Goal: Task Accomplishment & Management: Manage account settings

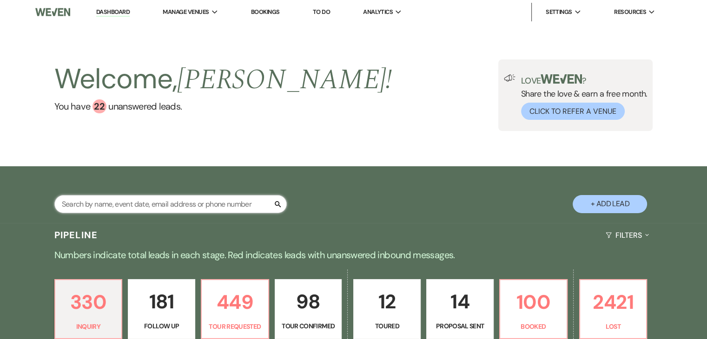
click at [99, 208] on input "text" at bounding box center [170, 204] width 232 height 18
paste input "Deijah"
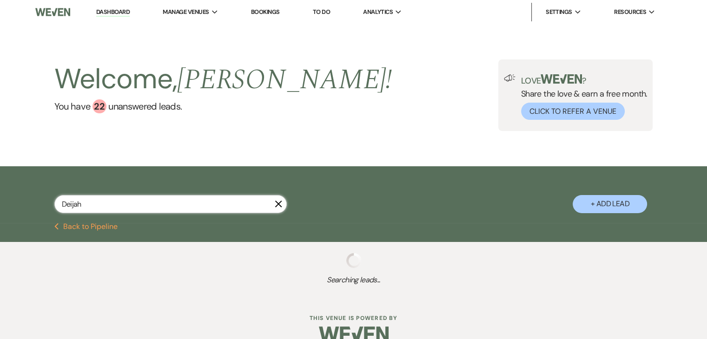
type input "Deijah"
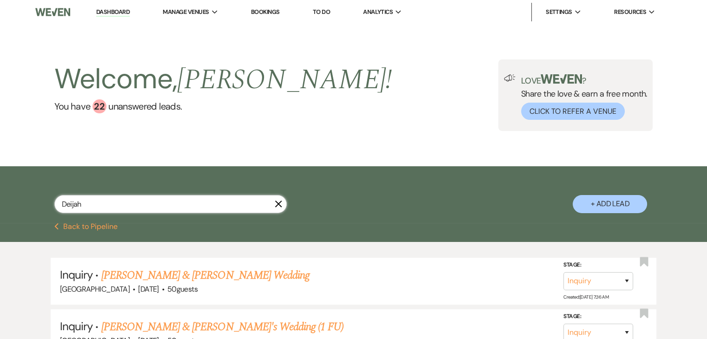
click at [180, 202] on input "Deijah" at bounding box center [170, 204] width 232 height 18
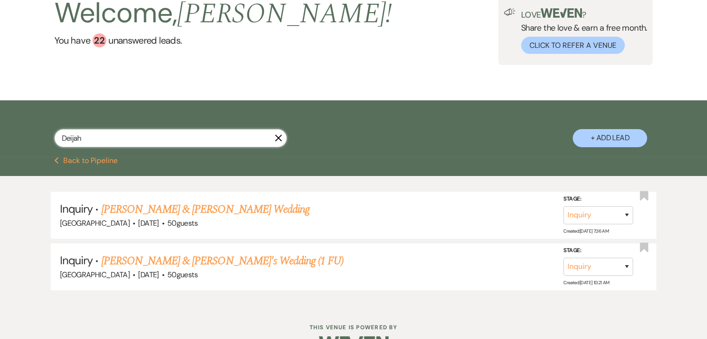
scroll to position [92, 0]
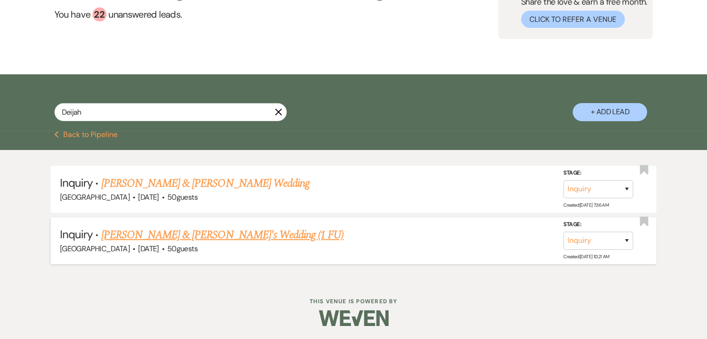
click at [163, 230] on link "Deijah & James's Wedding (1 FU)" at bounding box center [222, 235] width 243 height 17
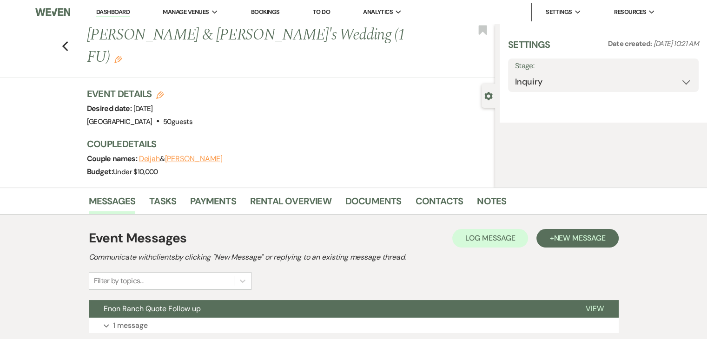
select select "5"
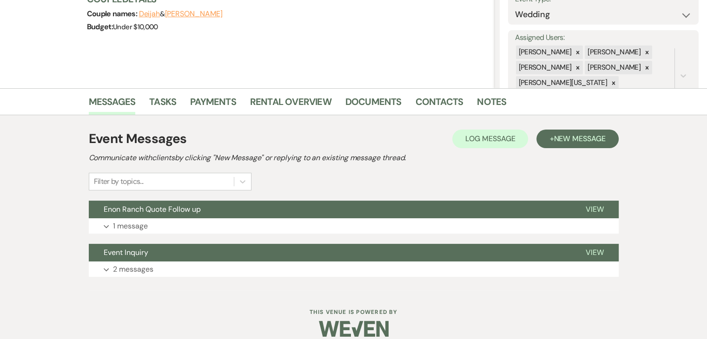
scroll to position [156, 0]
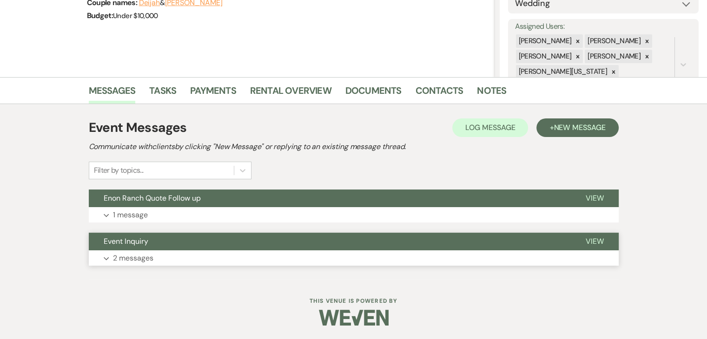
click at [169, 255] on button "Expand 2 messages" at bounding box center [354, 258] width 530 height 16
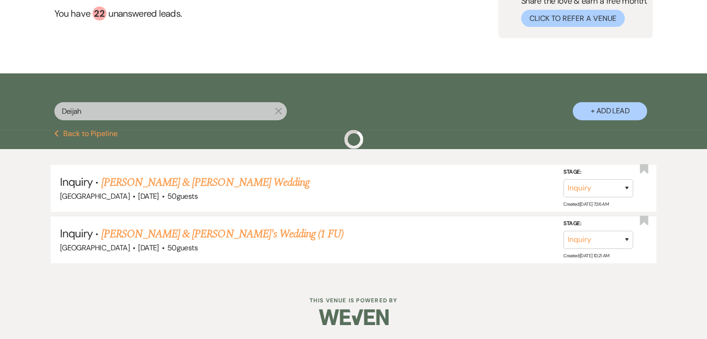
scroll to position [92, 0]
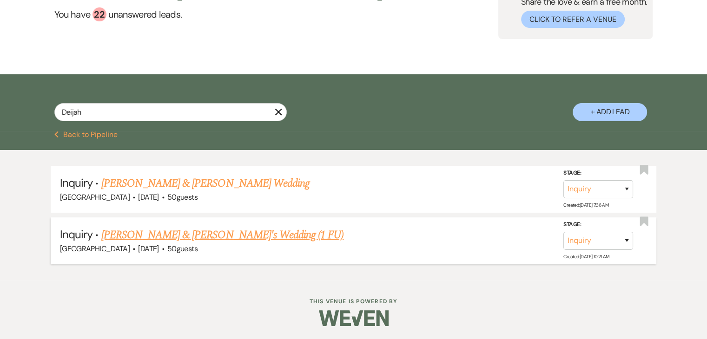
drag, startPoint x: 132, startPoint y: 235, endPoint x: 126, endPoint y: 232, distance: 5.8
drag, startPoint x: 138, startPoint y: 116, endPoint x: 0, endPoint y: 114, distance: 138.0
click at [0, 114] on div "Deijah X + Add Lead" at bounding box center [353, 102] width 707 height 57
paste input "Alexis Reeves"
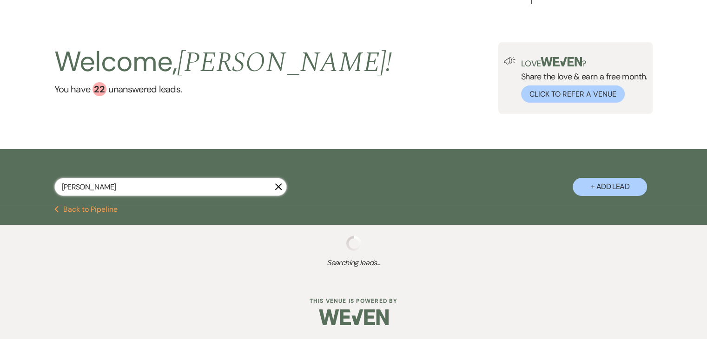
type input "Alexis Reeves"
select select "9"
select select "2"
select select "8"
select select "5"
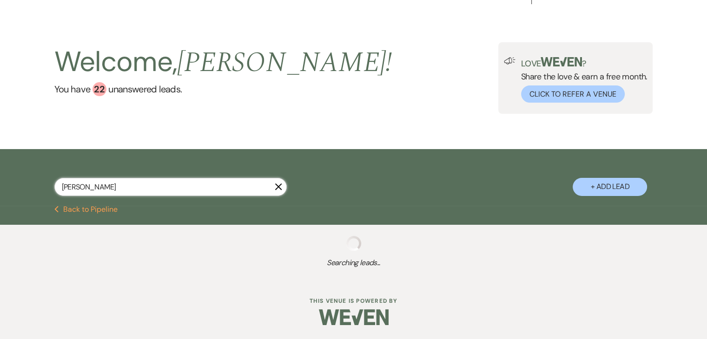
select select "8"
select select "5"
select select "2"
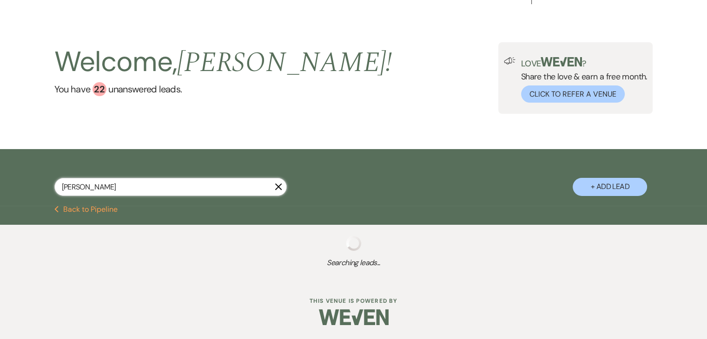
select select "8"
select select "5"
select select "8"
select select "5"
select select "8"
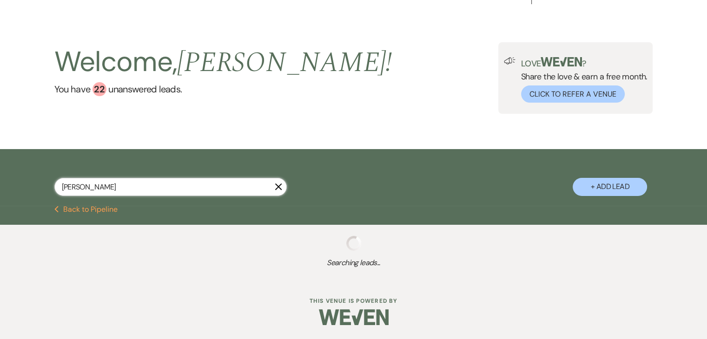
select select "5"
select select "8"
select select "5"
select select "8"
select select "5"
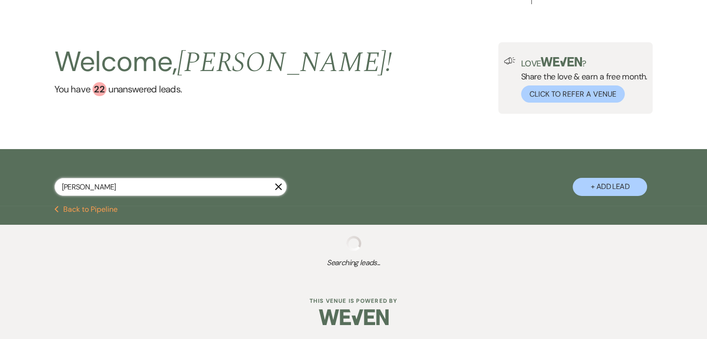
select select "8"
select select "5"
select select "8"
select select "5"
select select "8"
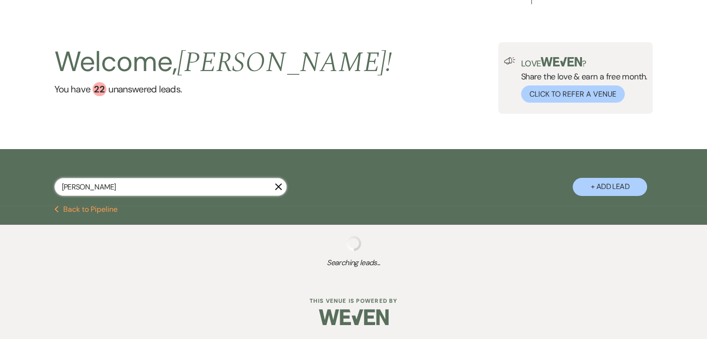
select select "10"
select select "8"
select select "5"
select select "8"
select select "1"
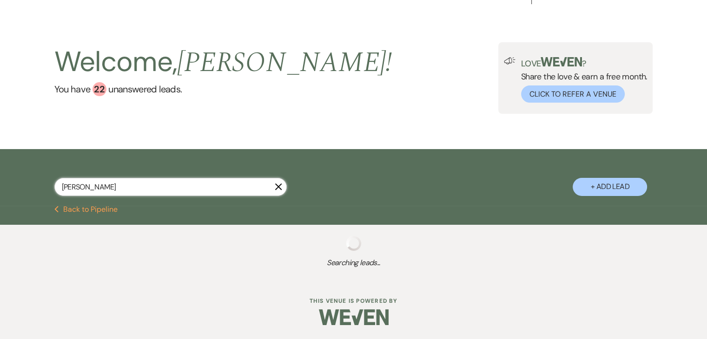
select select "8"
select select "1"
select select "8"
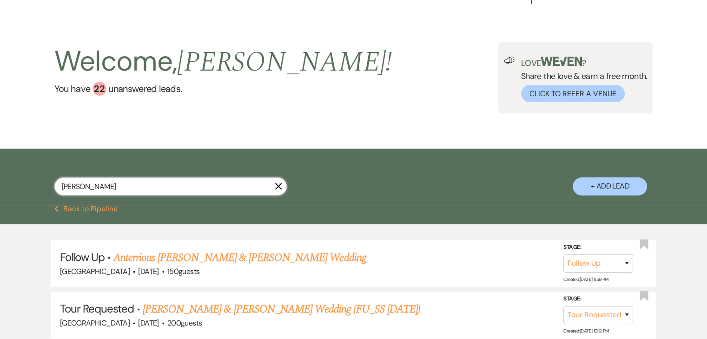
scroll to position [92, 0]
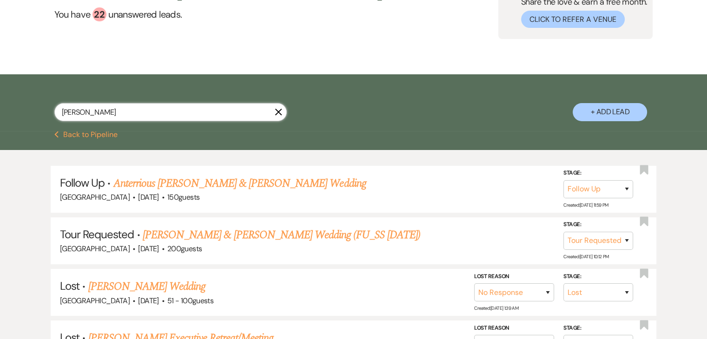
drag, startPoint x: 95, startPoint y: 105, endPoint x: 18, endPoint y: 101, distance: 77.3
click at [18, 101] on div "Alexis Reeves X + Add Lead" at bounding box center [353, 102] width 707 height 57
paste input "Lyon Muswere"
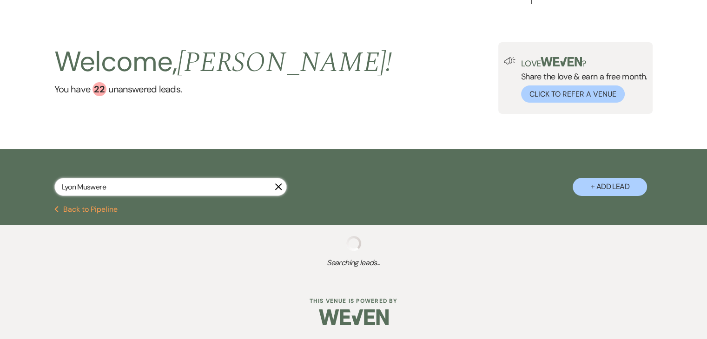
type input "Lyon Muswere"
select select "9"
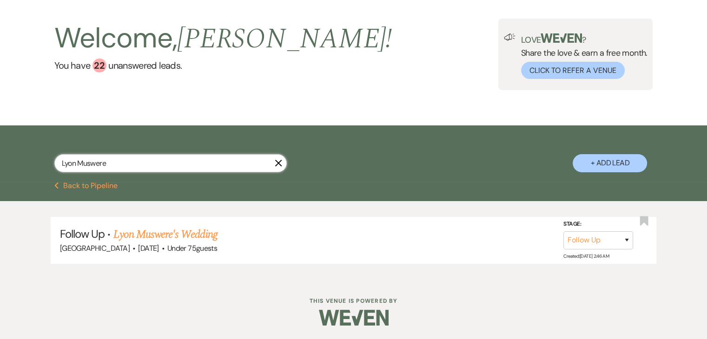
drag, startPoint x: 117, startPoint y: 156, endPoint x: 34, endPoint y: 155, distance: 82.7
click at [34, 155] on div "Lyon Muswere X + Add Lead" at bounding box center [353, 155] width 669 height 50
paste input "unathia Donnell"
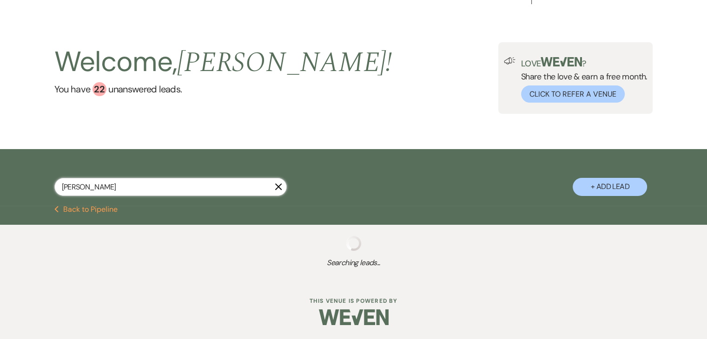
type input "Lunathia Donnell"
select select "9"
select select "8"
select select "5"
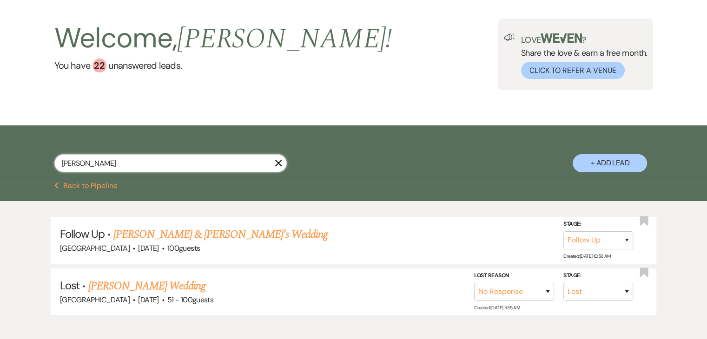
drag, startPoint x: 136, startPoint y: 167, endPoint x: 0, endPoint y: 165, distance: 135.7
click at [0, 165] on div "Lunathia Donnell X + Add Lead" at bounding box center [353, 153] width 707 height 57
paste input "Carmen Franklin"
type input "Carmen Franklin"
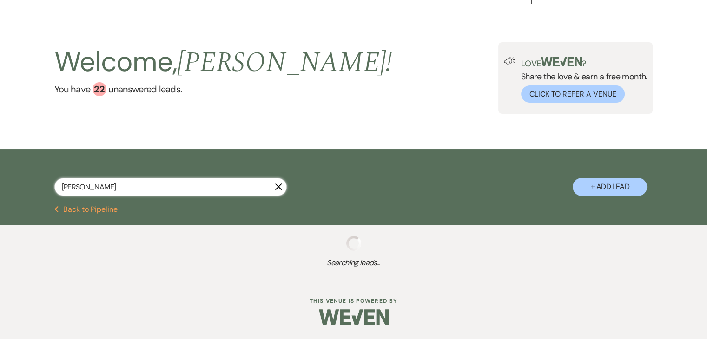
scroll to position [41, 0]
select select "9"
select select "2"
select select "8"
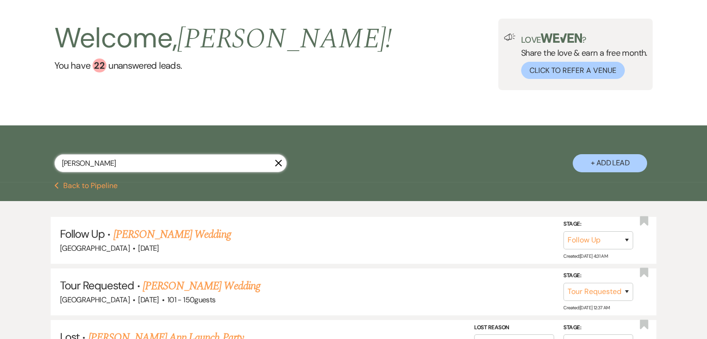
drag, startPoint x: 114, startPoint y: 163, endPoint x: 0, endPoint y: 134, distance: 117.5
click at [0, 134] on div "Carmen Franklin X + Add Lead" at bounding box center [353, 153] width 707 height 57
paste input "Shakuria Harris"
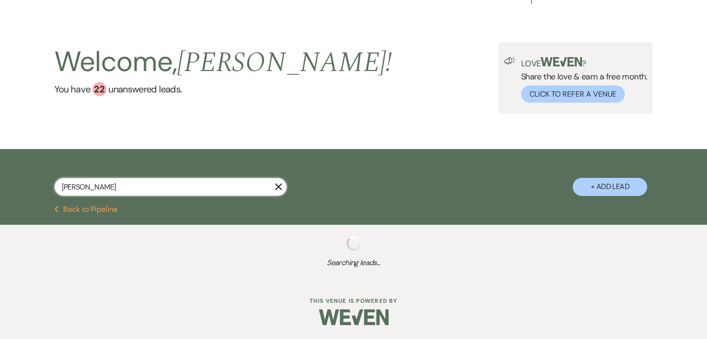
type input "Shakuria Harris"
select select "9"
select select "2"
select select "9"
select select "2"
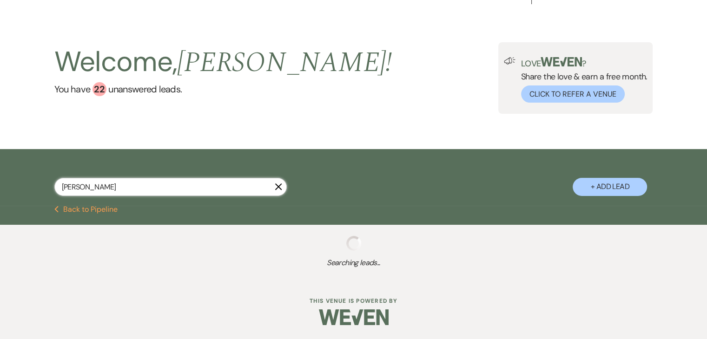
select select "2"
select select "8"
select select "5"
select select "8"
select select "5"
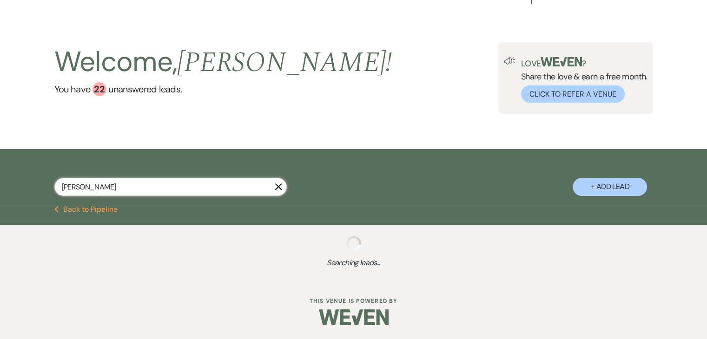
select select "4"
select select "8"
select select "5"
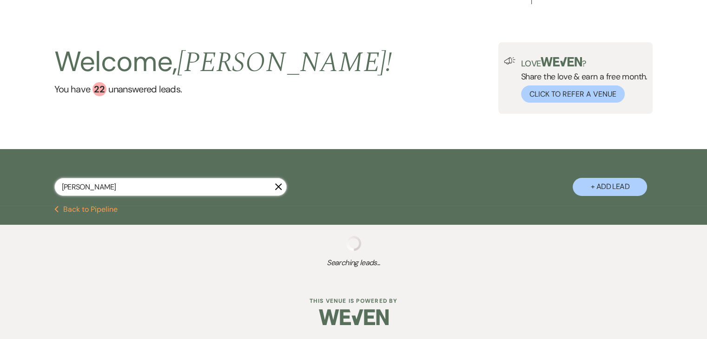
select select "8"
select select "7"
select select "8"
select select "5"
select select "8"
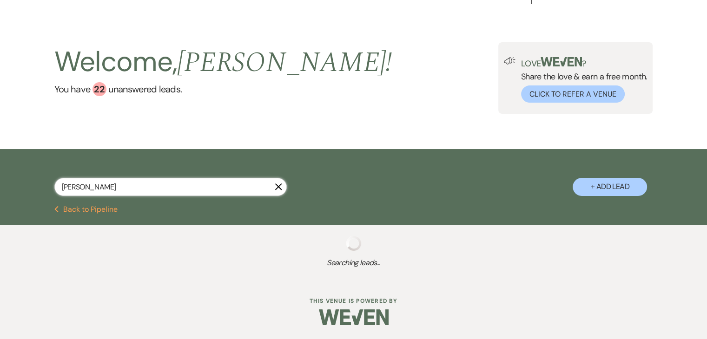
select select "5"
select select "8"
select select "1"
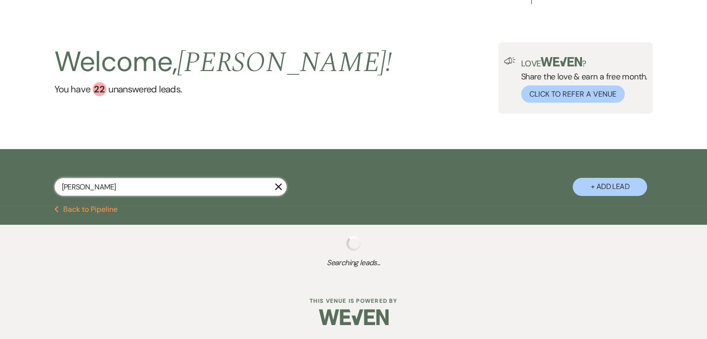
select select "8"
select select "5"
select select "8"
select select "5"
select select "8"
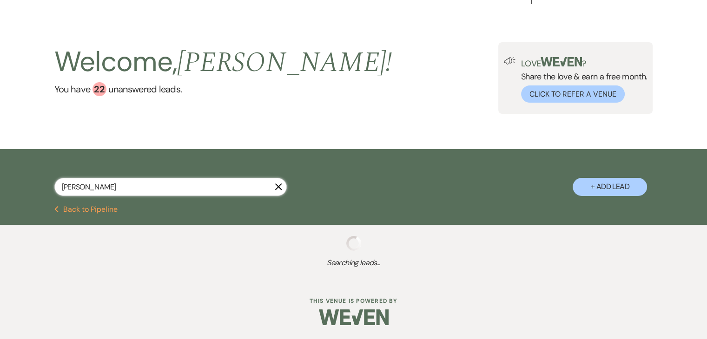
select select "7"
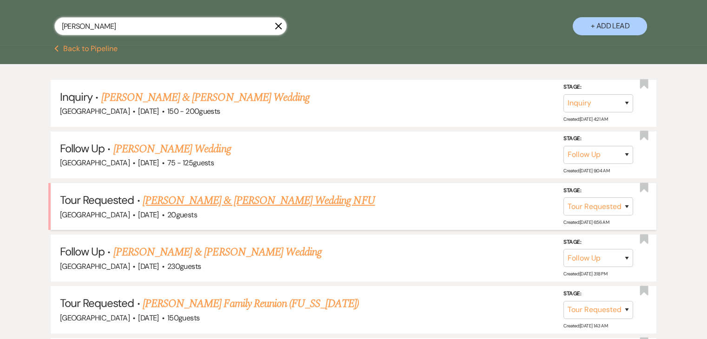
scroll to position [180, 0]
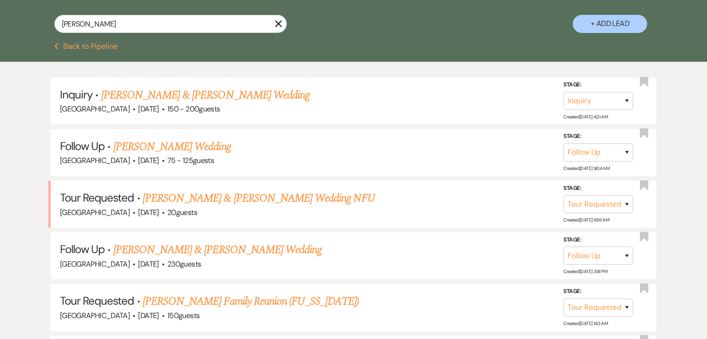
drag, startPoint x: 181, startPoint y: 13, endPoint x: 91, endPoint y: 28, distance: 91.8
click at [88, 28] on div "Shakuria Harris X + Add Lead" at bounding box center [353, 16] width 669 height 50
drag, startPoint x: 119, startPoint y: 28, endPoint x: 0, endPoint y: 8, distance: 121.0
click at [0, 8] on div "Shakuria Harris X + Add Lead" at bounding box center [353, 14] width 707 height 57
paste input "uhag Shukla"
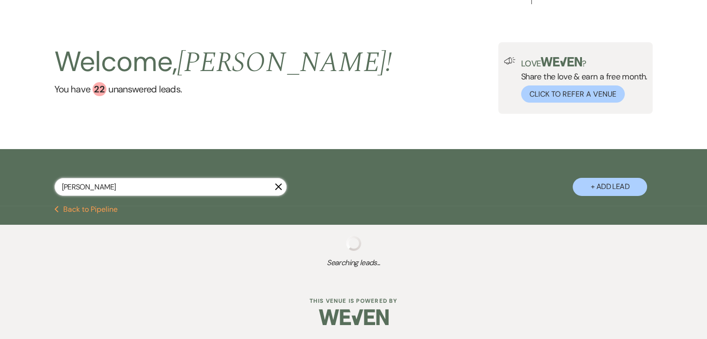
type input "Suhag Shukla"
select select "9"
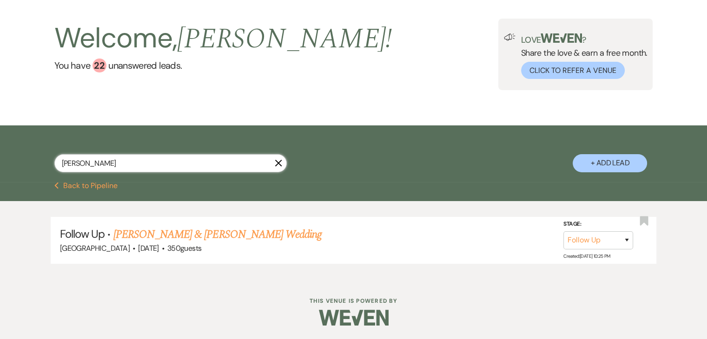
drag, startPoint x: 137, startPoint y: 165, endPoint x: 0, endPoint y: 123, distance: 142.9
click at [0, 123] on main "Welcome, Irene ! You have 22 unanswered lead s . Love ? Share the love & earn a…" at bounding box center [353, 131] width 707 height 297
paste input "Kimberly Barrows"
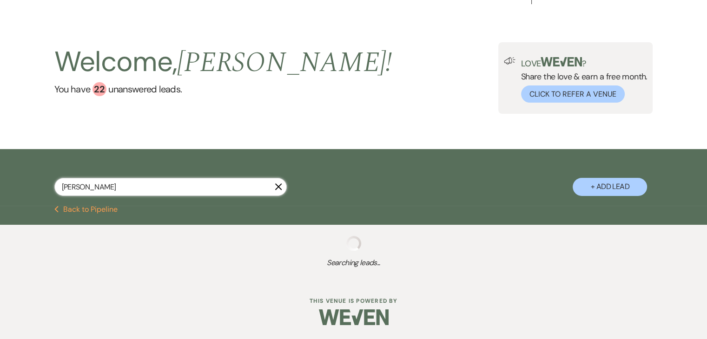
type input "Kimberly Barrows"
select select "9"
select select "2"
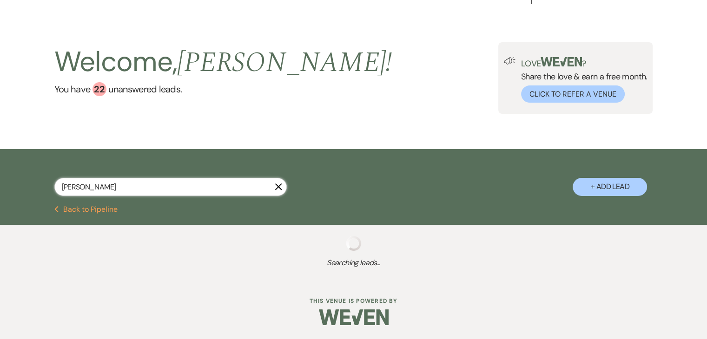
select select "8"
select select "5"
select select "8"
select select "5"
select select "4"
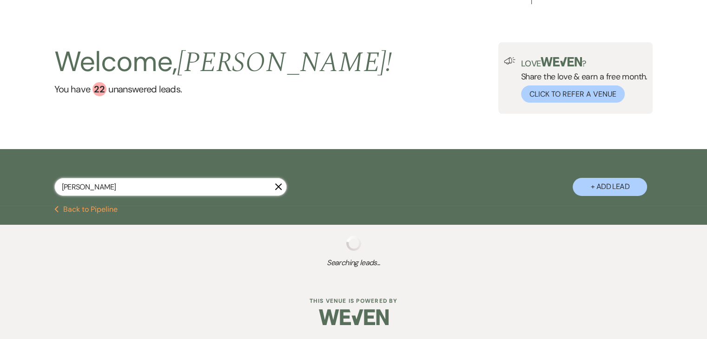
select select "8"
select select "6"
select select "8"
select select "5"
select select "8"
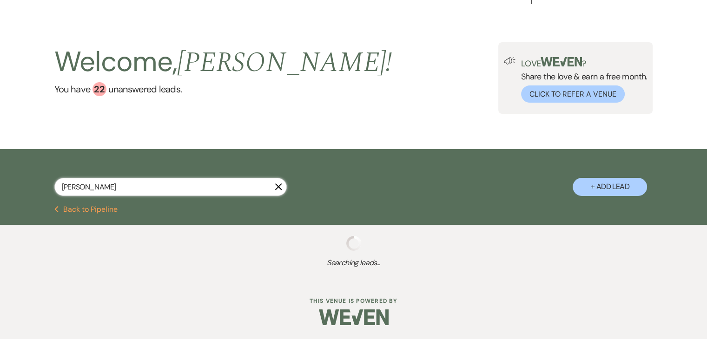
select select "1"
select select "8"
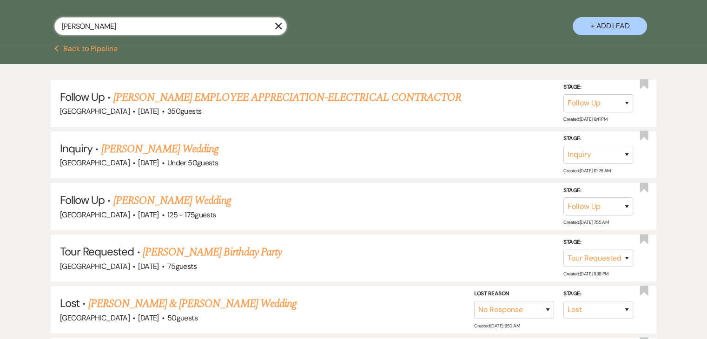
scroll to position [180, 0]
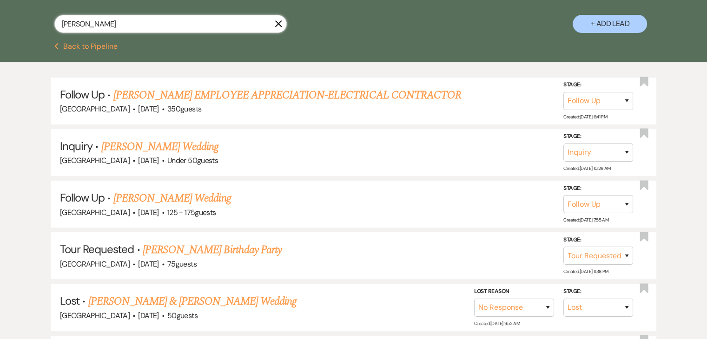
drag, startPoint x: 131, startPoint y: 25, endPoint x: 0, endPoint y: 12, distance: 131.3
click at [0, 12] on div "Kimberly Barrows X + Add Lead" at bounding box center [353, 14] width 707 height 57
paste input "Deandre Bank"
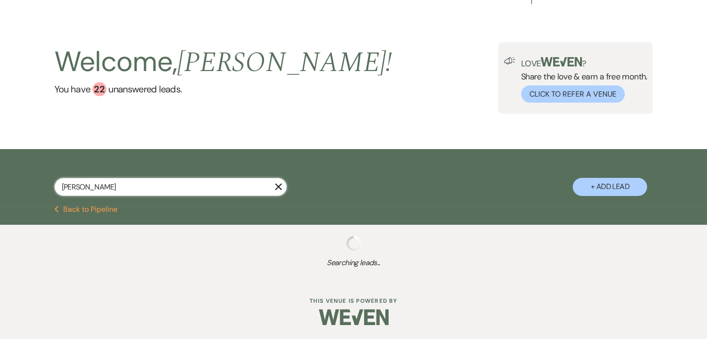
type input "Deandre Banks"
select select "9"
select select "2"
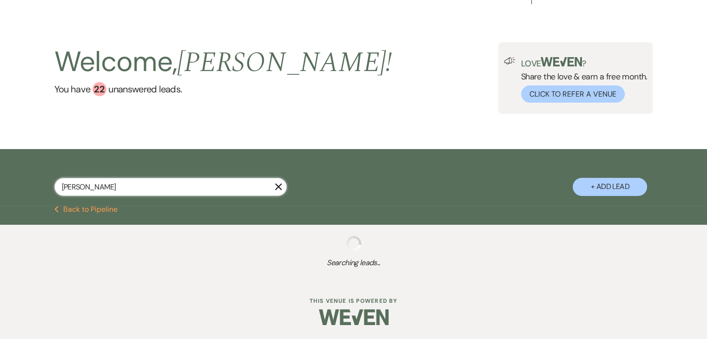
select select "8"
select select "5"
select select "8"
select select "1"
select select "8"
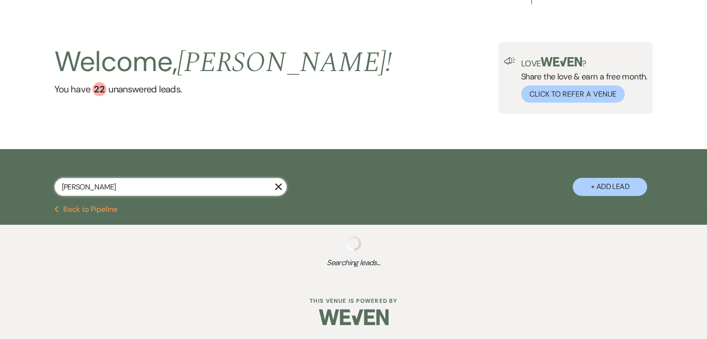
select select "8"
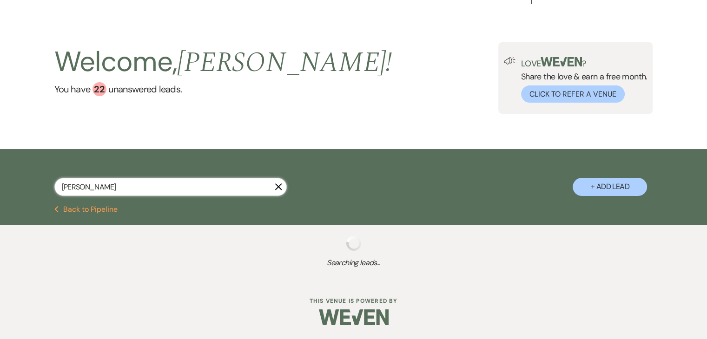
select select "1"
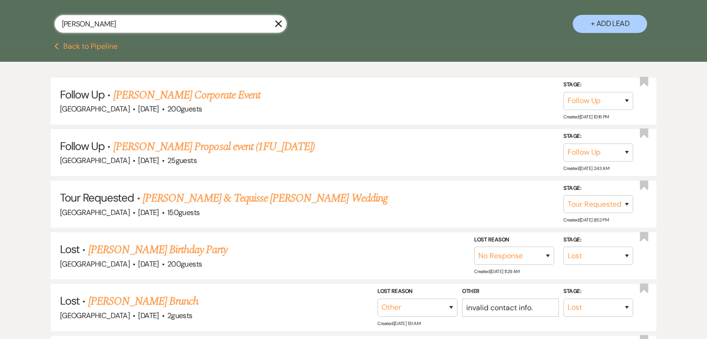
drag, startPoint x: 145, startPoint y: 27, endPoint x: 0, endPoint y: 23, distance: 145.1
click at [0, 22] on div "Deandre Banks X + Add Lead" at bounding box center [353, 14] width 707 height 57
paste input "Maggie Ock"
type input "Maggie Ock"
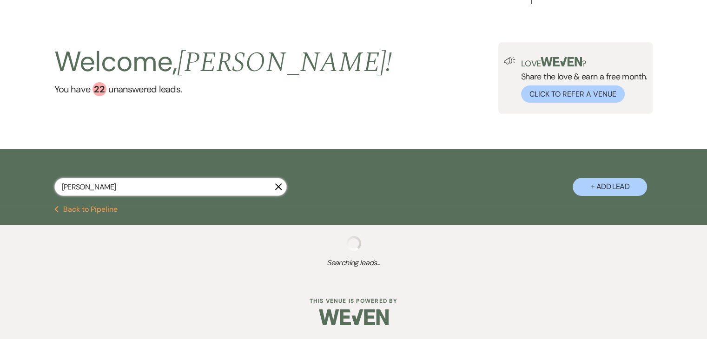
select select "9"
select select "2"
select select "9"
select select "2"
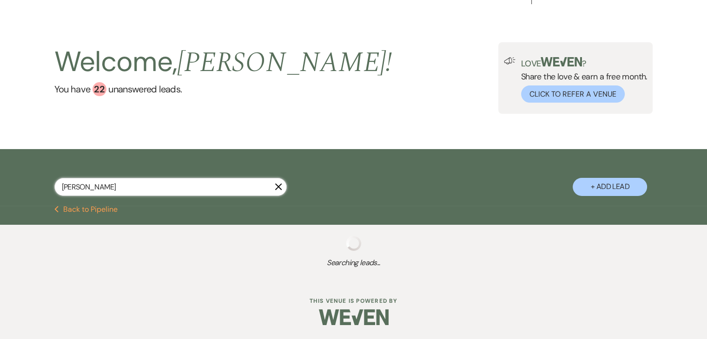
select select "2"
select select "8"
select select "5"
select select "8"
select select "5"
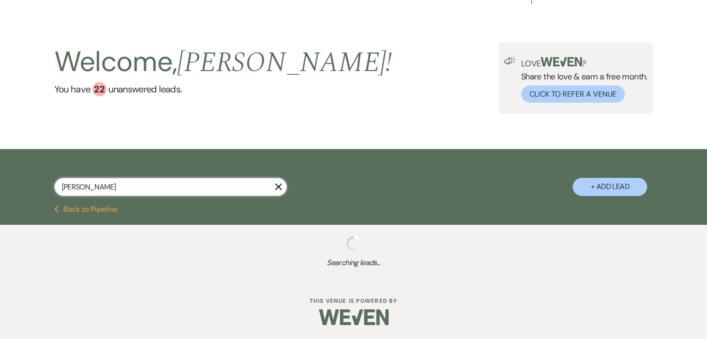
select select "8"
select select "5"
select select "8"
select select "5"
select select "4"
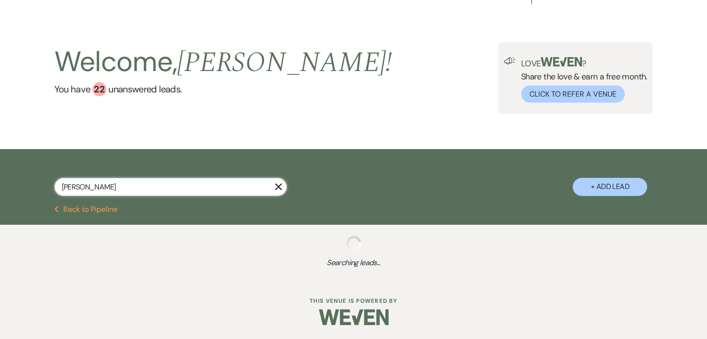
select select "8"
select select "5"
select select "8"
select select "5"
select select "8"
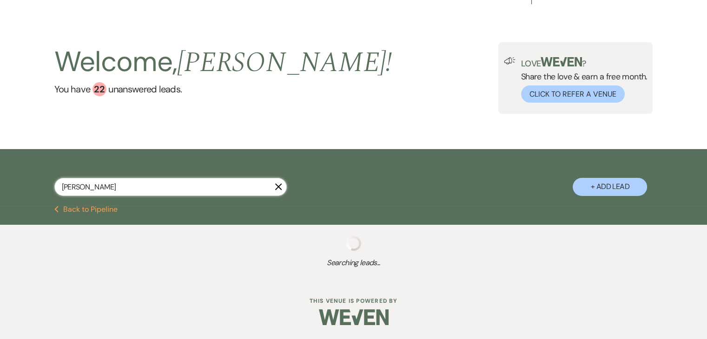
select select "5"
select select "8"
select select "6"
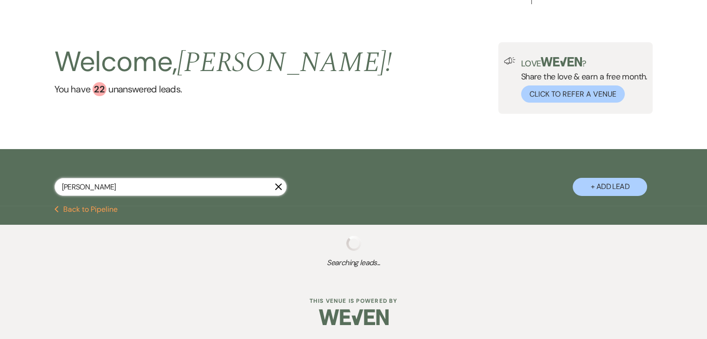
select select "8"
select select "5"
select select "8"
select select "5"
select select "8"
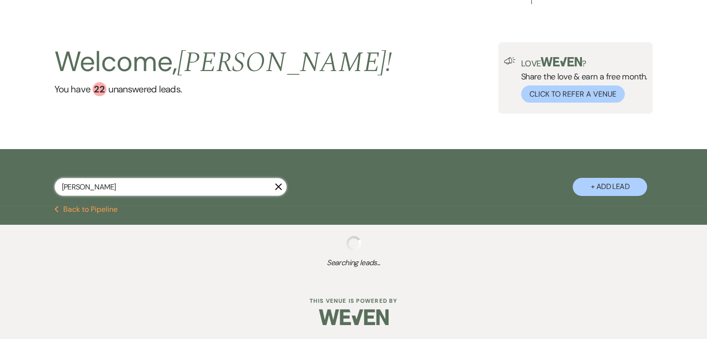
select select "5"
select select "8"
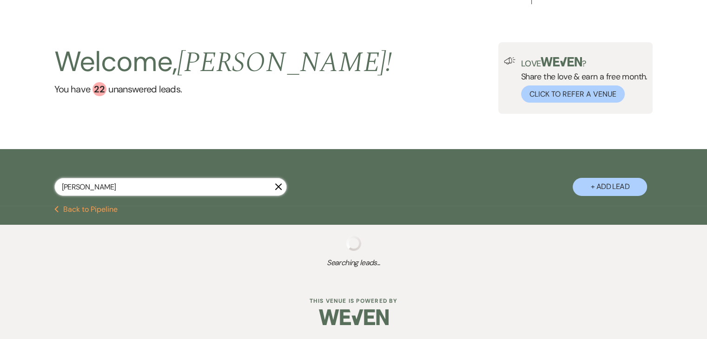
select select "8"
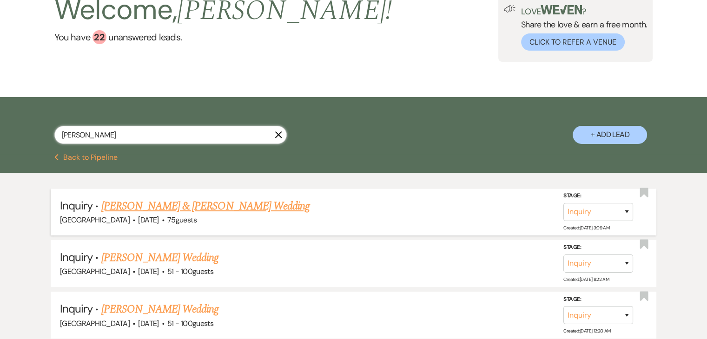
scroll to position [139, 0]
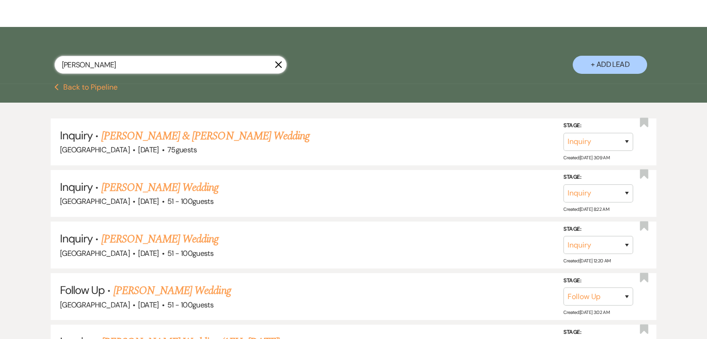
drag, startPoint x: 80, startPoint y: 64, endPoint x: 0, endPoint y: 62, distance: 80.4
click at [0, 62] on div "Maggie Ock X + Add Lead" at bounding box center [353, 55] width 707 height 57
paste input "Shalonda Erves"
type input "Shalonda Erves"
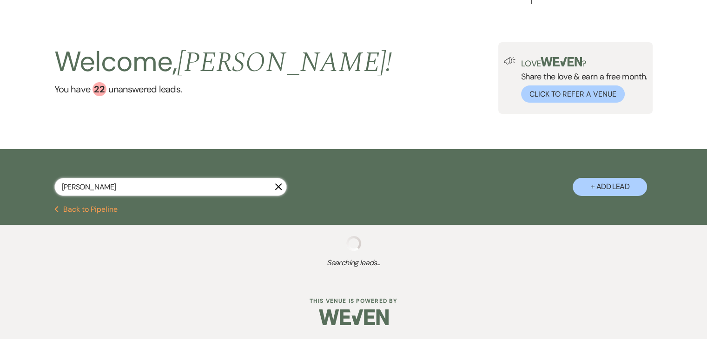
scroll to position [92, 0]
select select "9"
select select "8"
select select "5"
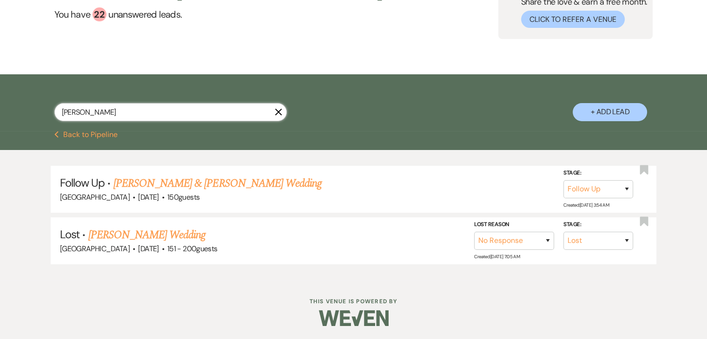
drag, startPoint x: 93, startPoint y: 111, endPoint x: 6, endPoint y: 105, distance: 88.1
click at [6, 105] on div "Shalonda Erves X + Add Lead" at bounding box center [353, 102] width 707 height 57
paste input "Kimberly Barrow"
type input "Kimberly Barrows"
select select "9"
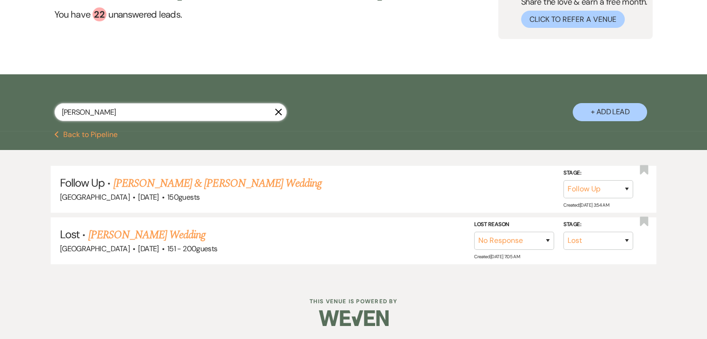
select select "9"
select select "2"
select select "8"
select select "5"
select select "8"
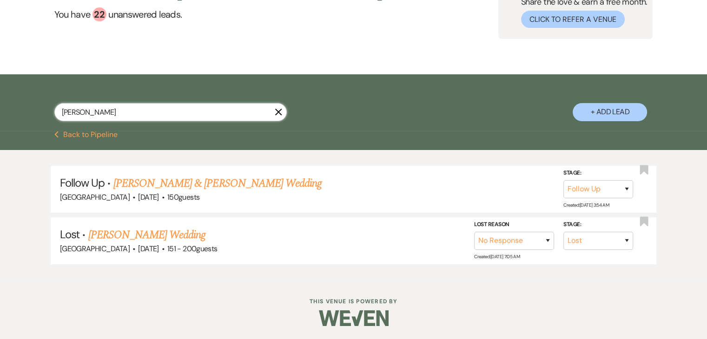
select select "5"
select select "4"
select select "8"
select select "6"
select select "8"
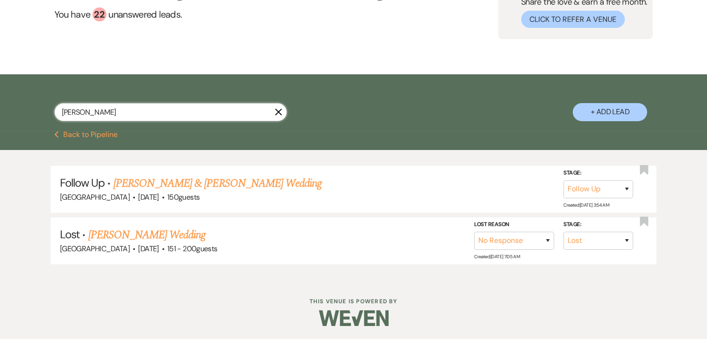
select select "5"
select select "8"
select select "1"
select select "8"
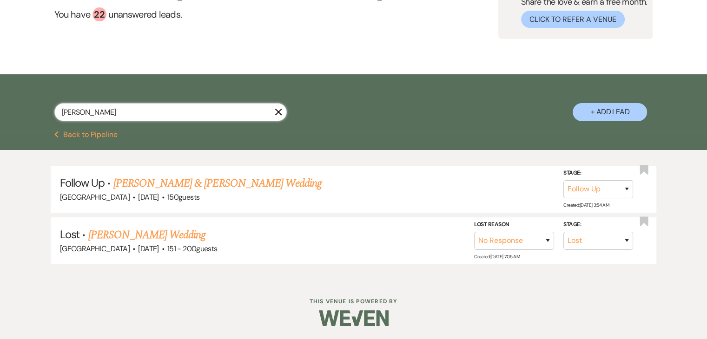
select select "8"
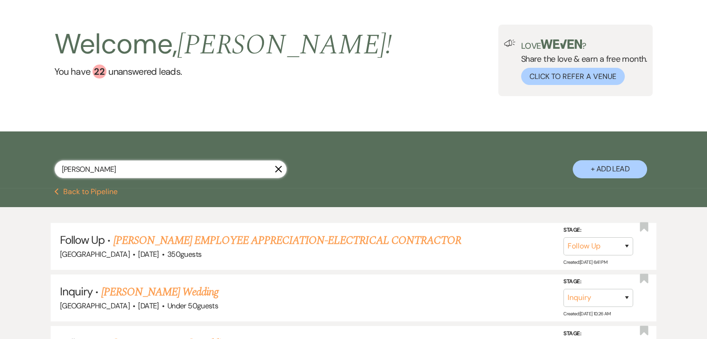
drag, startPoint x: 149, startPoint y: 23, endPoint x: 0, endPoint y: -16, distance: 154.1
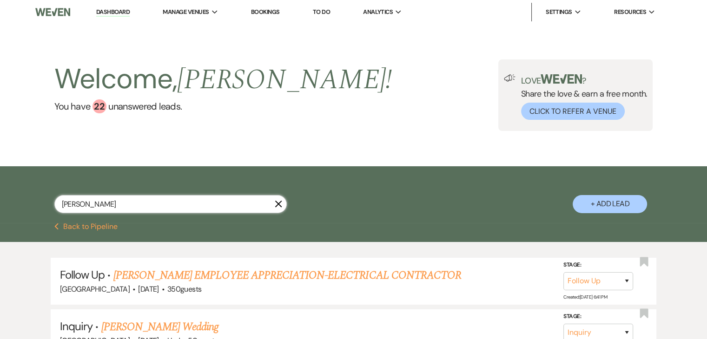
paste input "Chamayne Jordan"
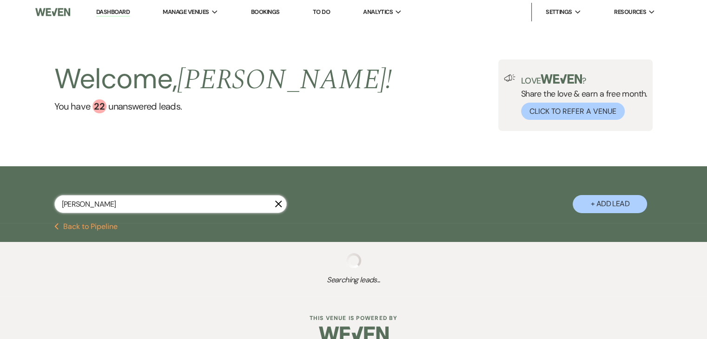
type input "Chamayne Jordan"
select select "2"
select select "8"
select select "5"
select select "9"
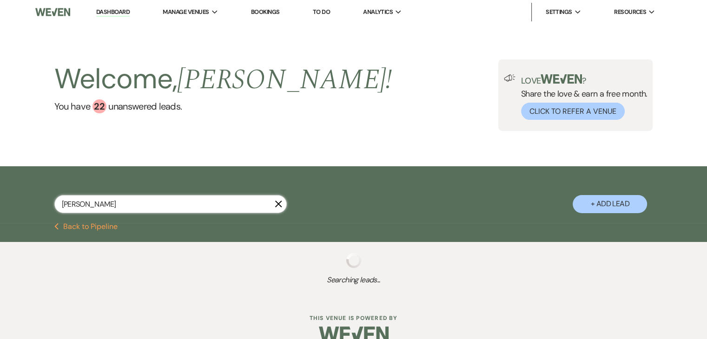
select select "8"
select select "6"
select select "8"
select select "5"
select select "8"
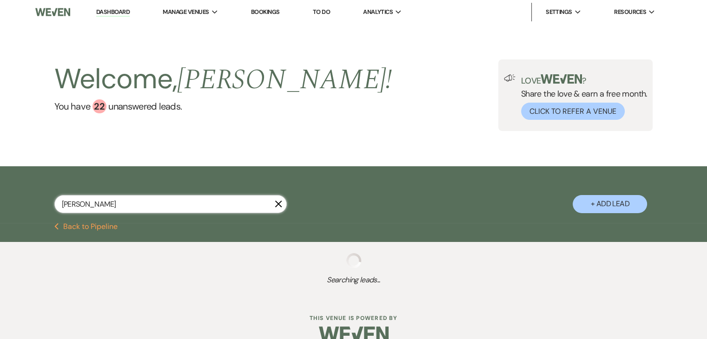
select select "10"
select select "8"
select select "6"
select select "8"
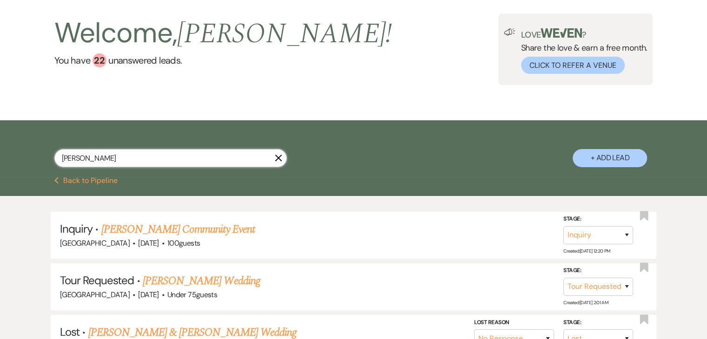
scroll to position [46, 0]
drag, startPoint x: 182, startPoint y: 162, endPoint x: 19, endPoint y: 92, distance: 177.3
click at [23, 97] on main "Welcome, Irene ! You have 22 unanswered lead s . Love ? Share the love & earn a…" at bounding box center [353, 333] width 707 height 710
paste input "allie Spicer"
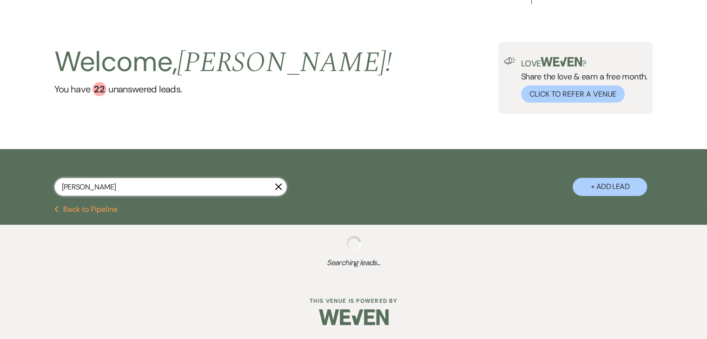
scroll to position [46, 0]
type input "Callie Spicer"
select select "9"
select select "8"
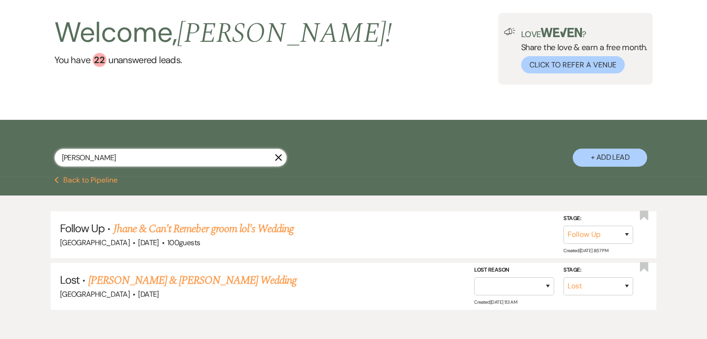
drag, startPoint x: 152, startPoint y: 158, endPoint x: 0, endPoint y: 157, distance: 152.4
click at [0, 157] on div "Callie Spicer X + Add Lead" at bounding box center [353, 148] width 707 height 57
paste input "[PERSON_NAME]"
type input "[PERSON_NAME]"
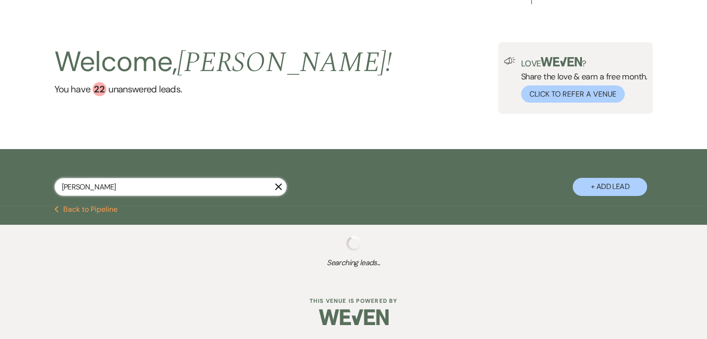
select select "9"
select select "2"
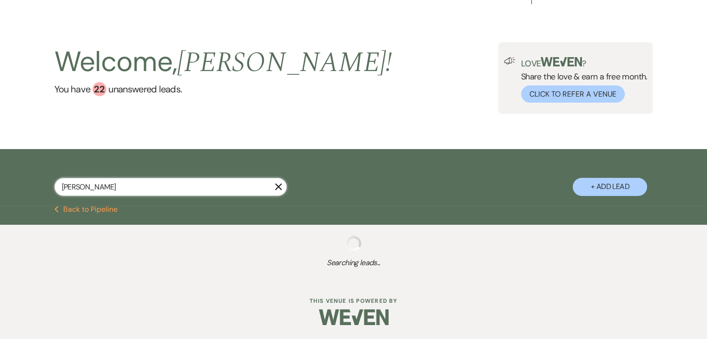
select select "2"
select select "8"
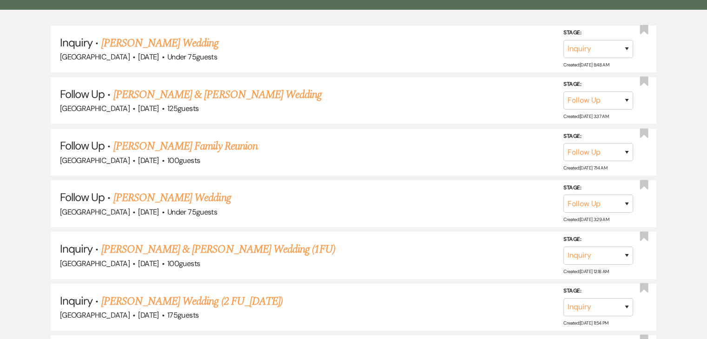
scroll to position [186, 0]
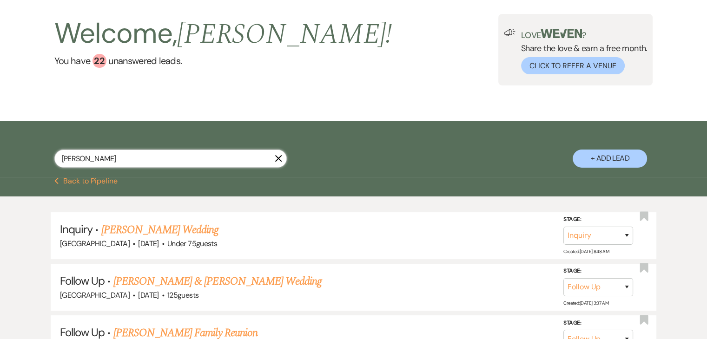
drag, startPoint x: 125, startPoint y: 21, endPoint x: 0, endPoint y: -6, distance: 128.3
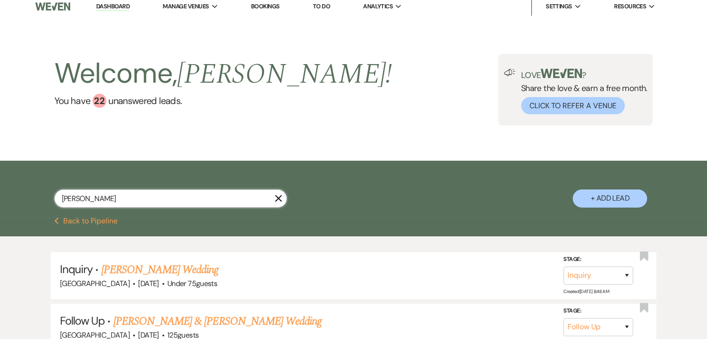
paste input "Lounette"
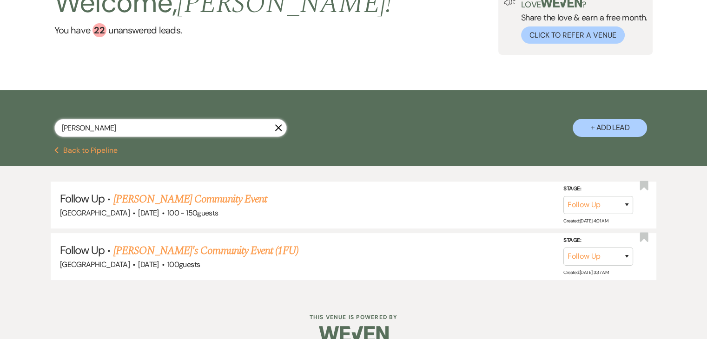
scroll to position [92, 0]
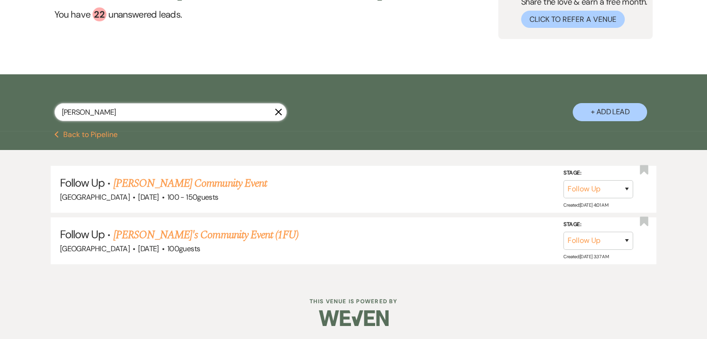
drag, startPoint x: 121, startPoint y: 110, endPoint x: 0, endPoint y: 108, distance: 120.4
click at [0, 108] on div "Lounette X + Add Lead" at bounding box center [353, 102] width 707 height 57
paste input "Jennifer A. Afeku"
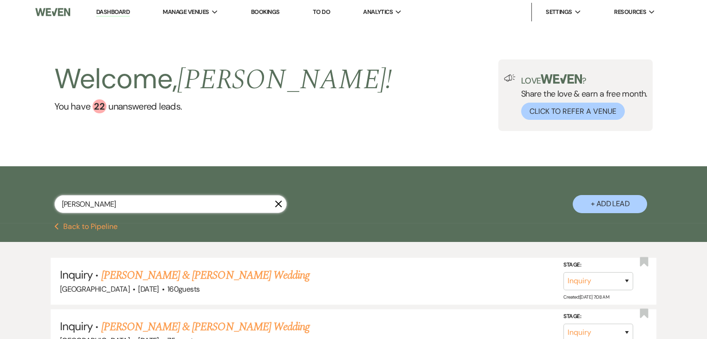
drag, startPoint x: 118, startPoint y: 205, endPoint x: 1, endPoint y: 195, distance: 117.1
click at [0, 196] on div "Jennifer A. Afeku X + Add Lead" at bounding box center [353, 194] width 707 height 57
paste input "Champagne Rose"
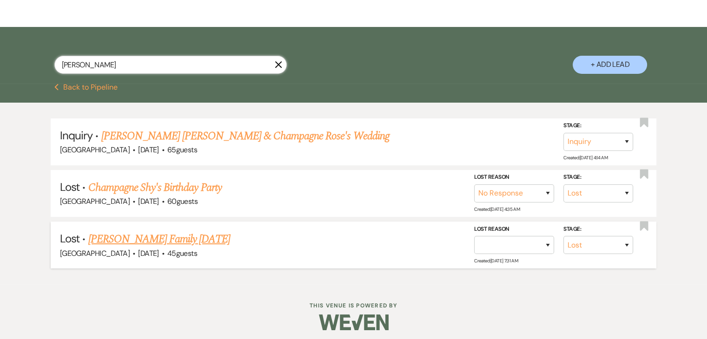
scroll to position [143, 0]
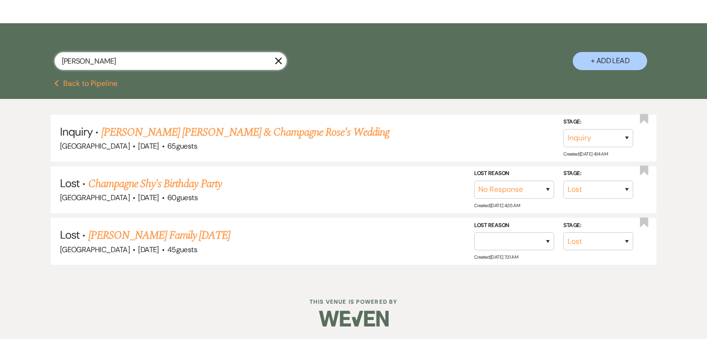
drag, startPoint x: 108, startPoint y: 53, endPoint x: 0, endPoint y: 53, distance: 107.8
click at [0, 53] on div "Champagne Rose X + Add Lead" at bounding box center [353, 51] width 707 height 57
paste input "Malik Owens"
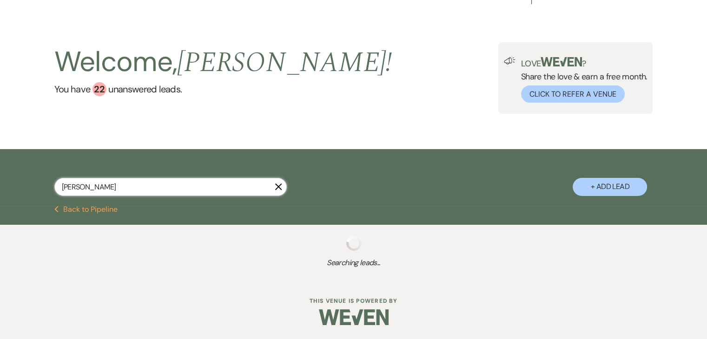
scroll to position [143, 0]
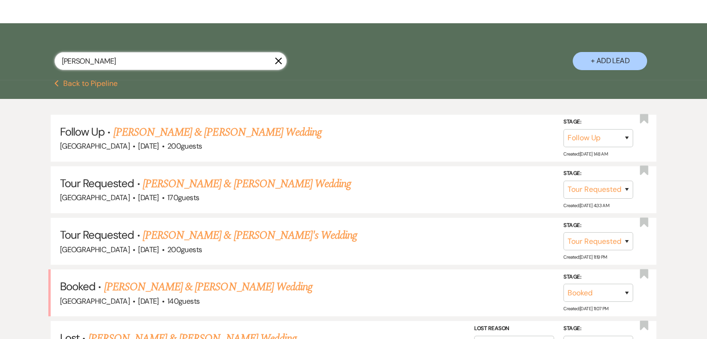
drag, startPoint x: 131, startPoint y: 65, endPoint x: 0, endPoint y: 53, distance: 131.2
click at [0, 54] on div "Malik Owens X + Add Lead" at bounding box center [353, 51] width 707 height 57
paste input "Jamesia H"
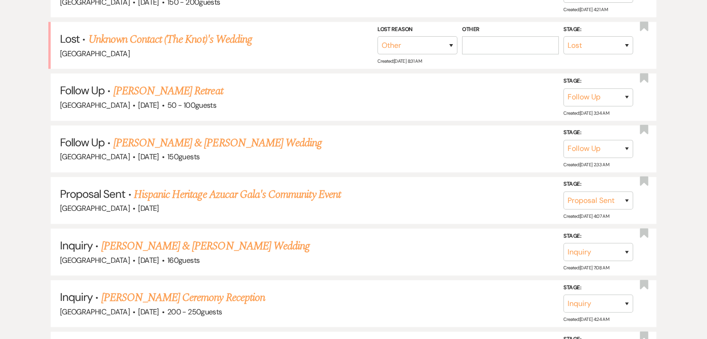
scroll to position [199, 0]
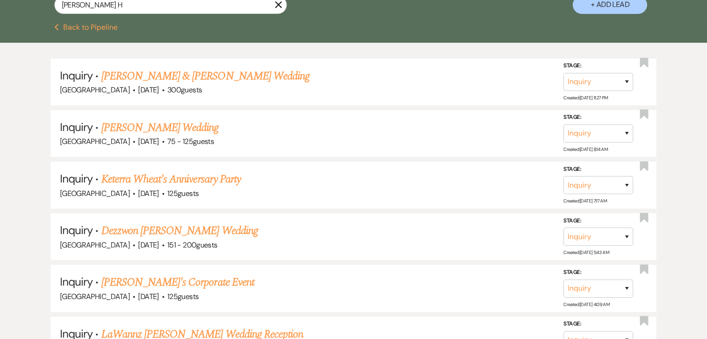
click at [104, 14] on input "Jamesia H" at bounding box center [170, 5] width 232 height 18
click at [128, 14] on input "Jamesia H" at bounding box center [170, 5] width 232 height 18
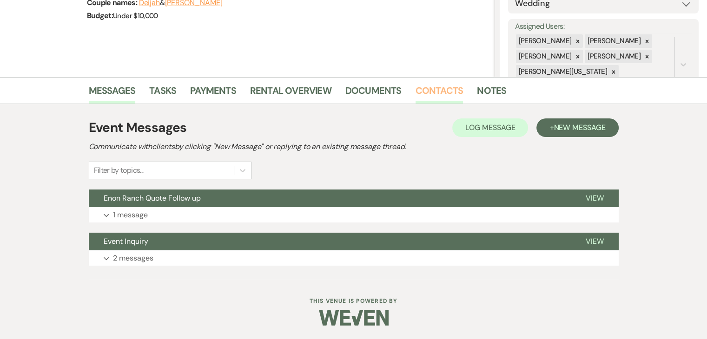
click at [422, 96] on link "Contacts" at bounding box center [439, 93] width 48 height 20
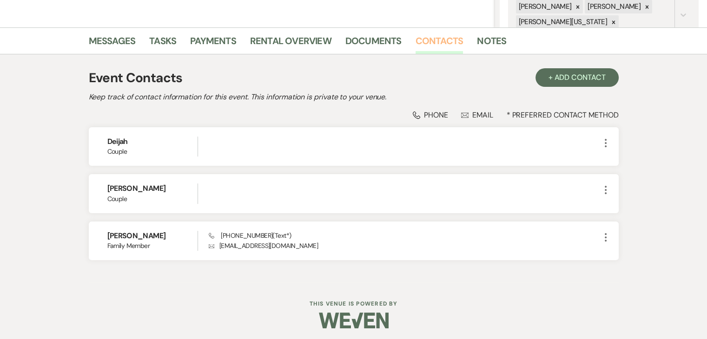
scroll to position [209, 0]
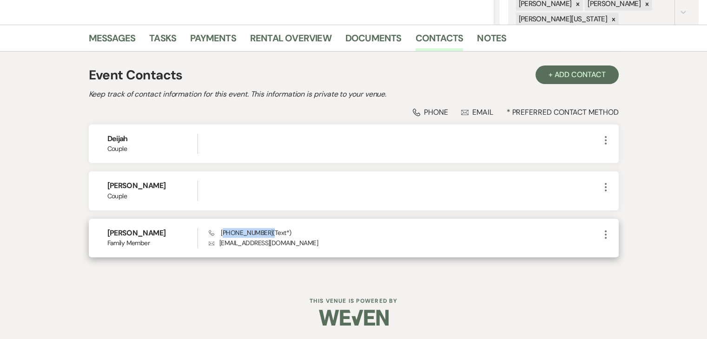
drag, startPoint x: 266, startPoint y: 229, endPoint x: 223, endPoint y: 218, distance: 44.6
click at [223, 219] on div "Jasmin Paschal Family Member Phone (678) 429-5689 (Text*) Envelope jasminpascha…" at bounding box center [354, 238] width 530 height 39
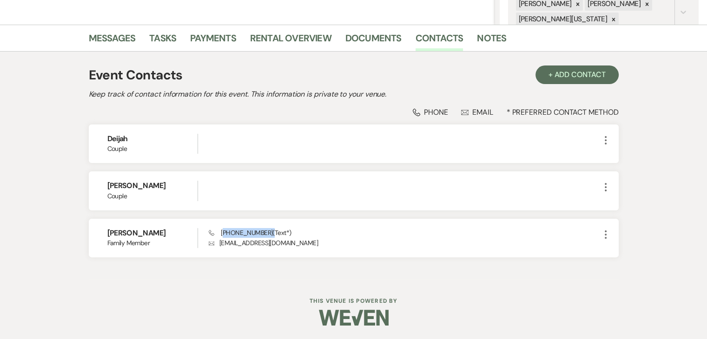
copy span "678) 429-5689"
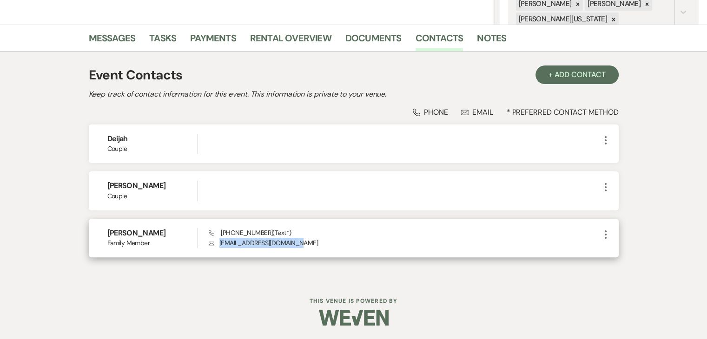
drag, startPoint x: 300, startPoint y: 242, endPoint x: 218, endPoint y: 240, distance: 82.3
click at [218, 240] on p "Envelope jasminpaschal4@gmail.com" at bounding box center [404, 243] width 391 height 10
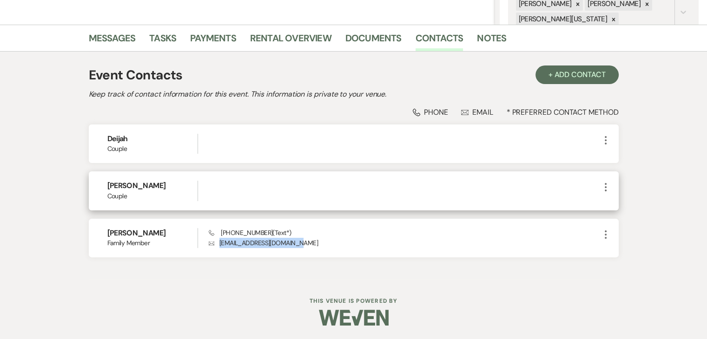
copy p "jasminpaschal4@gmail.com"
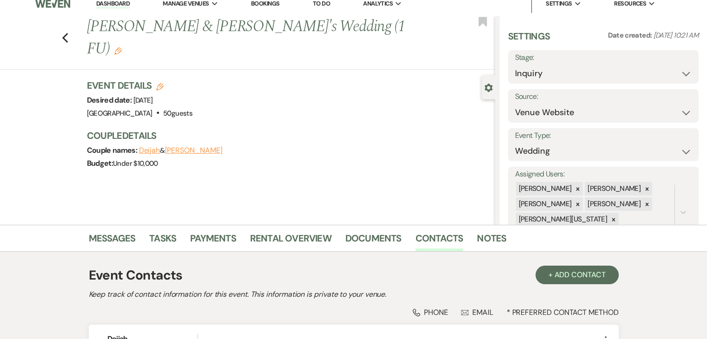
scroll to position [0, 0]
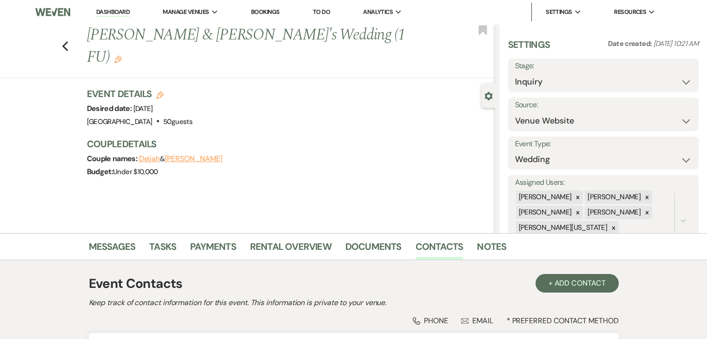
click at [63, 32] on div "Previous Deijah & James's Wedding (1 FU) Edit Bookmark" at bounding box center [245, 51] width 500 height 54
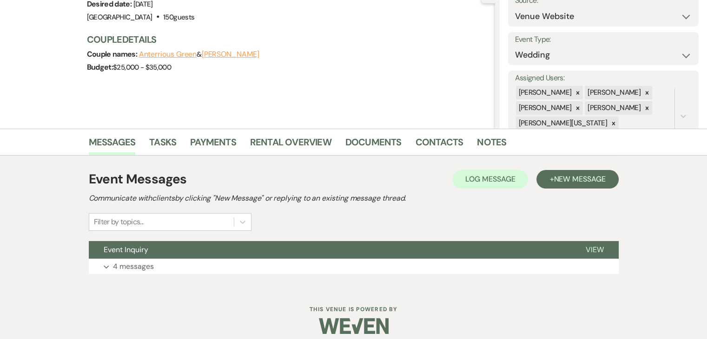
scroll to position [113, 0]
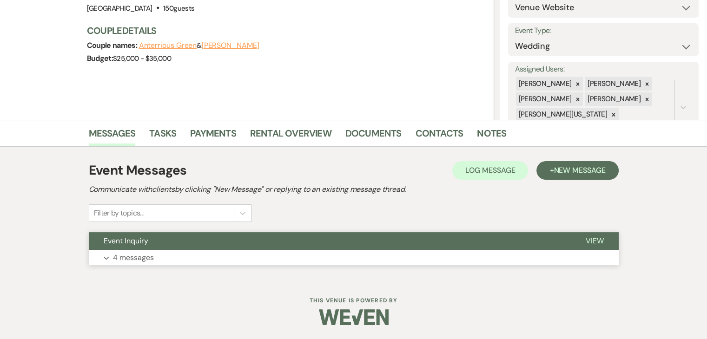
click at [95, 259] on button "Expand 4 messages" at bounding box center [354, 258] width 530 height 16
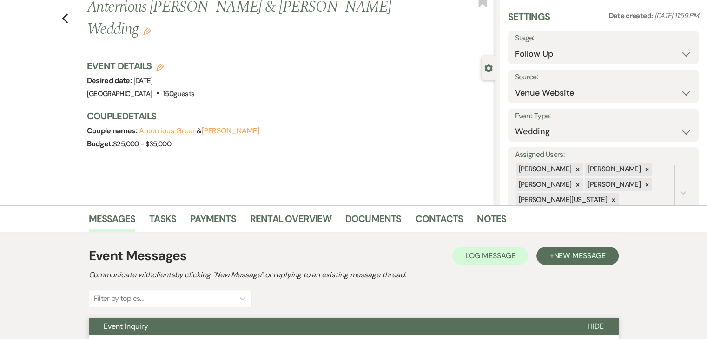
scroll to position [20, 0]
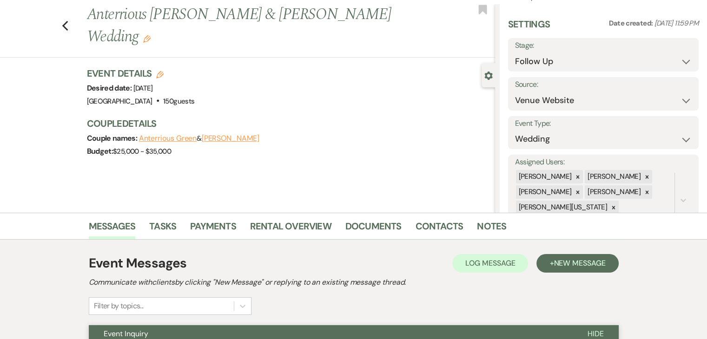
click at [268, 217] on li "Rental Overview" at bounding box center [297, 228] width 95 height 22
click at [422, 223] on link "Contacts" at bounding box center [439, 229] width 48 height 20
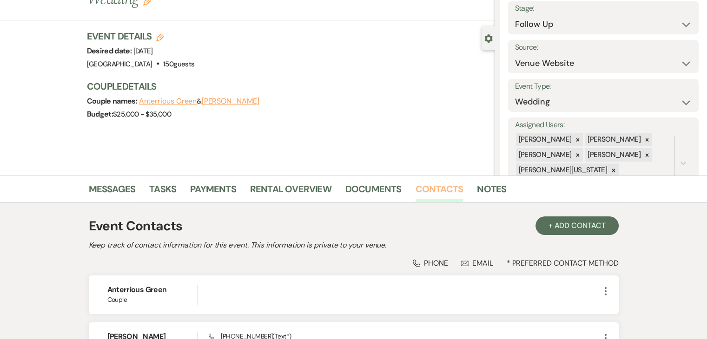
scroll to position [93, 0]
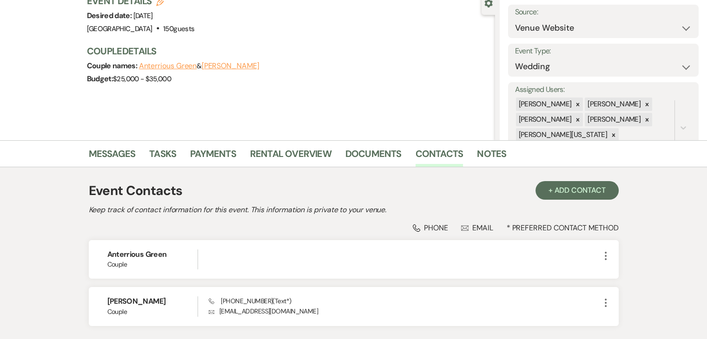
click at [325, 193] on div "Event Contacts + Add Contact" at bounding box center [354, 191] width 530 height 20
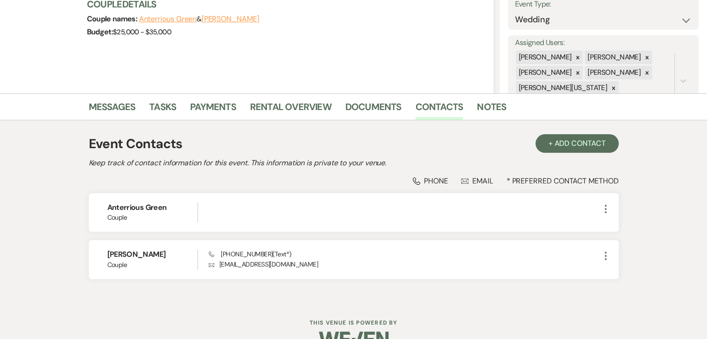
scroll to position [162, 0]
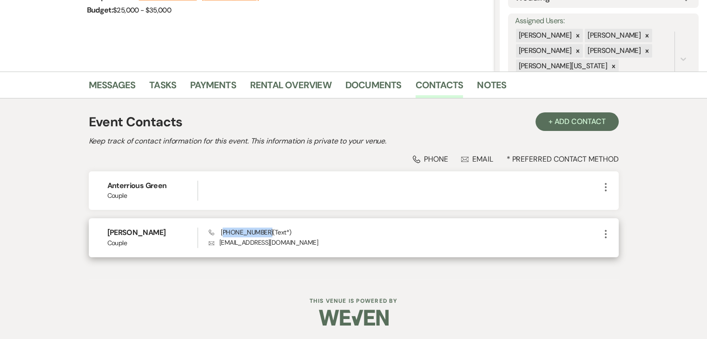
drag, startPoint x: 227, startPoint y: 234, endPoint x: 262, endPoint y: 235, distance: 35.3
click at [262, 235] on span "Phone (609) 500-1711 (Text*)" at bounding box center [250, 232] width 82 height 8
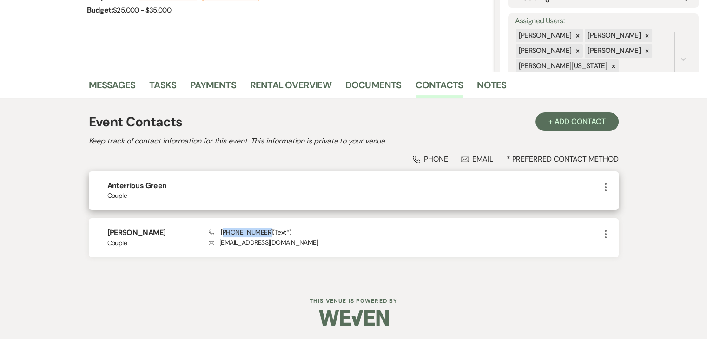
copy span "609) 500-1711"
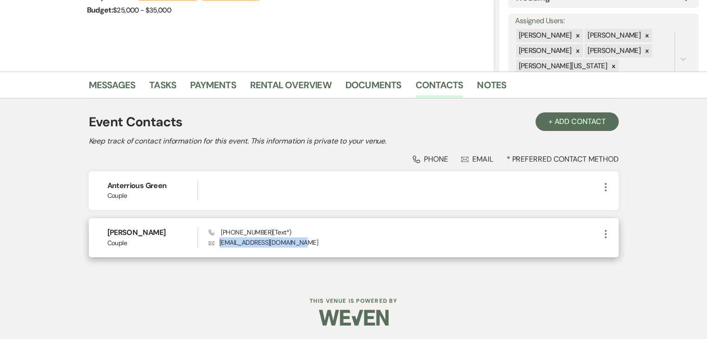
drag, startPoint x: 305, startPoint y: 242, endPoint x: 216, endPoint y: 246, distance: 88.9
click at [216, 246] on p "Envelope alexiskreeves19@gmail.com" at bounding box center [404, 242] width 391 height 10
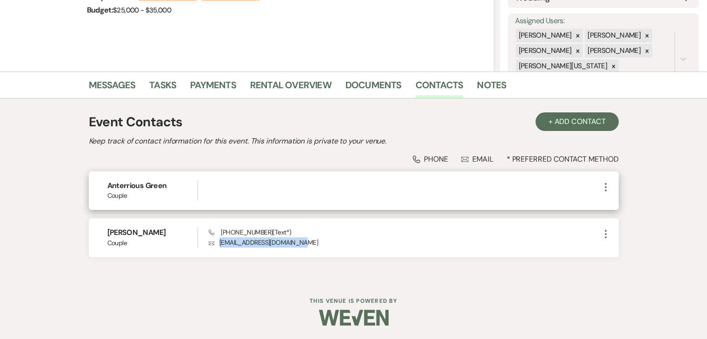
copy p "alexiskreeves19@gmail.com"
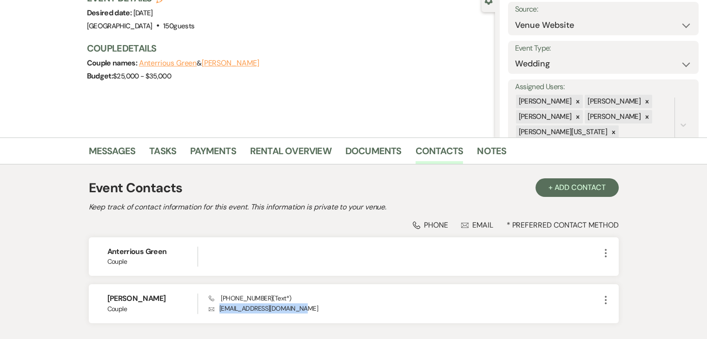
scroll to position [0, 0]
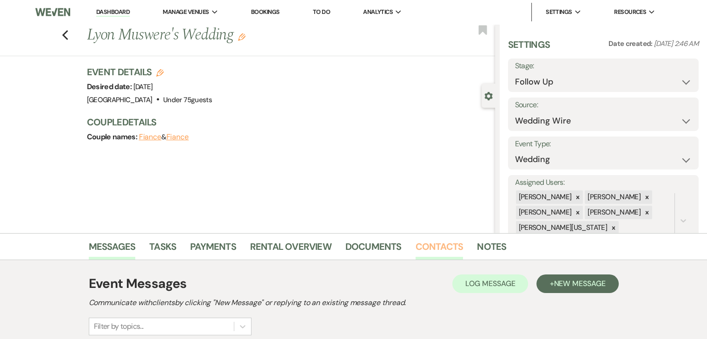
click at [440, 253] on link "Contacts" at bounding box center [439, 249] width 48 height 20
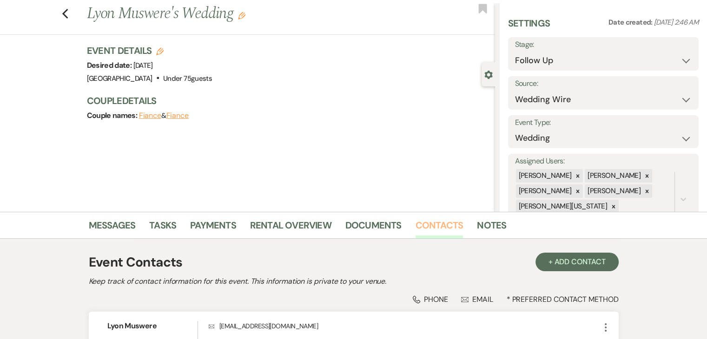
scroll to position [115, 0]
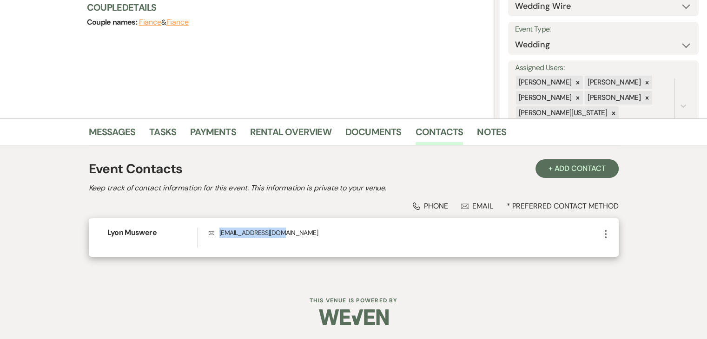
drag, startPoint x: 278, startPoint y: 232, endPoint x: 218, endPoint y: 226, distance: 59.7
click at [218, 226] on div "Lyon Muswere Envelope lyon.taku@gmail.com More" at bounding box center [354, 237] width 530 height 39
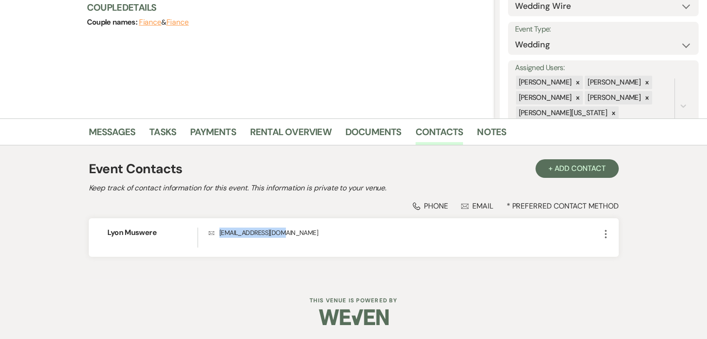
copy p "lyon.taku@gmail.com"
click at [463, 203] on icon "Envelope" at bounding box center [464, 206] width 7 height 7
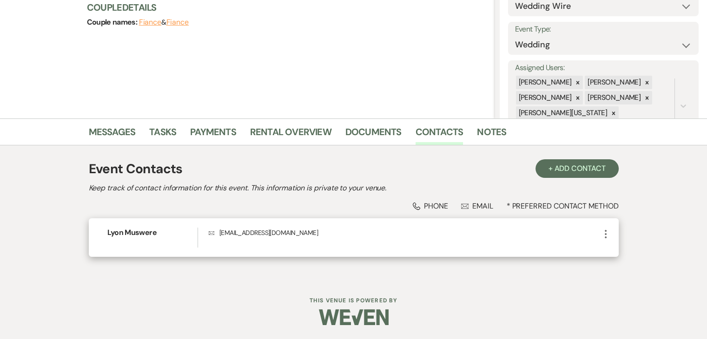
click at [605, 234] on use "button" at bounding box center [606, 234] width 2 height 8
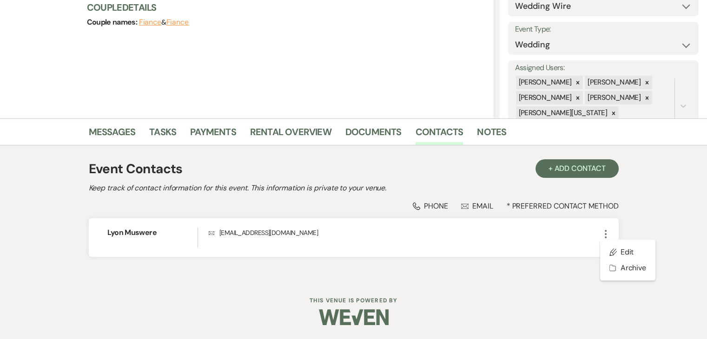
click at [351, 285] on div "Dashboard Manage Venues Expand Enon Ranch Bookings To Do Analytics Expand Enon …" at bounding box center [353, 112] width 707 height 454
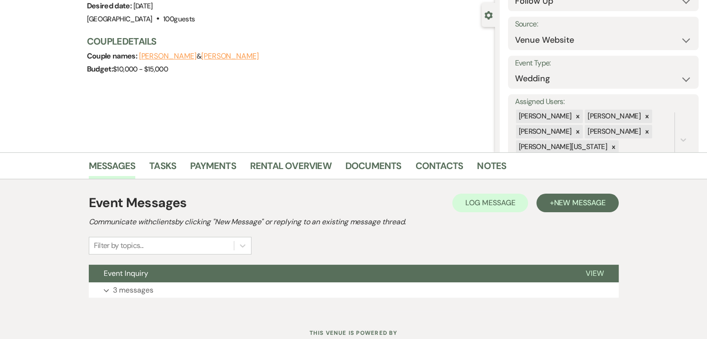
scroll to position [113, 0]
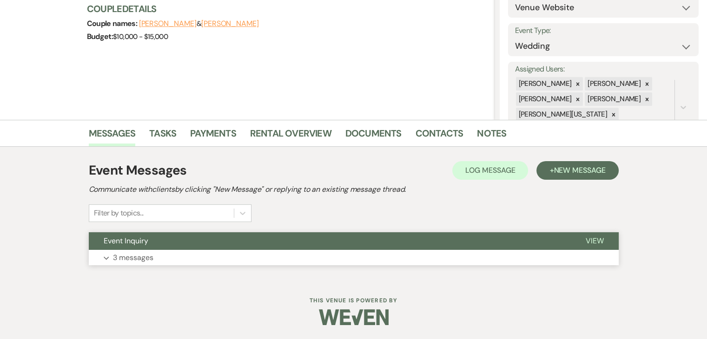
click at [238, 257] on button "Expand 3 messages" at bounding box center [354, 258] width 530 height 16
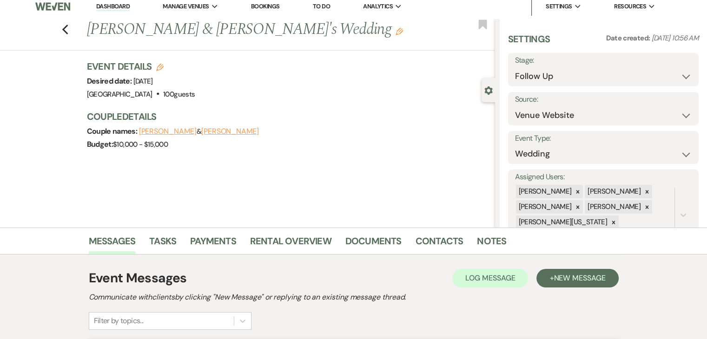
scroll to position [0, 0]
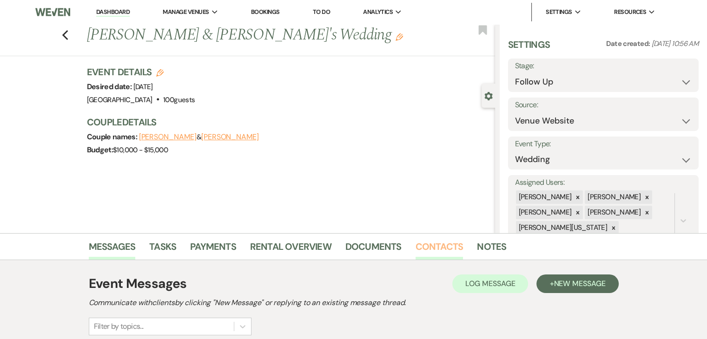
click at [432, 248] on link "Contacts" at bounding box center [439, 249] width 48 height 20
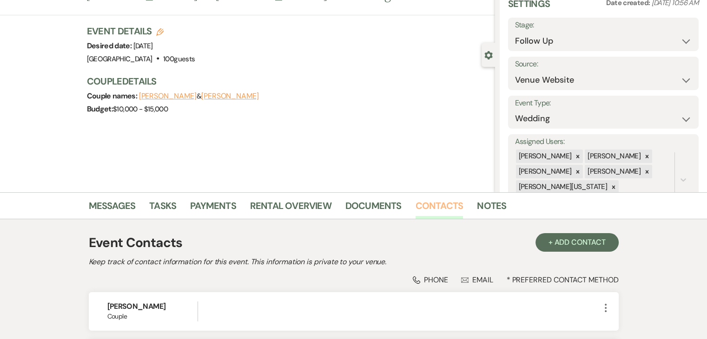
scroll to position [162, 0]
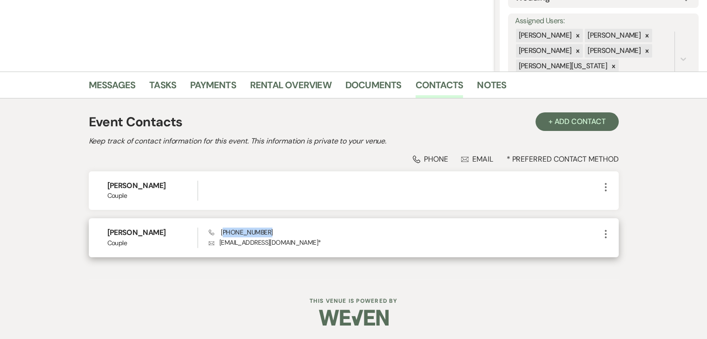
drag, startPoint x: 270, startPoint y: 231, endPoint x: 222, endPoint y: 225, distance: 47.7
click at [222, 225] on div "Lunathia Donnell Couple Phone (850) 377-9972 Envelope msludonnell@gmail.com * M…" at bounding box center [354, 237] width 530 height 39
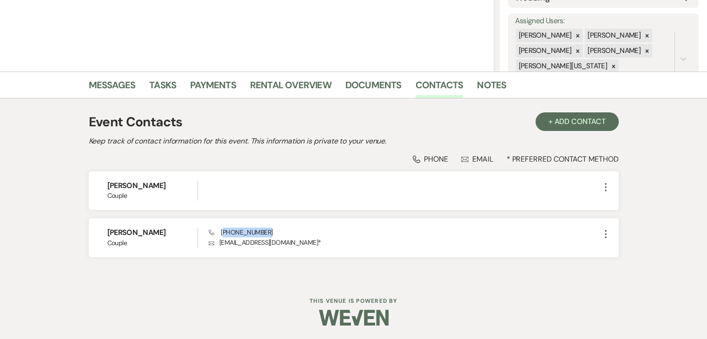
copy span "850) 377-9972"
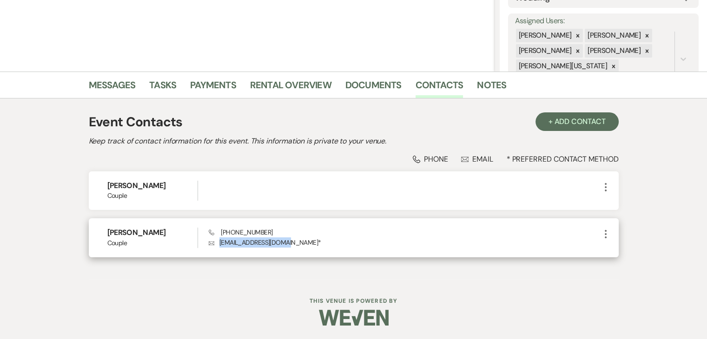
drag, startPoint x: 287, startPoint y: 242, endPoint x: 219, endPoint y: 240, distance: 67.9
click at [219, 240] on p "Envelope msludonnell@gmail.com *" at bounding box center [404, 242] width 391 height 10
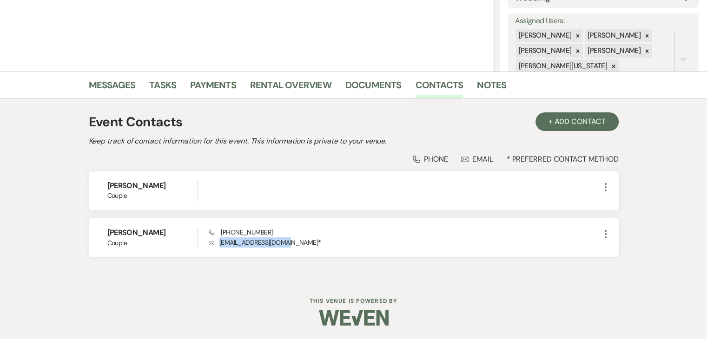
copy p "msludonnell@gmail.com"
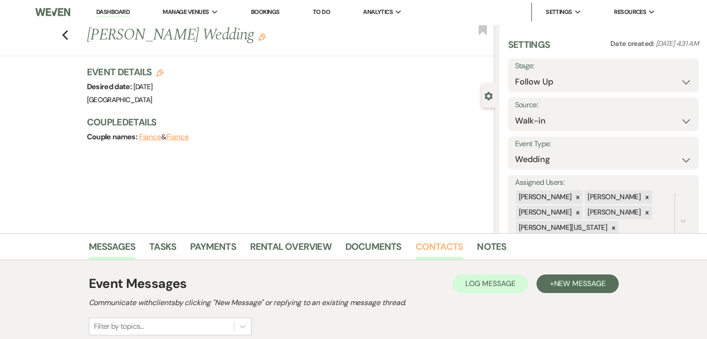
click at [436, 246] on link "Contacts" at bounding box center [439, 249] width 48 height 20
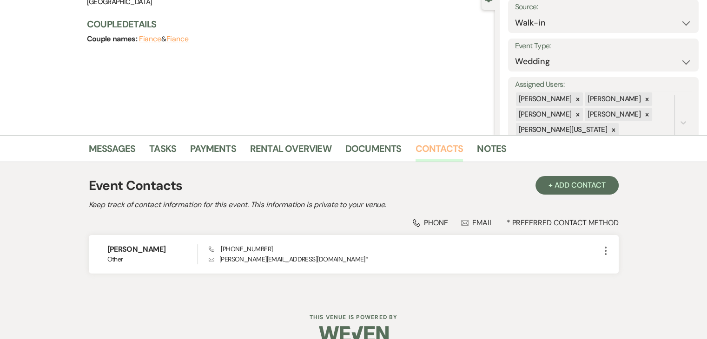
scroll to position [115, 0]
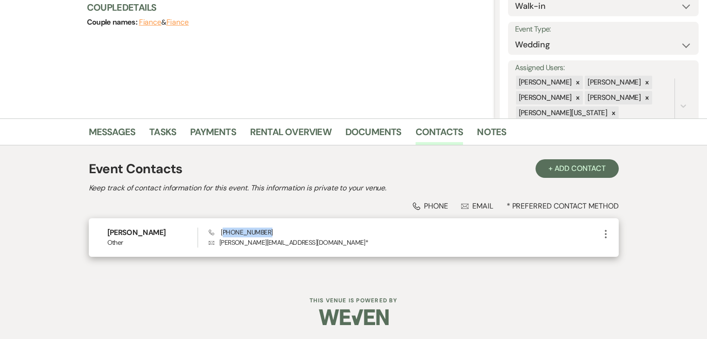
drag, startPoint x: 267, startPoint y: 230, endPoint x: 223, endPoint y: 220, distance: 45.2
click at [223, 220] on div "[PERSON_NAME] Other Phone [PHONE_NUMBER] Envelope [PERSON_NAME][EMAIL_ADDRESS][…" at bounding box center [354, 237] width 530 height 39
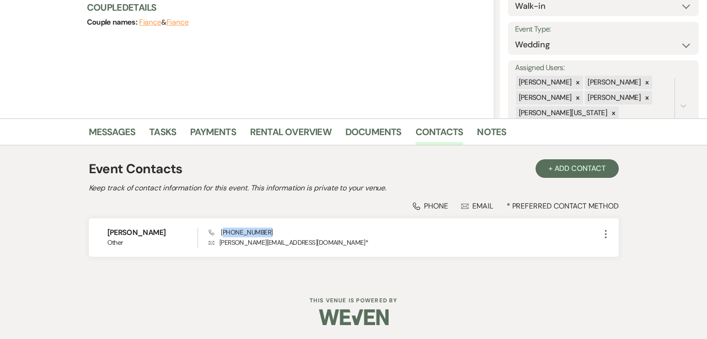
copy span "757) 531-5314"
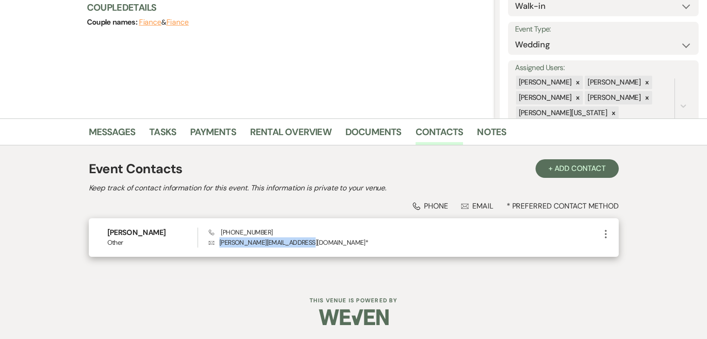
drag, startPoint x: 302, startPoint y: 243, endPoint x: 219, endPoint y: 238, distance: 82.9
click at [219, 238] on p "Envelope [PERSON_NAME][EMAIL_ADDRESS][DOMAIN_NAME] *" at bounding box center [404, 242] width 391 height 10
copy p "carmen.franklin07@gmail.com"
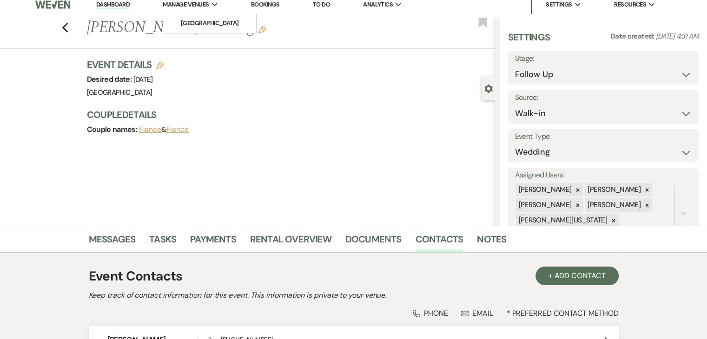
scroll to position [0, 0]
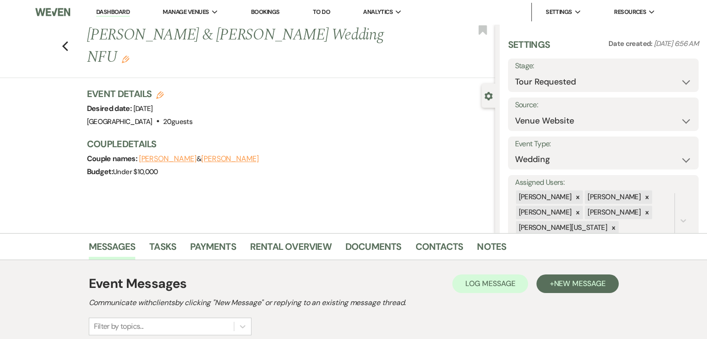
click at [54, 155] on div "Previous William Pope & Nikole Harris's Wedding NFU Edit Bookmark Gear Settings…" at bounding box center [247, 128] width 495 height 209
click at [391, 248] on link "Documents" at bounding box center [373, 249] width 56 height 20
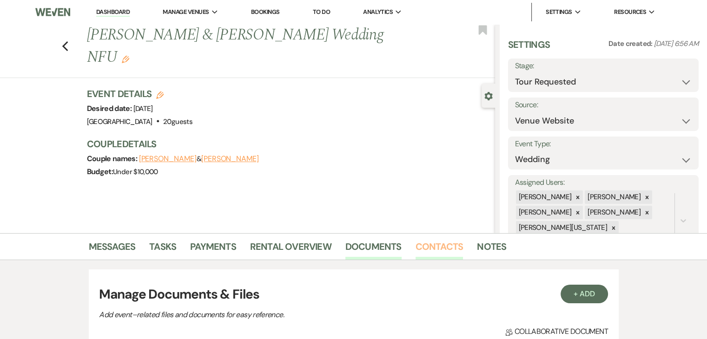
click at [441, 253] on link "Contacts" at bounding box center [439, 249] width 48 height 20
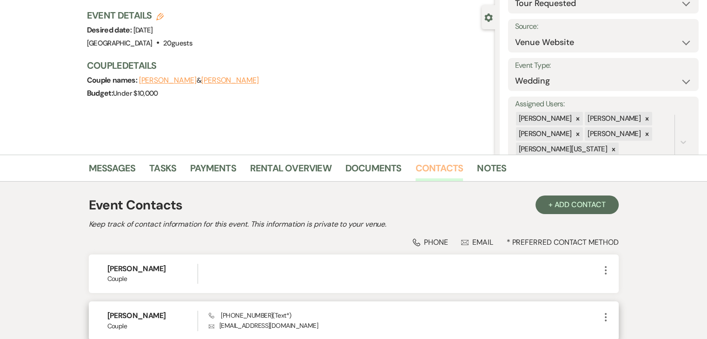
scroll to position [162, 0]
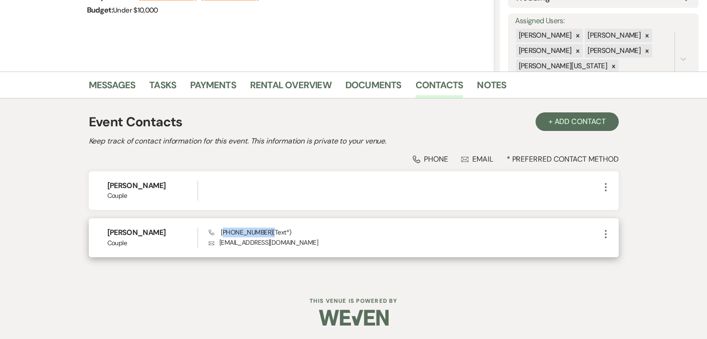
drag, startPoint x: 265, startPoint y: 232, endPoint x: 223, endPoint y: 222, distance: 44.0
click at [223, 222] on div "Nikole Harris Couple Phone (404) 729-7937 (Text*) Envelope nikole94j@gmail.com …" at bounding box center [354, 237] width 530 height 39
copy span "404) 729-7937"
drag, startPoint x: 277, startPoint y: 243, endPoint x: 219, endPoint y: 239, distance: 58.7
click at [219, 239] on p "Envelope nikole94j@gmail.com" at bounding box center [404, 242] width 391 height 10
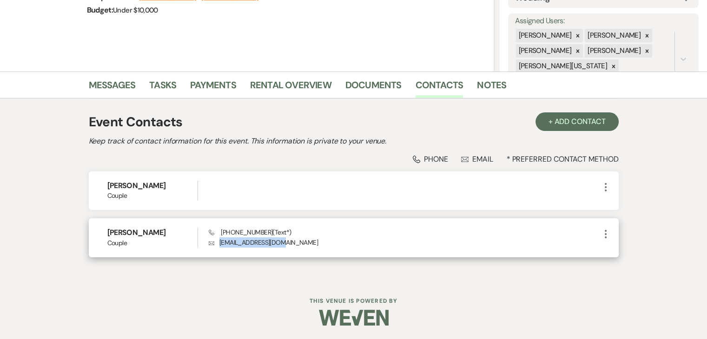
copy p "nikole94j@gmail.com"
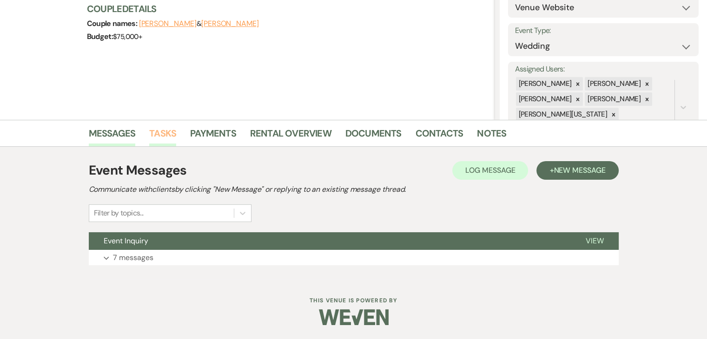
click at [167, 142] on link "Tasks" at bounding box center [162, 136] width 27 height 20
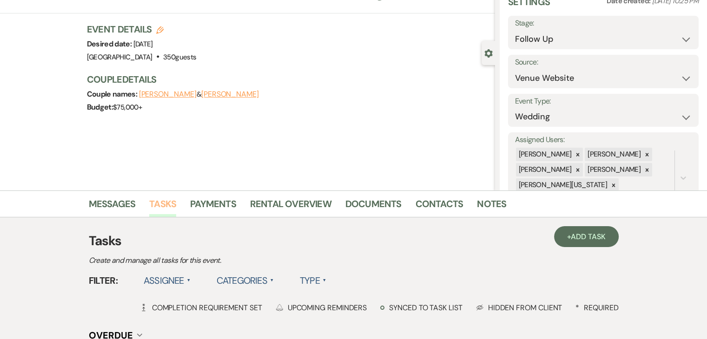
scroll to position [46, 0]
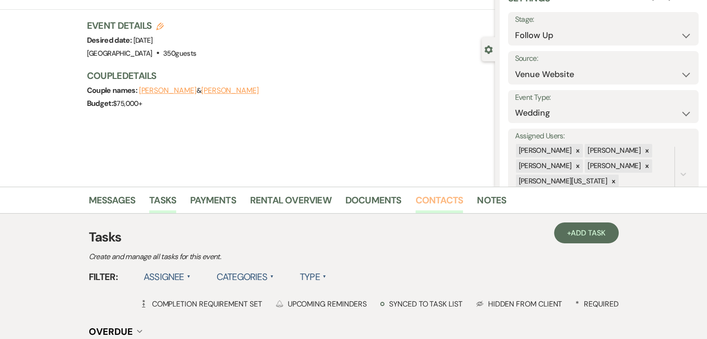
click at [420, 196] on link "Contacts" at bounding box center [439, 203] width 48 height 20
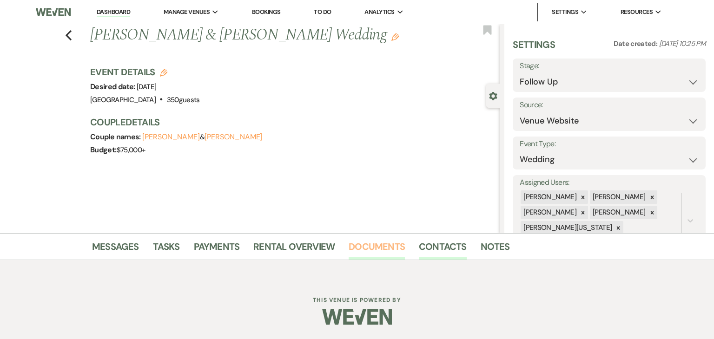
click at [369, 240] on link "Documents" at bounding box center [377, 249] width 56 height 20
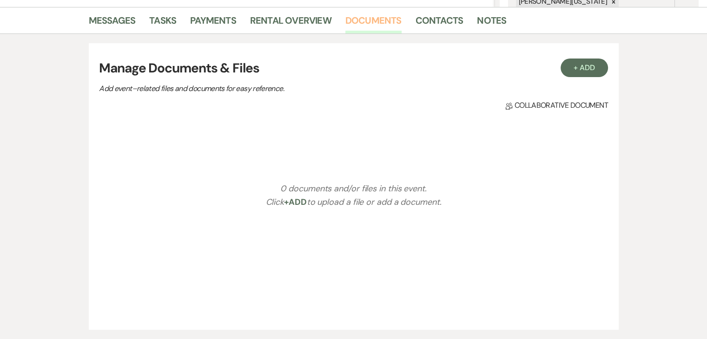
scroll to position [232, 0]
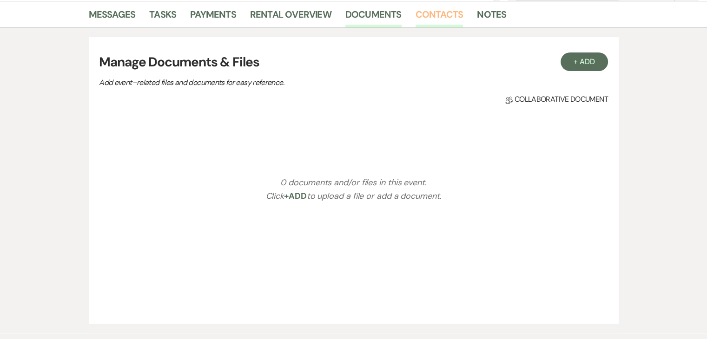
click at [426, 24] on link "Contacts" at bounding box center [439, 17] width 48 height 20
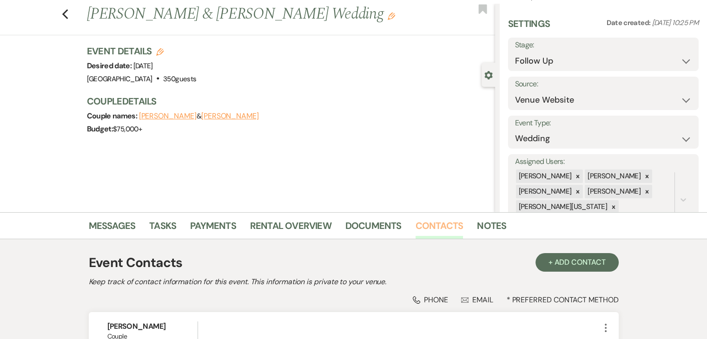
scroll to position [186, 0]
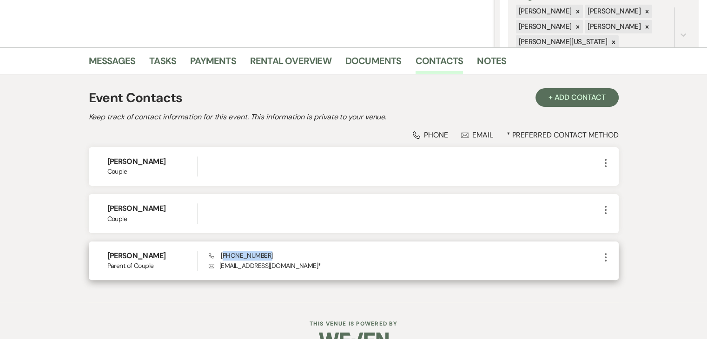
drag, startPoint x: 264, startPoint y: 257, endPoint x: 224, endPoint y: 248, distance: 40.9
click at [224, 248] on div "Suhag Shukla Parent of Couple Phone (651) 248-3883 Envelope suhag.shukla@gmail.…" at bounding box center [354, 261] width 530 height 39
copy span "651) 248-3883"
drag, startPoint x: 289, startPoint y: 264, endPoint x: 216, endPoint y: 264, distance: 73.0
click at [216, 264] on p "Envelope suhag.shukla@gmail.com *" at bounding box center [404, 266] width 391 height 10
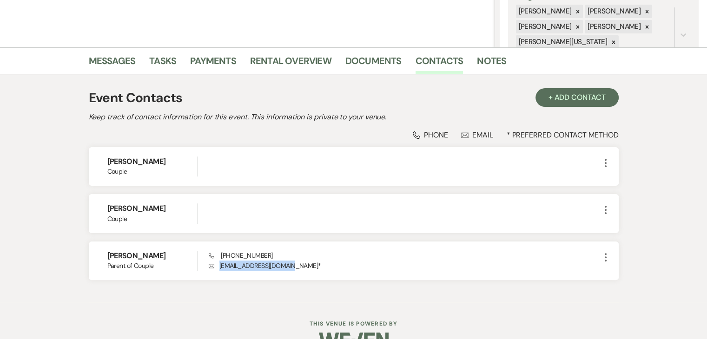
copy p "suhag.shukla@gmail.com"
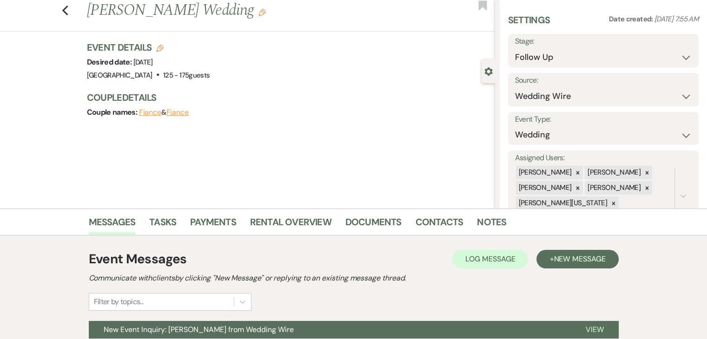
scroll to position [113, 0]
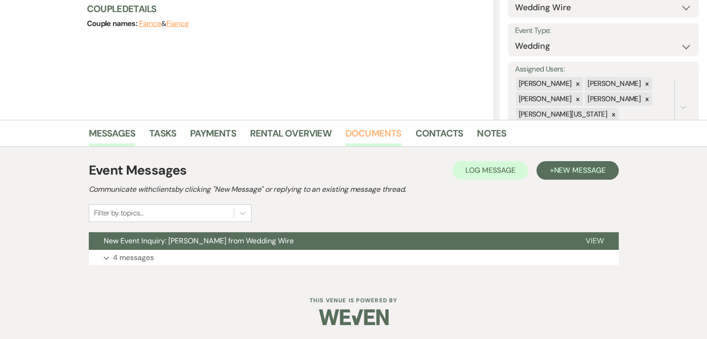
click at [392, 134] on link "Documents" at bounding box center [373, 136] width 56 height 20
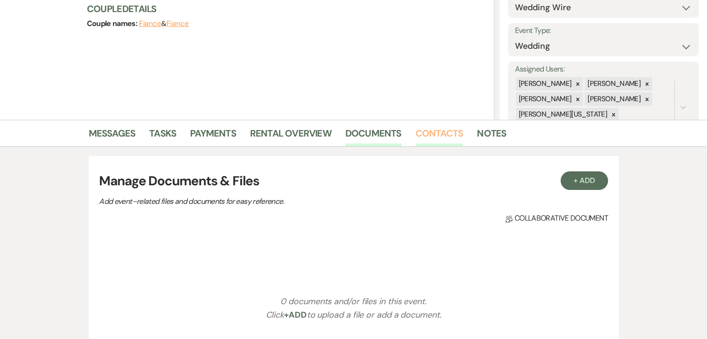
click at [422, 132] on link "Contacts" at bounding box center [439, 136] width 48 height 20
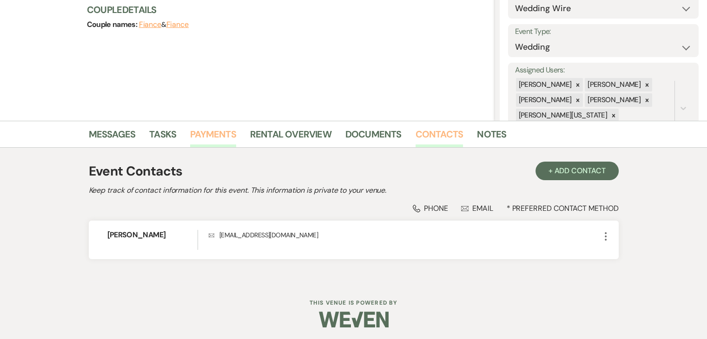
scroll to position [115, 0]
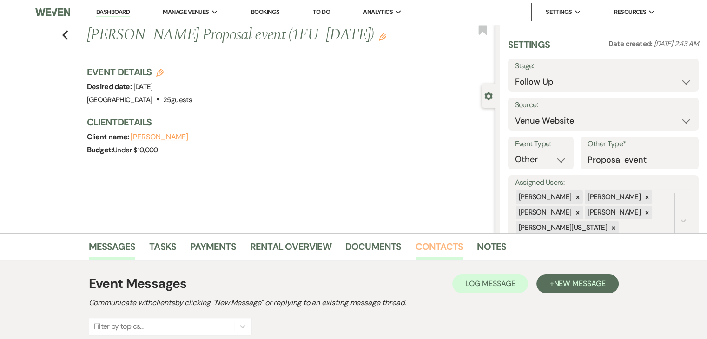
click at [427, 250] on link "Contacts" at bounding box center [439, 249] width 48 height 20
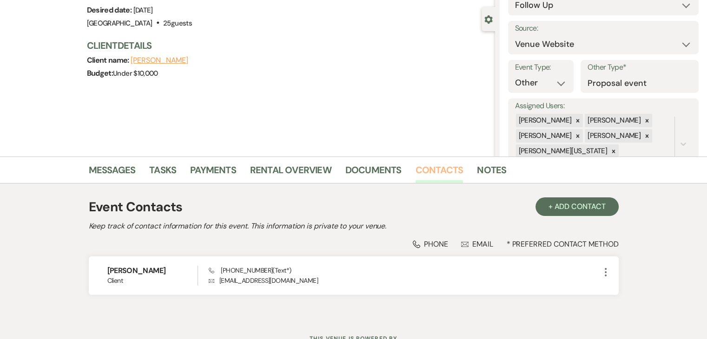
scroll to position [115, 0]
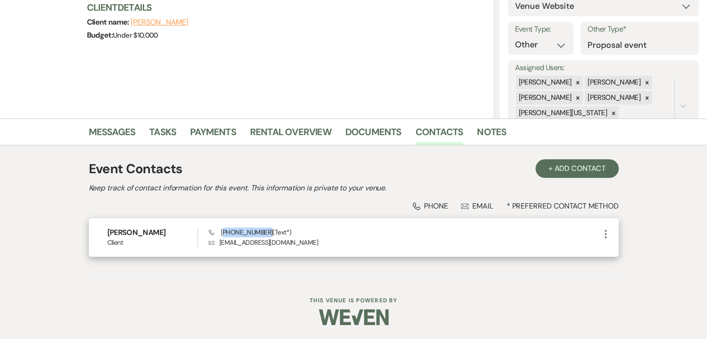
drag, startPoint x: 264, startPoint y: 230, endPoint x: 224, endPoint y: 229, distance: 40.5
click at [224, 229] on span "Phone (678) 683-2709 (Text*)" at bounding box center [250, 232] width 82 height 8
copy span "678) 683-2709"
drag, startPoint x: 307, startPoint y: 244, endPoint x: 219, endPoint y: 240, distance: 87.9
click at [219, 240] on p "Envelope deandrebanks23@yahoo.com" at bounding box center [404, 242] width 391 height 10
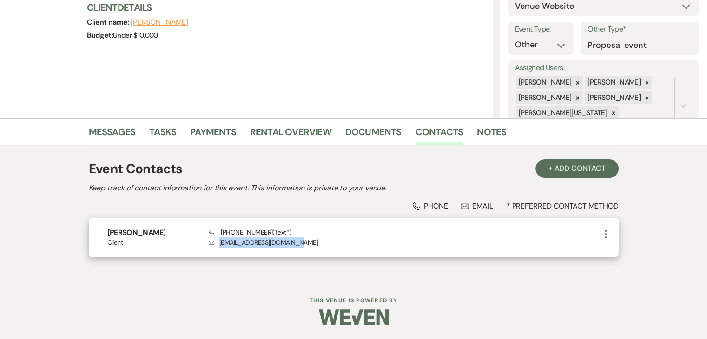
copy p "deandrebanks23@yahoo.com"
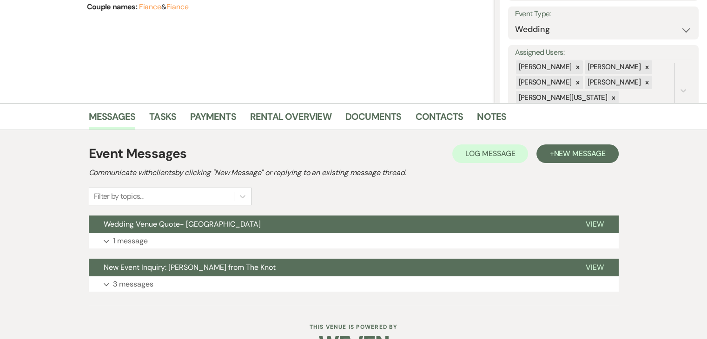
scroll to position [139, 0]
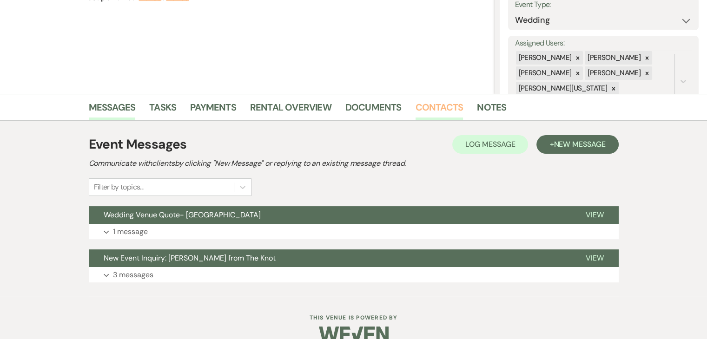
click at [430, 119] on link "Contacts" at bounding box center [439, 110] width 48 height 20
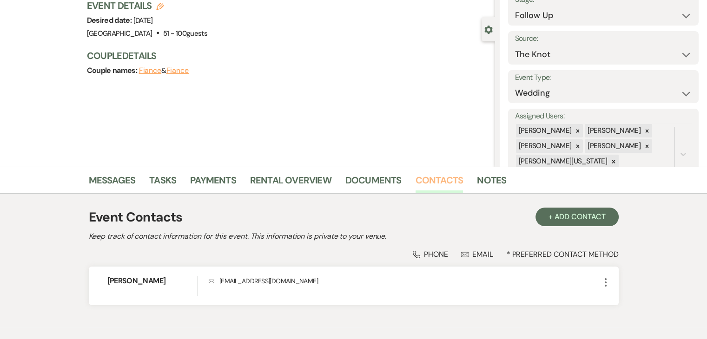
scroll to position [115, 0]
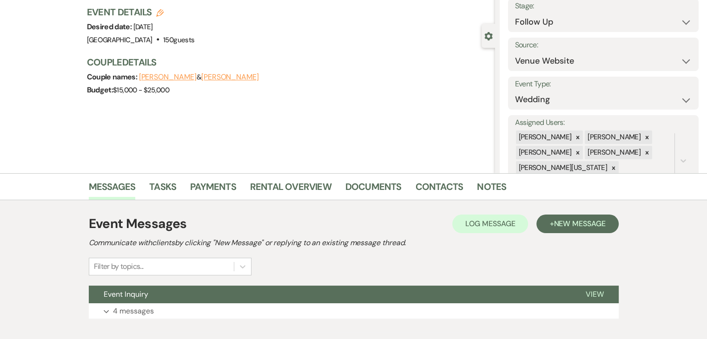
scroll to position [113, 0]
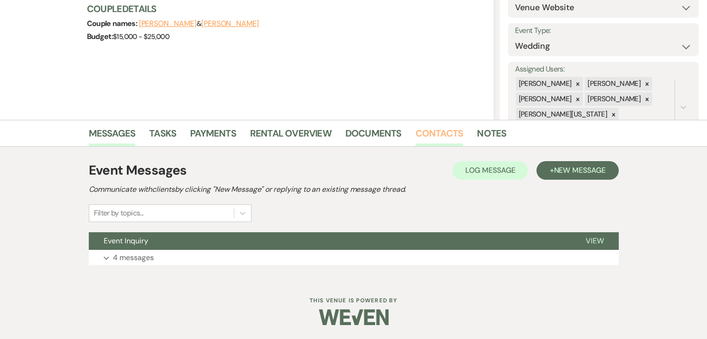
click at [426, 131] on link "Contacts" at bounding box center [439, 136] width 48 height 20
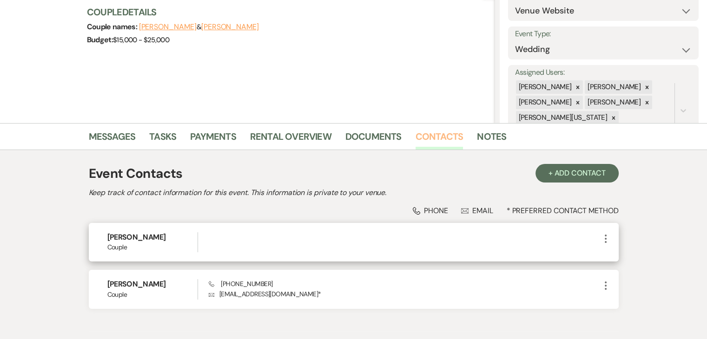
scroll to position [162, 0]
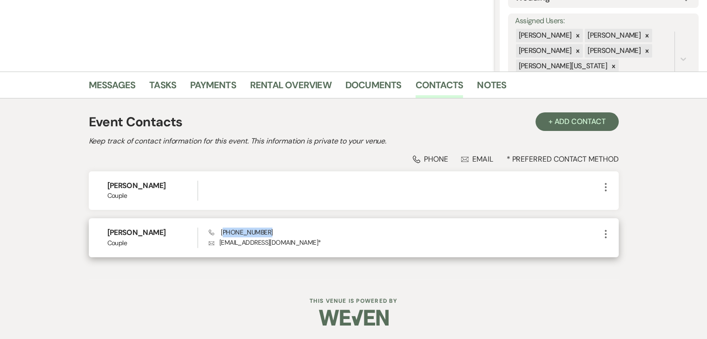
drag, startPoint x: 277, startPoint y: 229, endPoint x: 223, endPoint y: 226, distance: 53.5
click at [223, 226] on div "[PERSON_NAME] Couple Phone [PHONE_NUMBER] Envelope [EMAIL_ADDRESS][DOMAIN_NAME]…" at bounding box center [354, 237] width 530 height 39
copy span "404) 357-8729"
click at [286, 244] on p "Envelope [EMAIL_ADDRESS][DOMAIN_NAME] *" at bounding box center [404, 242] width 391 height 10
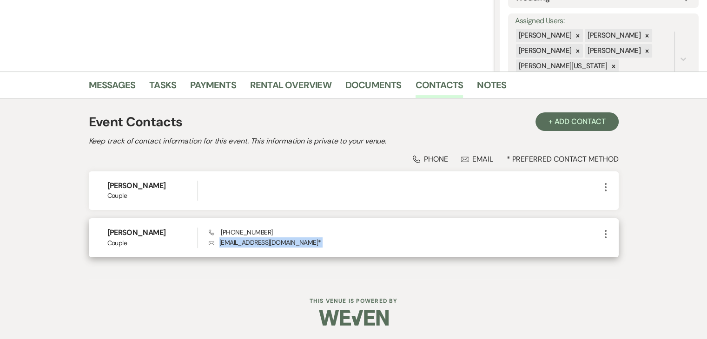
click at [286, 244] on p "Envelope [EMAIL_ADDRESS][DOMAIN_NAME] *" at bounding box center [404, 242] width 391 height 10
click at [330, 240] on p "Envelope [EMAIL_ADDRESS][DOMAIN_NAME] *" at bounding box center [404, 242] width 391 height 10
drag, startPoint x: 302, startPoint y: 244, endPoint x: 220, endPoint y: 238, distance: 82.4
click at [220, 238] on p "Envelope [EMAIL_ADDRESS][DOMAIN_NAME] *" at bounding box center [404, 242] width 391 height 10
copy p "[EMAIL_ADDRESS][DOMAIN_NAME]"
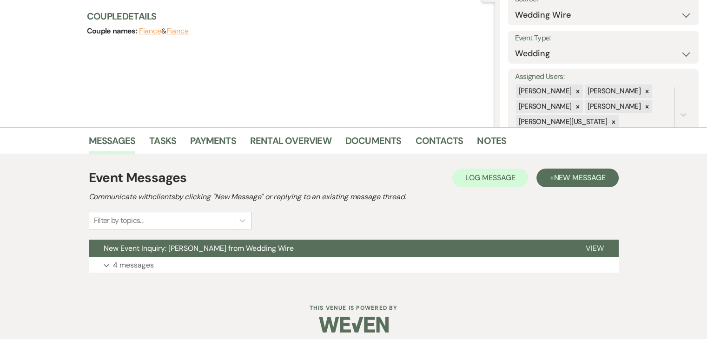
scroll to position [113, 0]
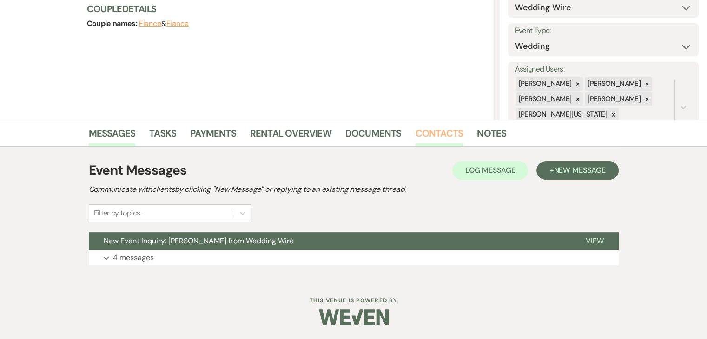
click at [433, 138] on link "Contacts" at bounding box center [439, 136] width 48 height 20
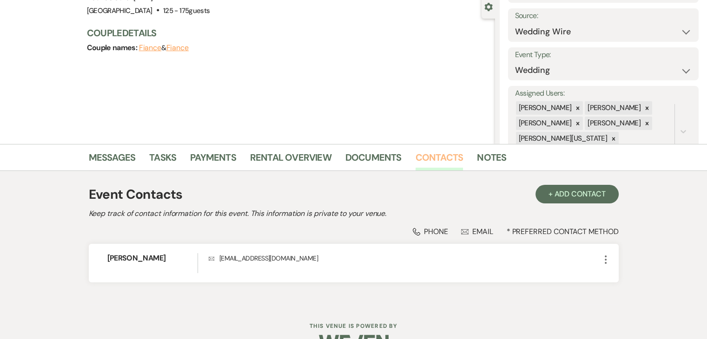
scroll to position [115, 0]
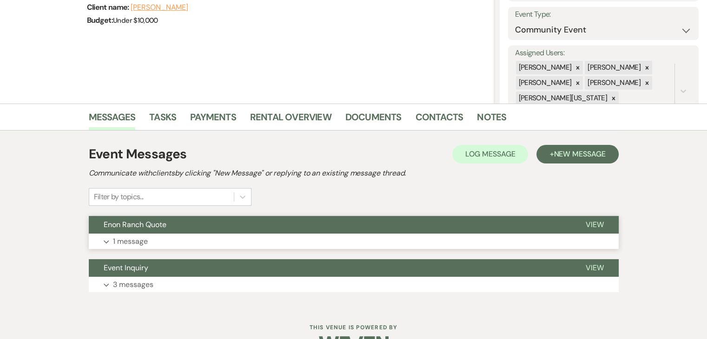
scroll to position [139, 0]
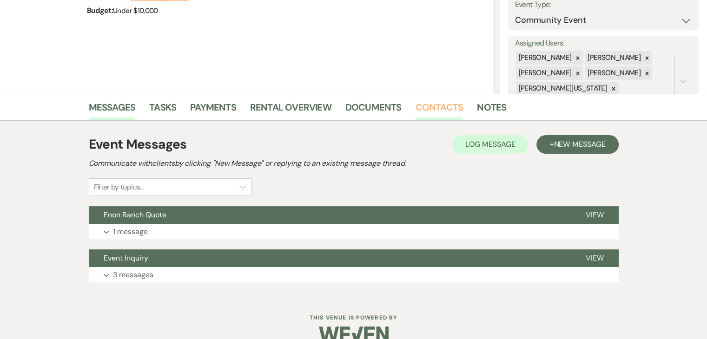
click at [432, 107] on link "Contacts" at bounding box center [439, 110] width 48 height 20
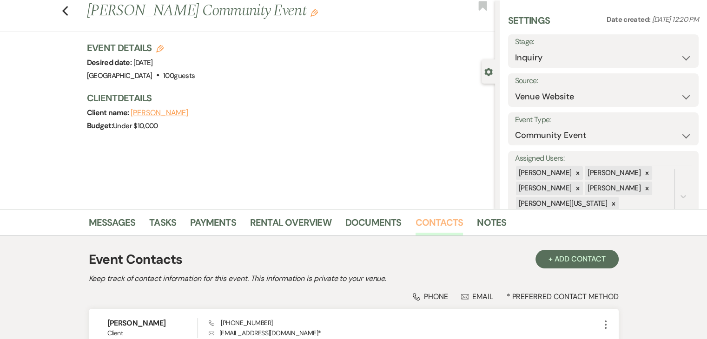
scroll to position [115, 0]
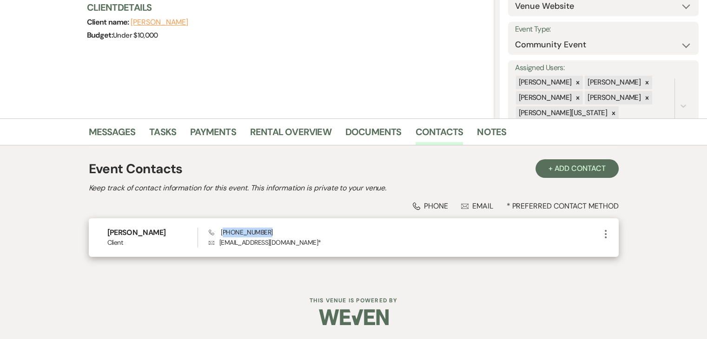
drag, startPoint x: 278, startPoint y: 234, endPoint x: 224, endPoint y: 227, distance: 54.4
click at [224, 228] on div "Phone (404) 668-7389 Envelope info@peachcityfoundation.org *" at bounding box center [404, 238] width 391 height 20
copy span "404) 668-7389"
drag, startPoint x: 303, startPoint y: 243, endPoint x: 218, endPoint y: 242, distance: 84.6
click at [218, 242] on p "Envelope info@peachcityfoundation.org *" at bounding box center [404, 242] width 391 height 10
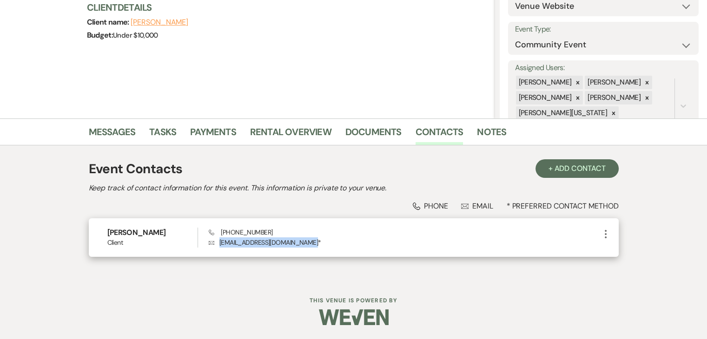
copy p "info@peachcityfoundation.org"
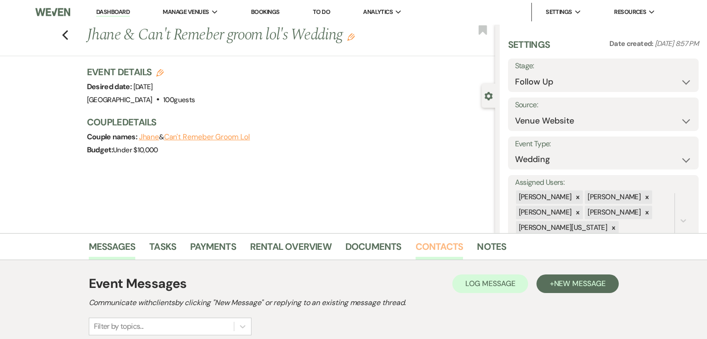
click at [422, 241] on link "Contacts" at bounding box center [439, 249] width 48 height 20
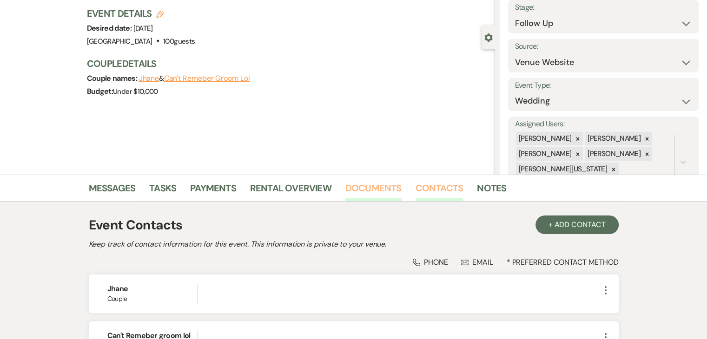
scroll to position [209, 0]
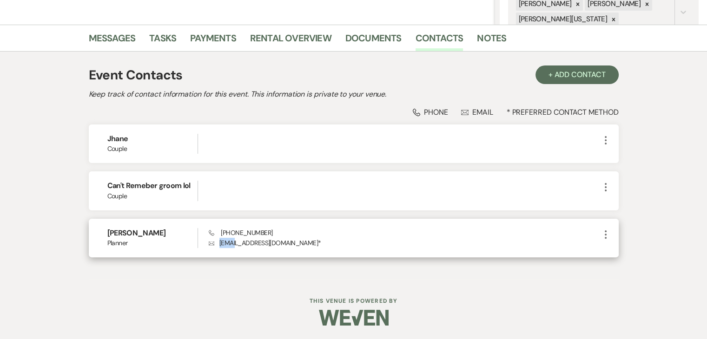
drag, startPoint x: 282, startPoint y: 236, endPoint x: 234, endPoint y: 237, distance: 47.4
click at [234, 237] on div "Phone (770) 881-1052 Envelope timelessspiceevents@gmail.com *" at bounding box center [404, 238] width 391 height 20
click at [271, 226] on div "Callie Spicer Planner Phone (770) 881-1052 Envelope timelessspiceevents@gmail.c…" at bounding box center [354, 238] width 530 height 39
drag, startPoint x: 266, startPoint y: 235, endPoint x: 224, endPoint y: 235, distance: 41.8
click at [224, 235] on div "Phone (770) 881-1052 Envelope timelessspiceevents@gmail.com *" at bounding box center [404, 238] width 391 height 20
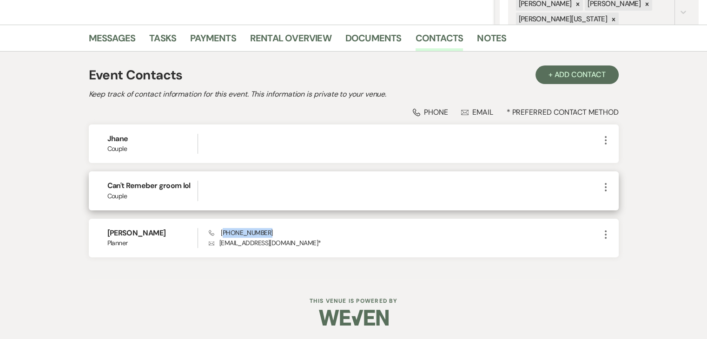
copy span "770) 881-1052"
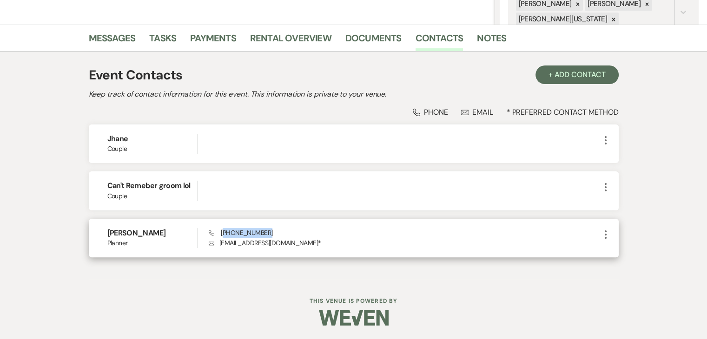
drag, startPoint x: 310, startPoint y: 244, endPoint x: 219, endPoint y: 238, distance: 90.3
click at [219, 238] on p "Envelope timelessspiceevents@gmail.com *" at bounding box center [404, 243] width 391 height 10
copy p "timelessspiceevents@gmail.com"
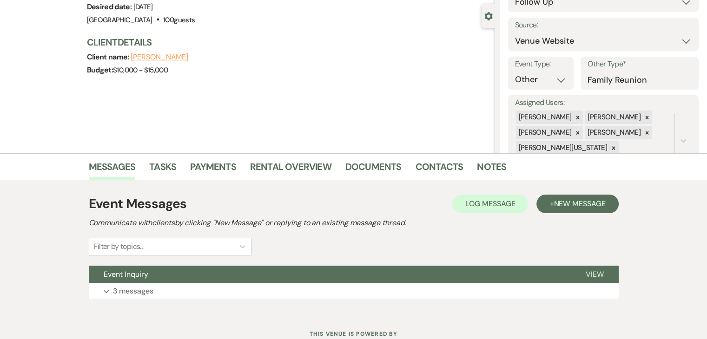
scroll to position [113, 0]
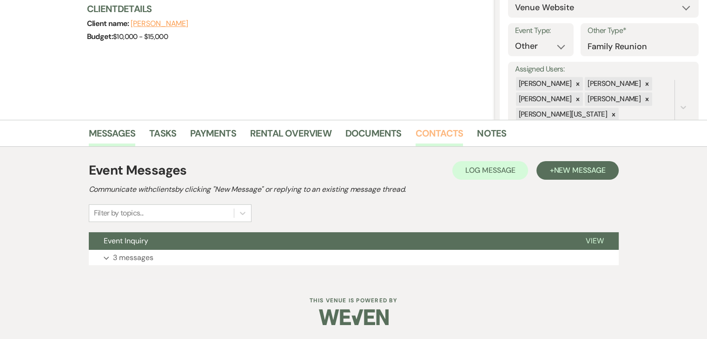
click at [422, 131] on link "Contacts" at bounding box center [439, 136] width 48 height 20
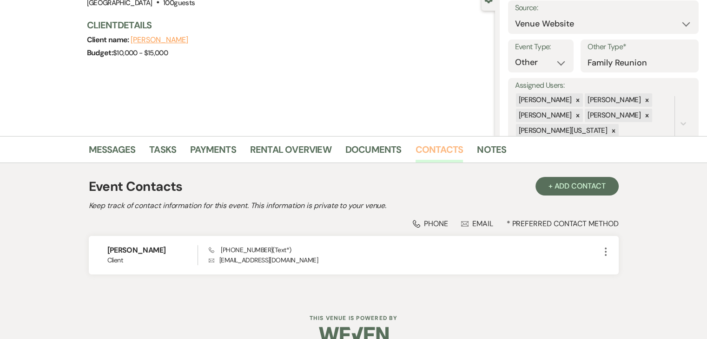
scroll to position [115, 0]
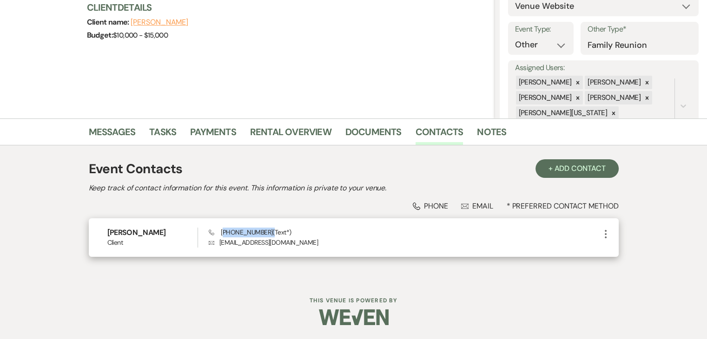
drag, startPoint x: 263, startPoint y: 231, endPoint x: 224, endPoint y: 222, distance: 39.7
click at [224, 222] on div "[PERSON_NAME] Client Phone [PHONE_NUMBER] (Text*) Envelope [EMAIL_ADDRESS][DOMA…" at bounding box center [354, 237] width 530 height 39
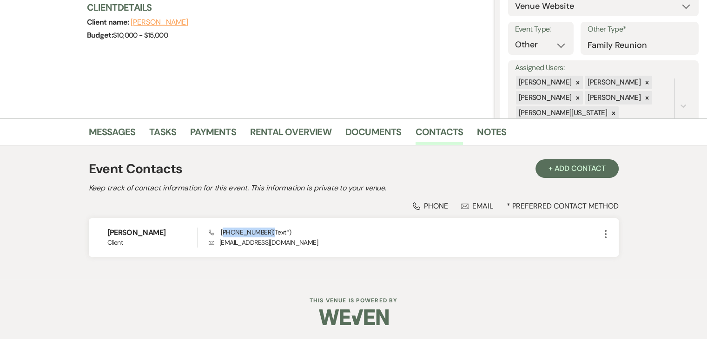
copy span "317) 709-3518"
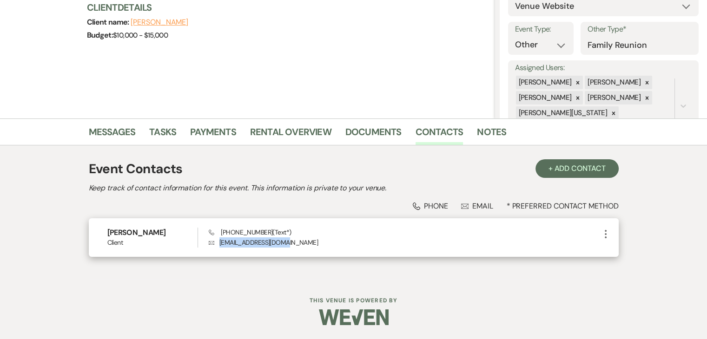
drag, startPoint x: 290, startPoint y: 240, endPoint x: 220, endPoint y: 240, distance: 69.2
click at [220, 240] on p "Envelope yjwrealtor@gmail.com" at bounding box center [404, 242] width 391 height 10
copy p "yjwrealtor@gmail.com"
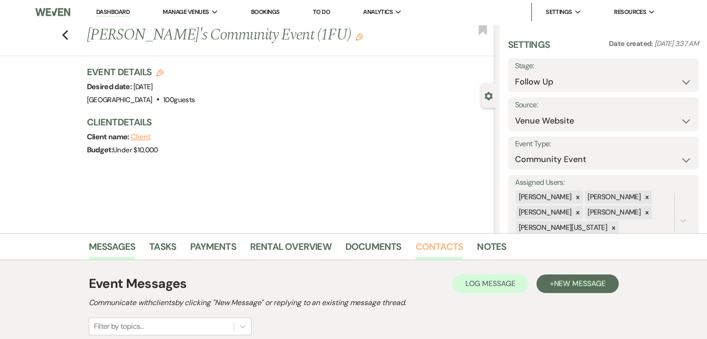
click at [415, 240] on link "Contacts" at bounding box center [439, 249] width 48 height 20
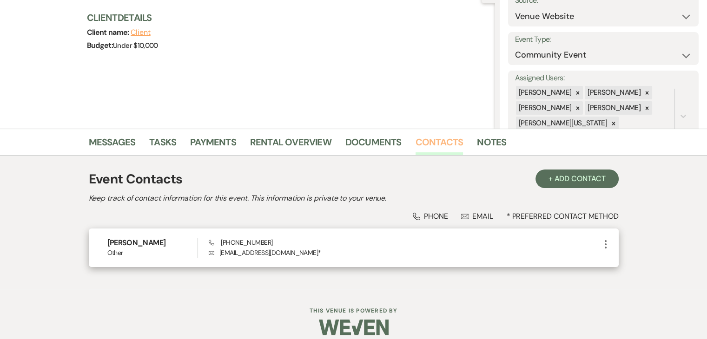
scroll to position [115, 0]
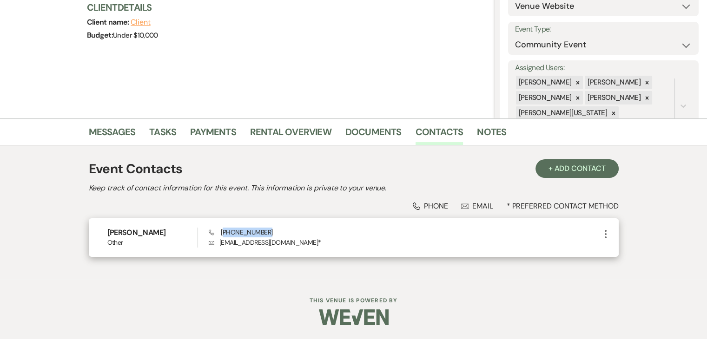
drag, startPoint x: 273, startPoint y: 232, endPoint x: 224, endPoint y: 230, distance: 48.9
click at [224, 230] on div "Phone [PHONE_NUMBER] Envelope [EMAIL_ADDRESS][DOMAIN_NAME] *" at bounding box center [404, 238] width 391 height 20
copy span "323) 540-1667"
drag, startPoint x: 280, startPoint y: 241, endPoint x: 217, endPoint y: 238, distance: 63.2
click at [217, 238] on p "Envelope [EMAIL_ADDRESS][DOMAIN_NAME] *" at bounding box center [404, 242] width 391 height 10
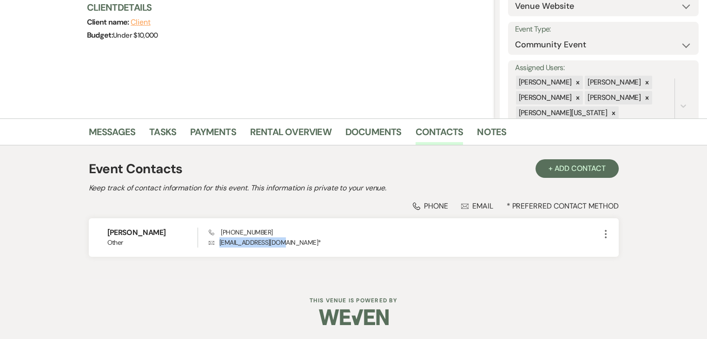
copy p "[EMAIL_ADDRESS][DOMAIN_NAME]"
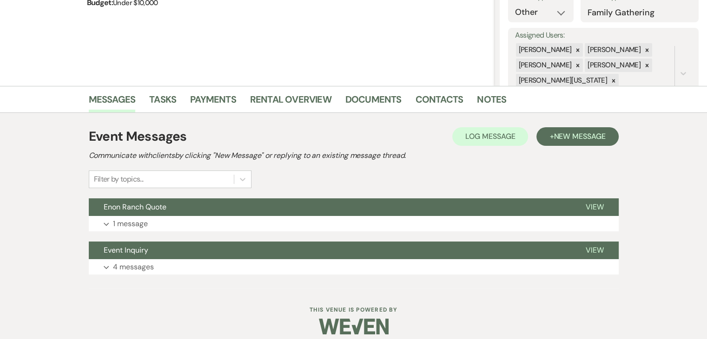
scroll to position [156, 0]
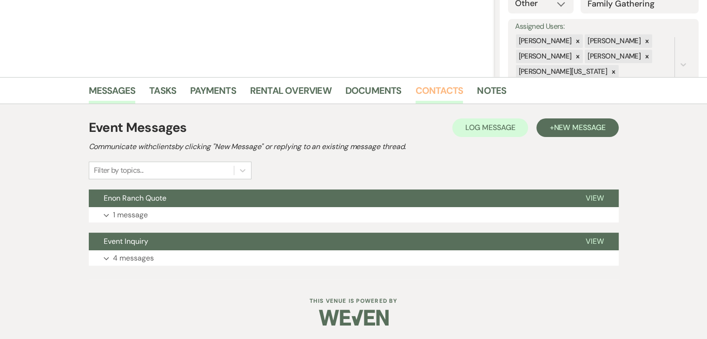
click at [419, 89] on link "Contacts" at bounding box center [439, 93] width 48 height 20
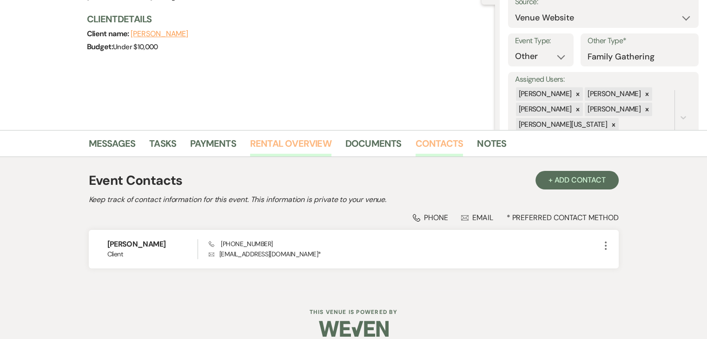
scroll to position [115, 0]
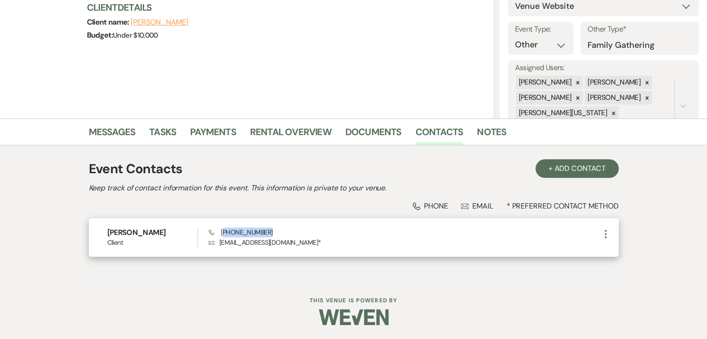
drag, startPoint x: 270, startPoint y: 230, endPoint x: 223, endPoint y: 232, distance: 46.5
click at [223, 232] on div "Phone [PHONE_NUMBER] Envelope [EMAIL_ADDRESS][DOMAIN_NAME] *" at bounding box center [404, 238] width 391 height 20
copy span "404) 550-9217"
click at [251, 244] on p "Envelope [EMAIL_ADDRESS][DOMAIN_NAME] *" at bounding box center [404, 242] width 391 height 10
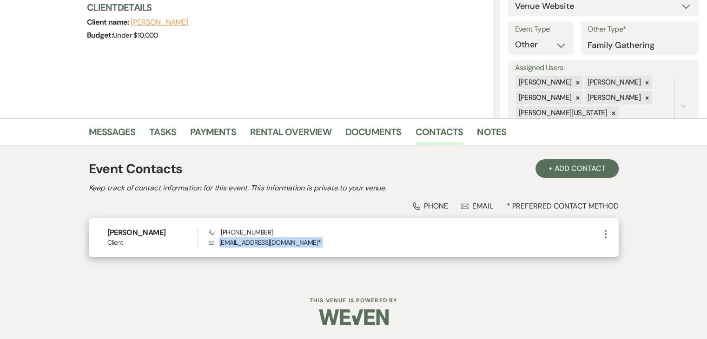
click at [251, 244] on p "Envelope [EMAIL_ADDRESS][DOMAIN_NAME] *" at bounding box center [404, 242] width 391 height 10
click at [257, 243] on p "Envelope [EMAIL_ADDRESS][DOMAIN_NAME] *" at bounding box center [404, 242] width 391 height 10
click at [288, 249] on div "[PERSON_NAME] Client Phone [PHONE_NUMBER] Envelope [EMAIL_ADDRESS][DOMAIN_NAME]…" at bounding box center [354, 237] width 530 height 39
drag, startPoint x: 282, startPoint y: 243, endPoint x: 219, endPoint y: 245, distance: 62.3
click at [219, 245] on p "Envelope [EMAIL_ADDRESS][DOMAIN_NAME] *" at bounding box center [404, 242] width 391 height 10
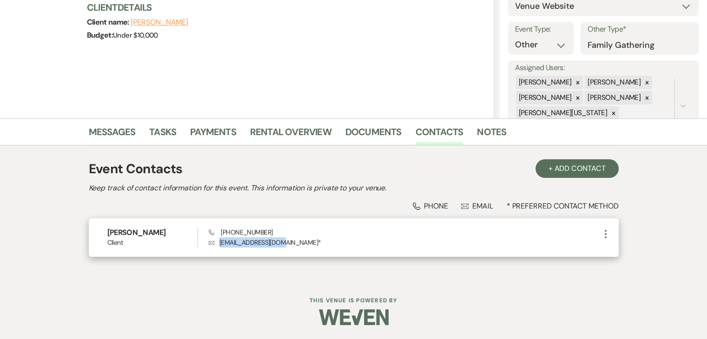
copy p "jennafeku@yahoo.com"
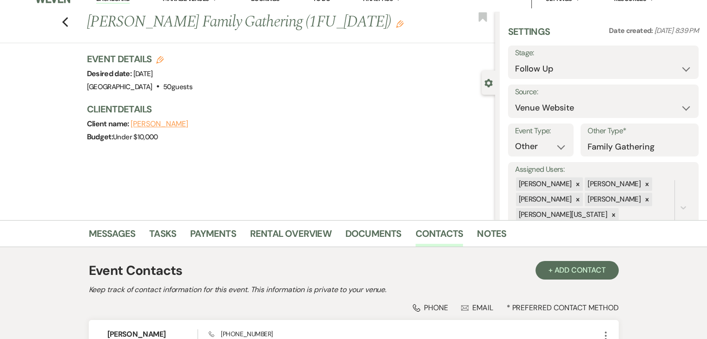
scroll to position [0, 0]
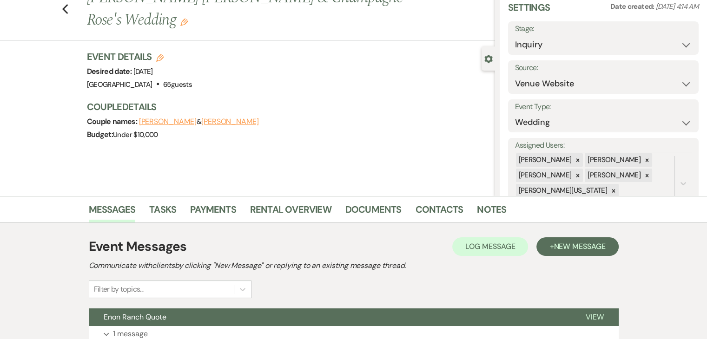
scroll to position [139, 0]
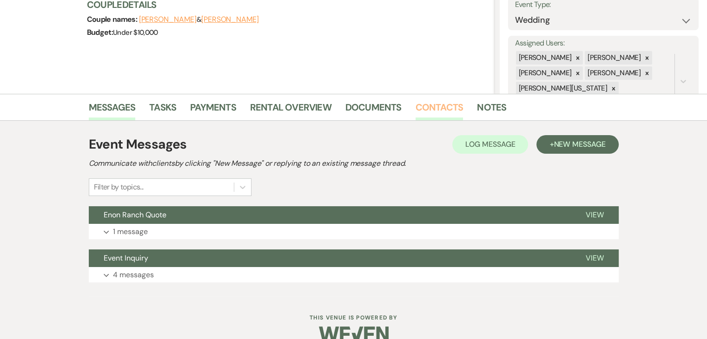
click at [446, 107] on link "Contacts" at bounding box center [439, 110] width 48 height 20
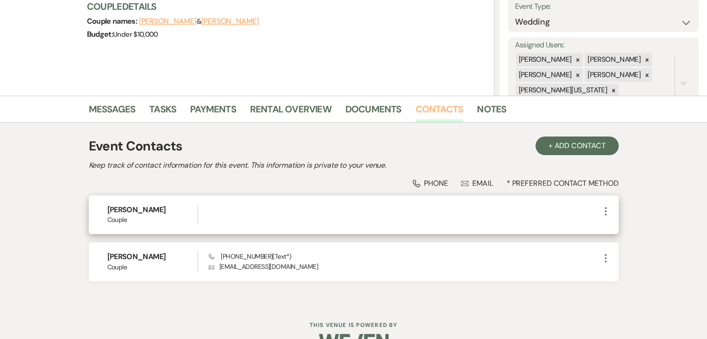
scroll to position [139, 0]
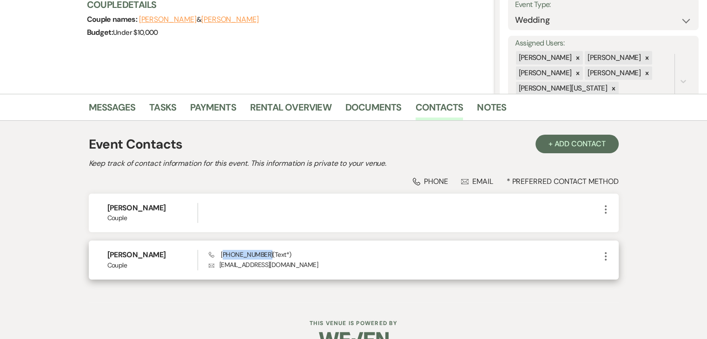
drag, startPoint x: 268, startPoint y: 253, endPoint x: 223, endPoint y: 254, distance: 44.6
click at [223, 254] on span "Phone (404) 804-4405 (Text*)" at bounding box center [250, 254] width 82 height 8
copy span "404) 804-4405"
click at [268, 263] on p "Envelope rose37007@gmail.com" at bounding box center [404, 265] width 391 height 10
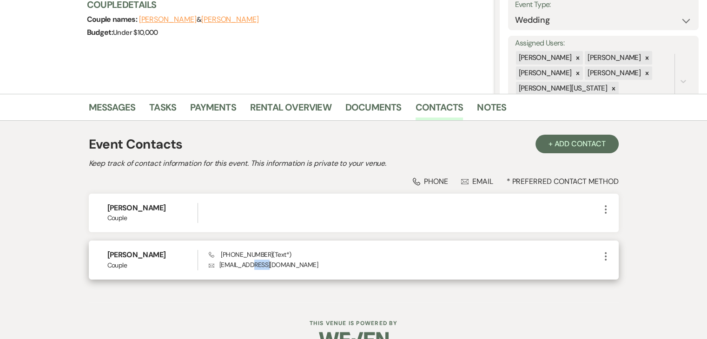
click at [267, 266] on p "Envelope rose37007@gmail.com" at bounding box center [404, 265] width 391 height 10
click at [267, 261] on p "Envelope rose37007@gmail.com" at bounding box center [404, 265] width 391 height 10
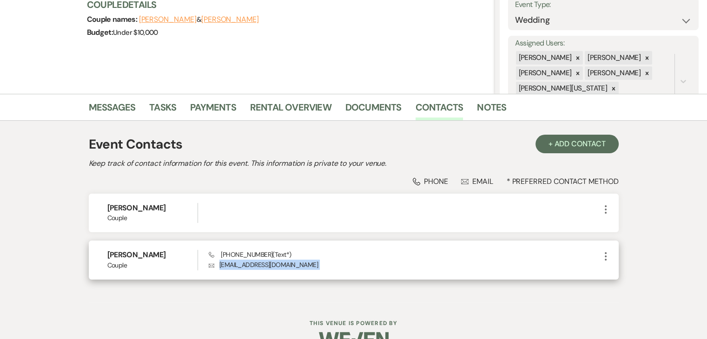
copy div "rose37007@gmail.com More"
click at [302, 259] on div "Phone (404) 804-4405 (Text*) Envelope rose37007@gmail.com" at bounding box center [404, 260] width 391 height 20
click at [302, 264] on p "Envelope rose37007@gmail.com" at bounding box center [404, 265] width 391 height 10
drag, startPoint x: 286, startPoint y: 263, endPoint x: 214, endPoint y: 268, distance: 72.7
click at [214, 268] on p "Envelope rose37007@gmail.com" at bounding box center [404, 265] width 391 height 10
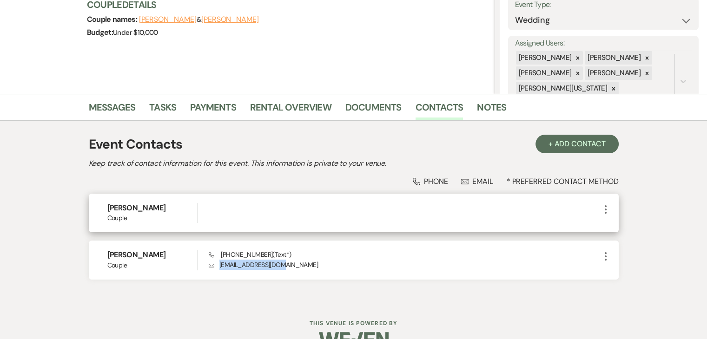
copy p "rose37007@gmail.com"
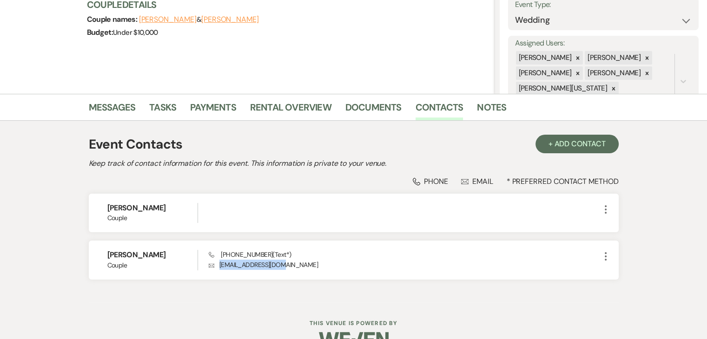
scroll to position [0, 0]
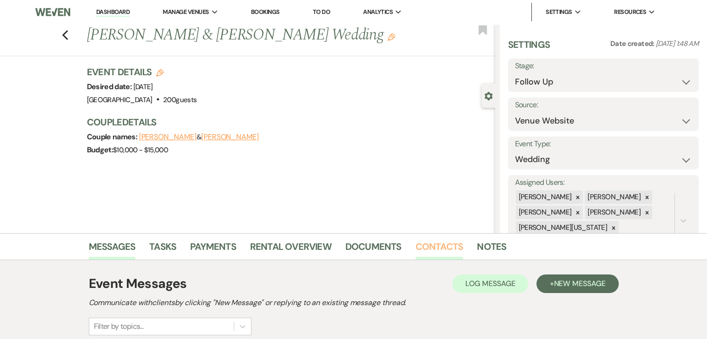
click at [416, 242] on link "Contacts" at bounding box center [439, 249] width 48 height 20
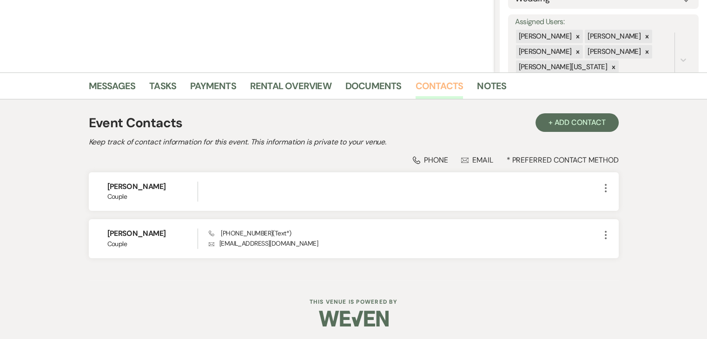
scroll to position [162, 0]
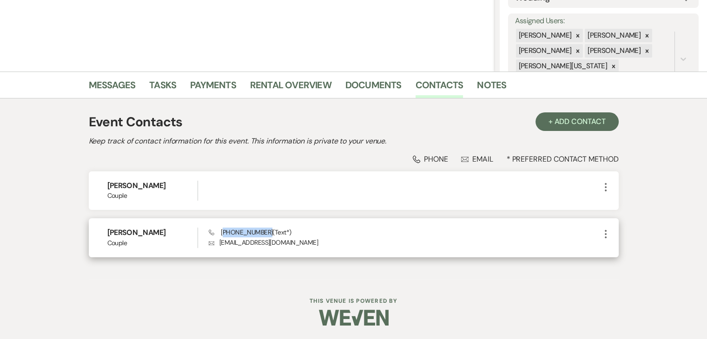
drag, startPoint x: 266, startPoint y: 234, endPoint x: 225, endPoint y: 230, distance: 41.6
click at [223, 230] on span "Phone [PHONE_NUMBER] (Text*)" at bounding box center [250, 232] width 82 height 8
copy span "404) 798-5229"
click at [264, 244] on p "Envelope [EMAIL_ADDRESS][DOMAIN_NAME]" at bounding box center [404, 242] width 391 height 10
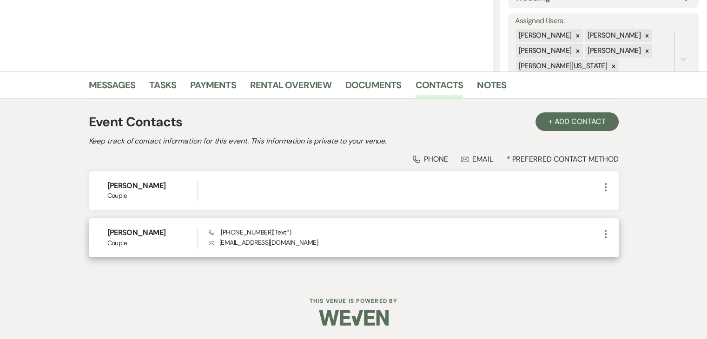
click at [289, 241] on p "Envelope [EMAIL_ADDRESS][DOMAIN_NAME]" at bounding box center [404, 242] width 391 height 10
drag, startPoint x: 291, startPoint y: 243, endPoint x: 216, endPoint y: 244, distance: 75.3
click at [216, 244] on p "Envelope [EMAIL_ADDRESS][DOMAIN_NAME]" at bounding box center [404, 242] width 391 height 10
copy p "[EMAIL_ADDRESS][DOMAIN_NAME]"
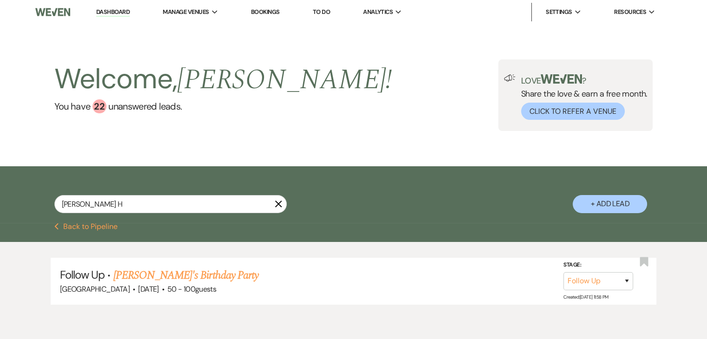
type input "[PERSON_NAME] H"
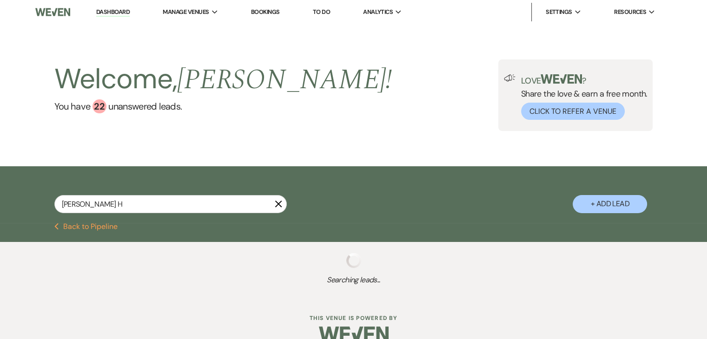
click at [347, 209] on div "[PERSON_NAME] H X + Add Lead" at bounding box center [353, 196] width 669 height 50
select select "8"
select select "1"
select select "9"
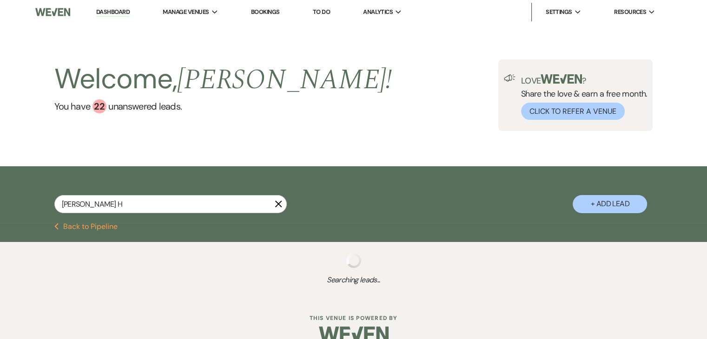
select select "6"
select select "4"
select select "9"
select select "8"
select select "9"
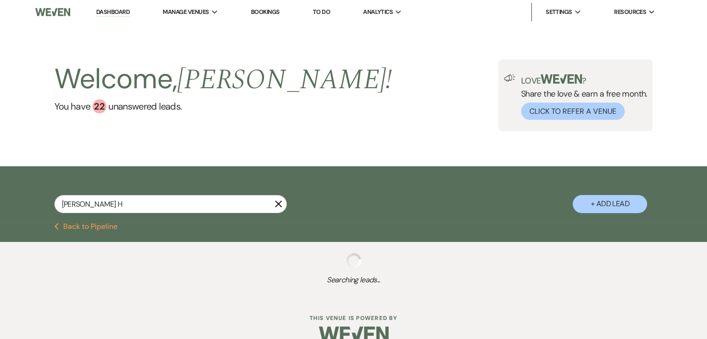
select select "8"
select select "1"
select select "8"
select select "6"
select select "9"
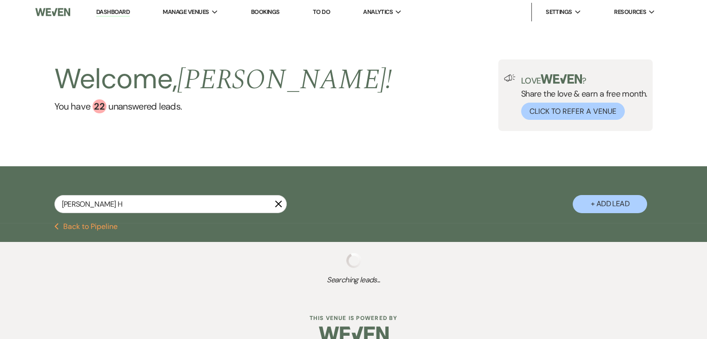
select select "8"
select select "2"
select select "8"
select select "5"
select select "8"
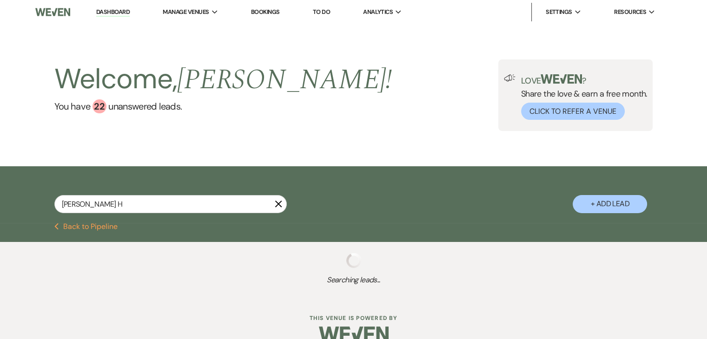
select select "1"
select select "8"
select select "3"
select select "9"
select select "8"
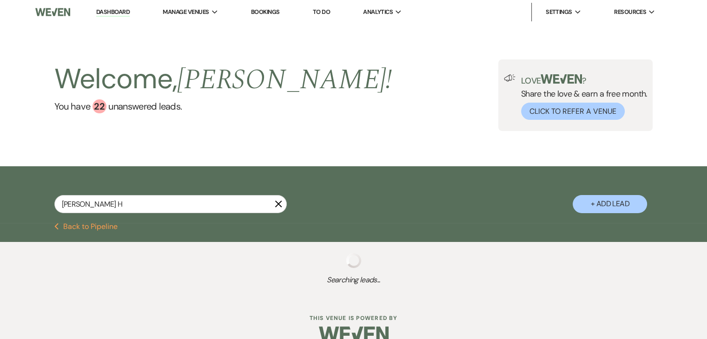
select select "1"
select select "8"
select select "4"
select select "8"
select select "1"
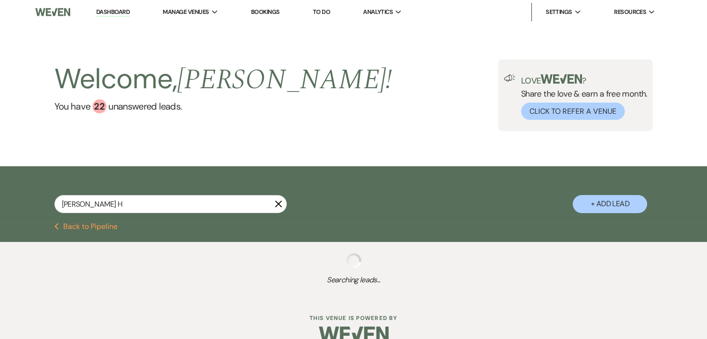
select select "6"
select select "8"
select select "6"
select select "8"
select select "6"
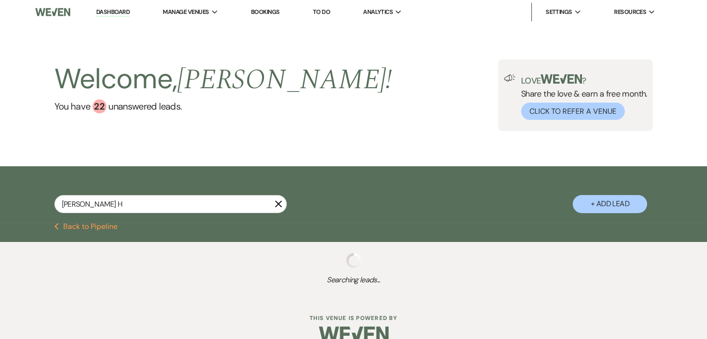
select select "8"
select select "1"
select select "9"
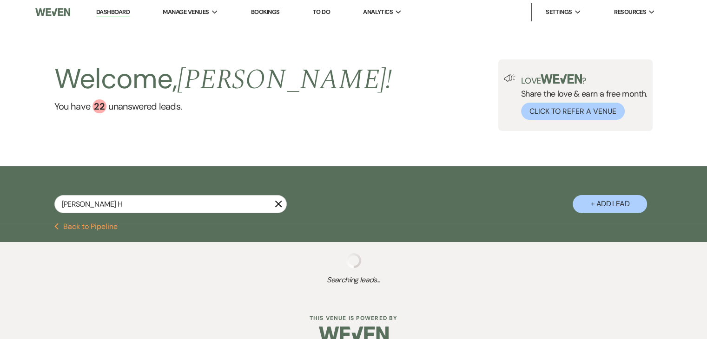
select select "9"
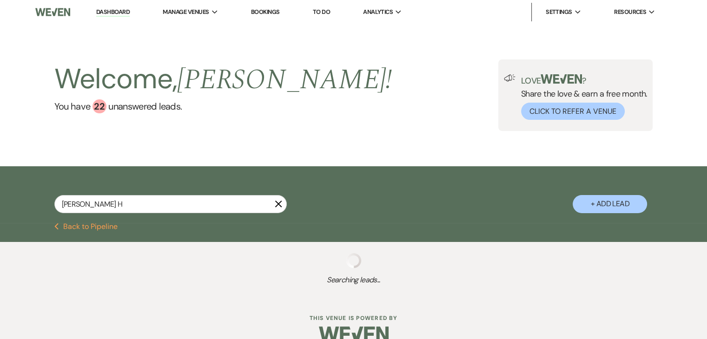
select select "9"
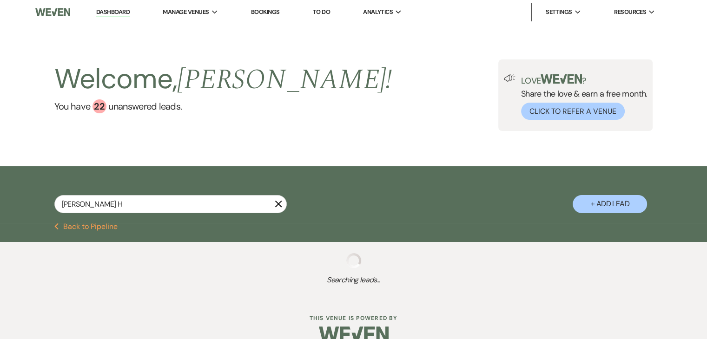
select select "9"
select select "8"
select select "6"
select select "9"
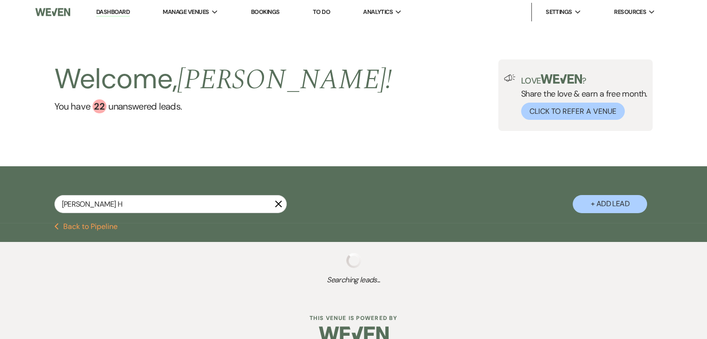
select select "8"
select select "6"
select select "8"
select select "10"
select select "9"
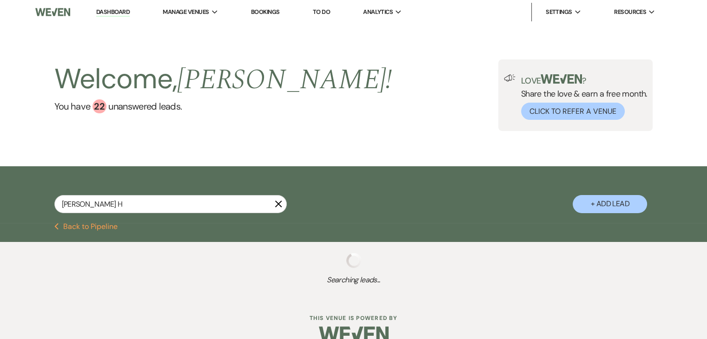
select select "9"
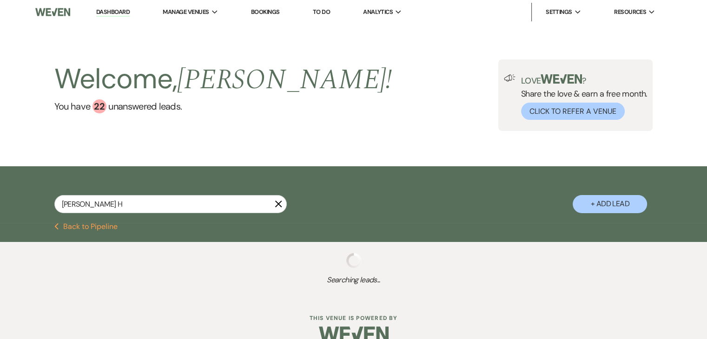
select select "9"
select select "8"
select select "1"
select select "6"
select select "8"
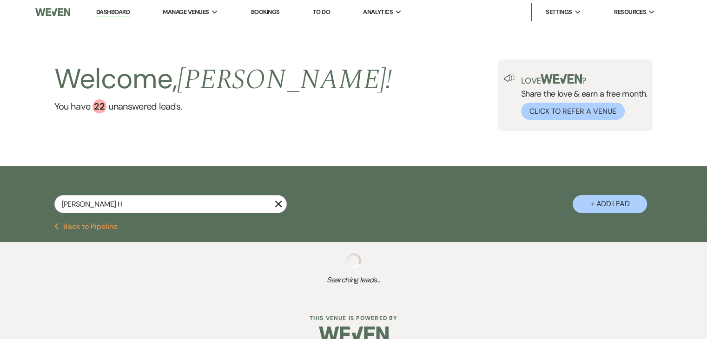
select select "5"
select select "8"
select select "4"
select select "8"
select select "1"
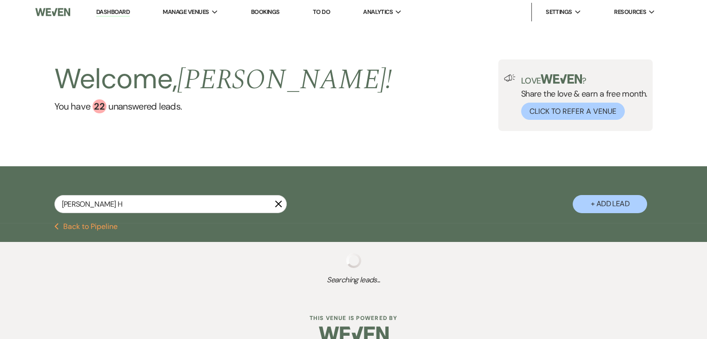
select select "8"
select select "5"
select select "9"
select select "8"
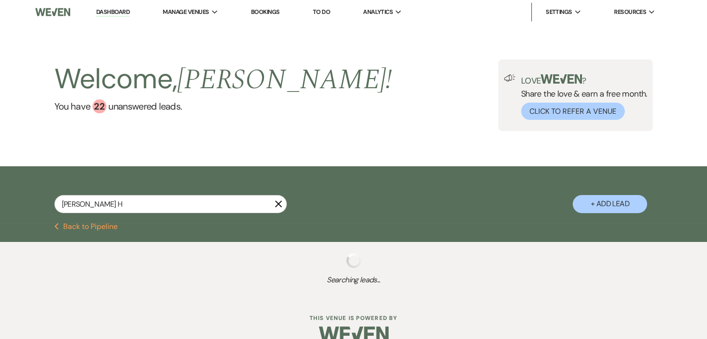
select select "1"
select select "8"
select select "5"
select select "8"
select select "5"
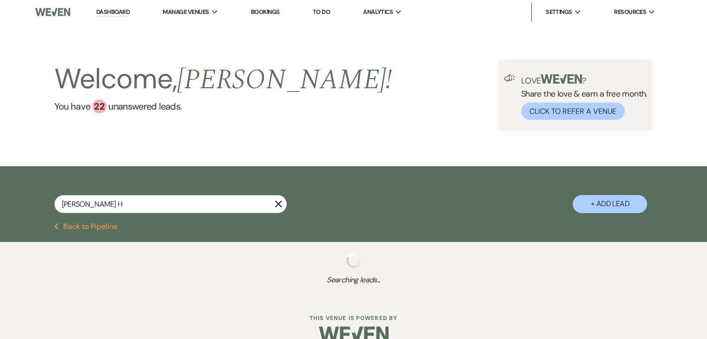
select select "8"
select select "1"
select select "5"
select select "2"
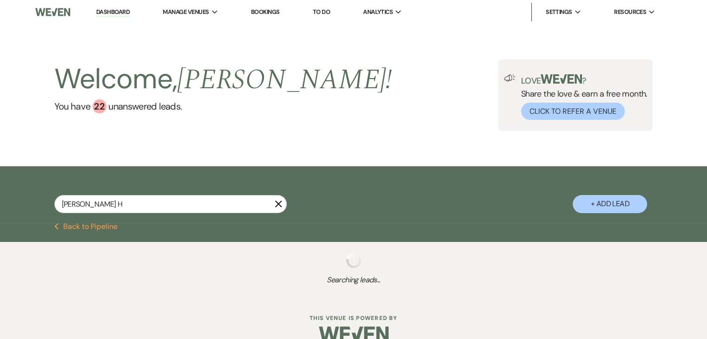
select select "2"
select select "9"
select select "8"
select select "9"
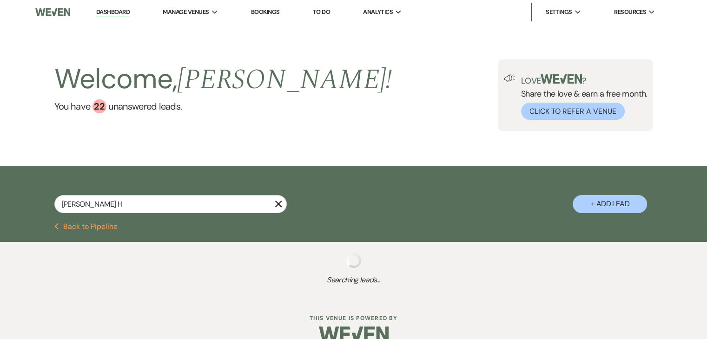
select select "6"
select select "2"
select select "8"
select select "5"
select select "8"
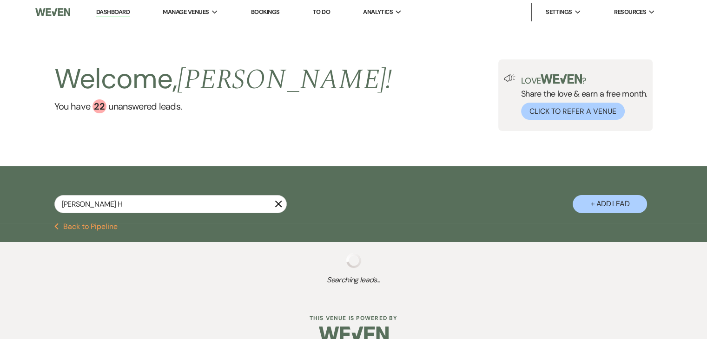
select select "4"
select select "8"
select select "4"
select select "8"
select select "10"
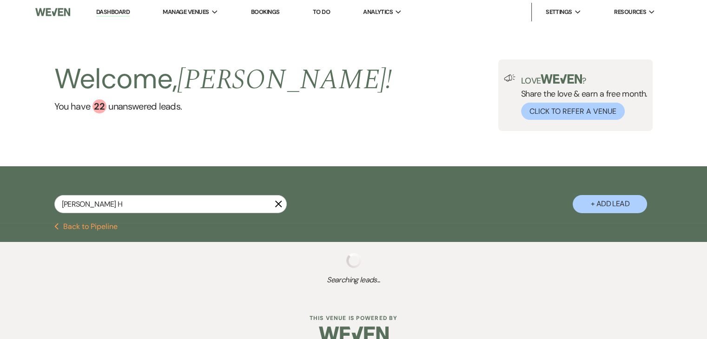
select select "8"
select select "5"
select select "2"
select select "8"
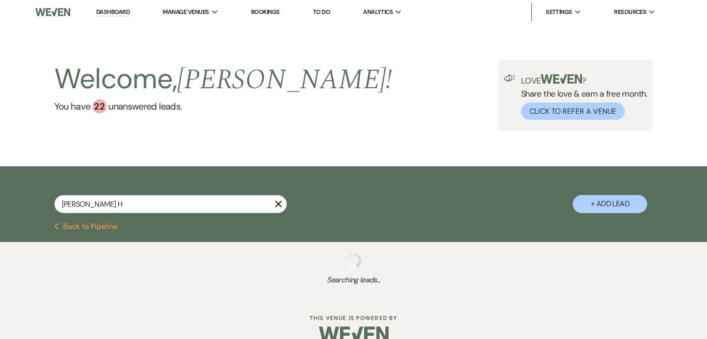
select select "5"
select select "9"
select select "2"
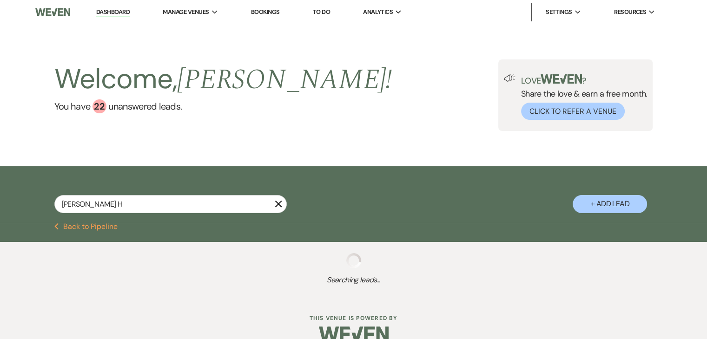
select select "2"
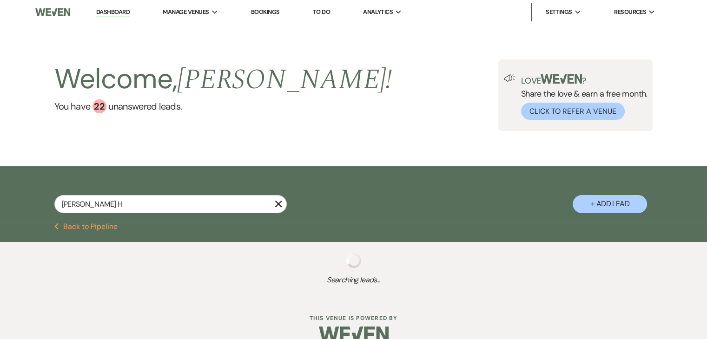
select select "2"
select select "8"
select select "3"
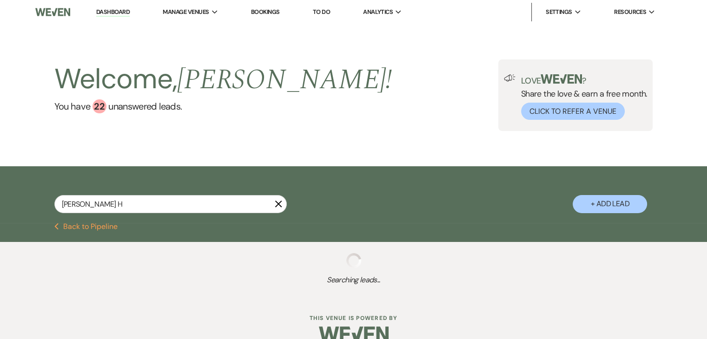
select select "4"
select select "2"
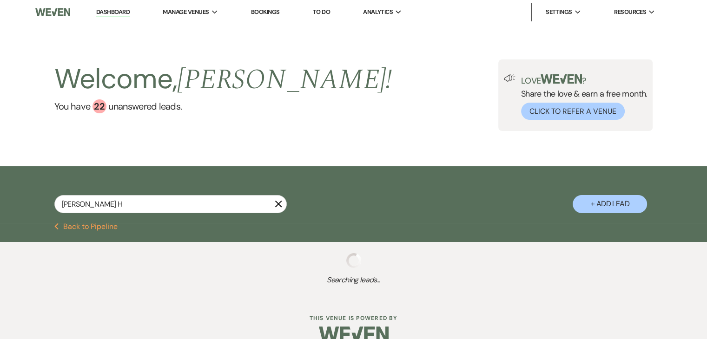
select select "2"
select select "8"
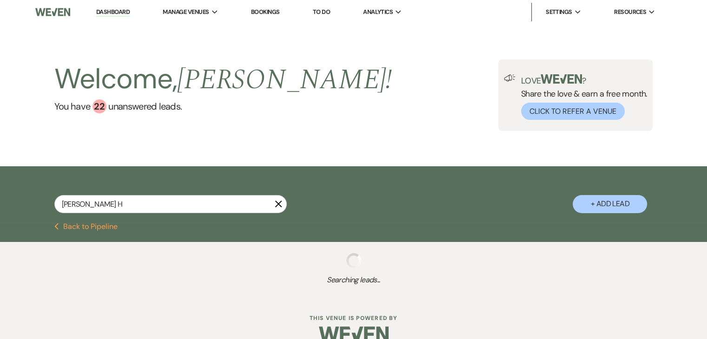
select select "6"
select select "9"
select select "8"
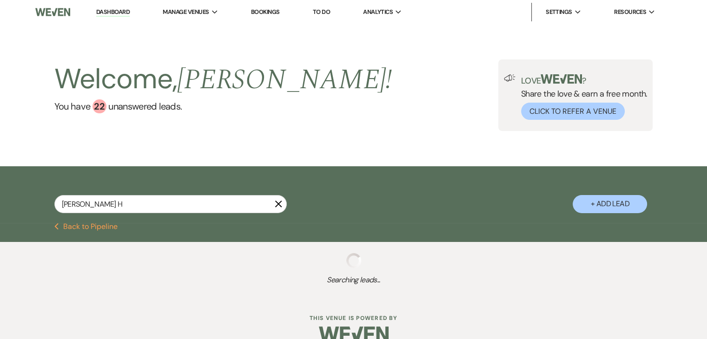
select select "5"
select select "8"
select select "5"
select select "9"
select select "8"
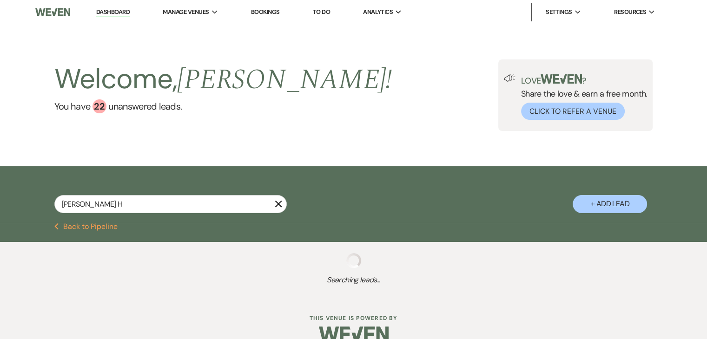
select select "5"
select select "8"
select select "5"
select select "9"
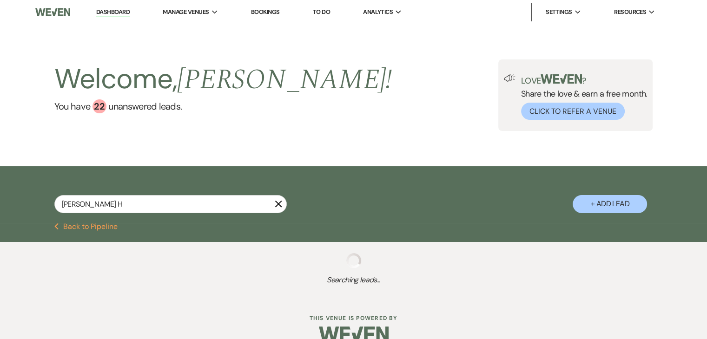
select select "9"
select select "8"
select select "1"
select select "9"
select select "8"
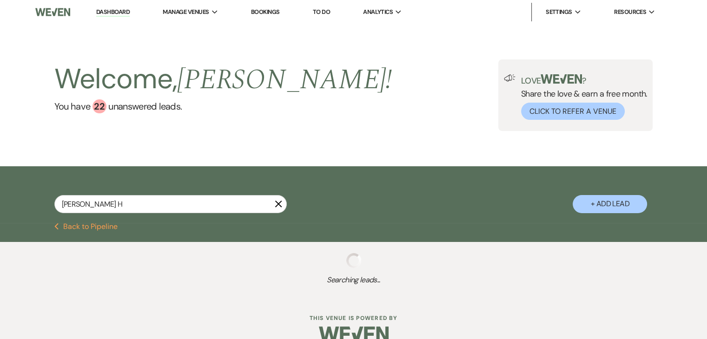
select select "6"
select select "2"
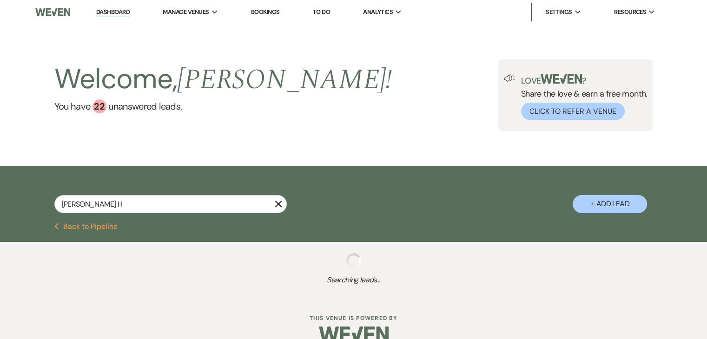
select select "8"
select select "5"
select select "2"
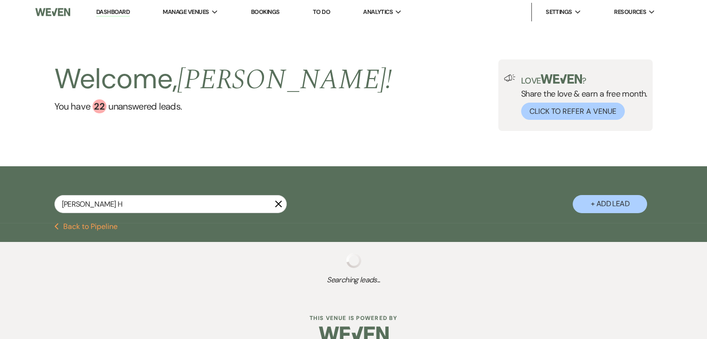
select select "2"
select select "8"
select select "5"
select select "2"
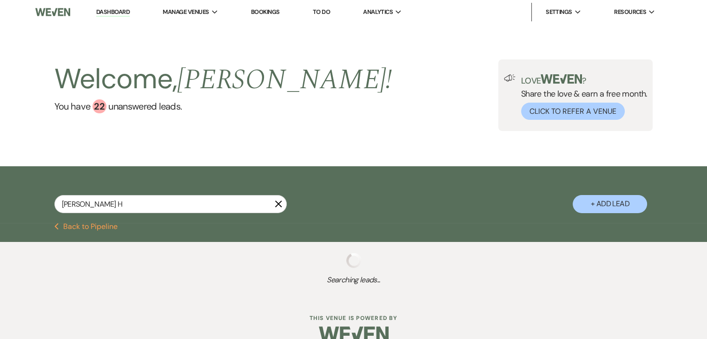
select select "2"
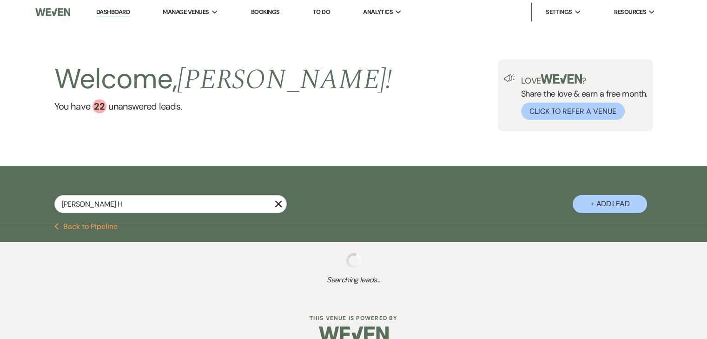
select select "2"
select select "8"
select select "10"
select select "2"
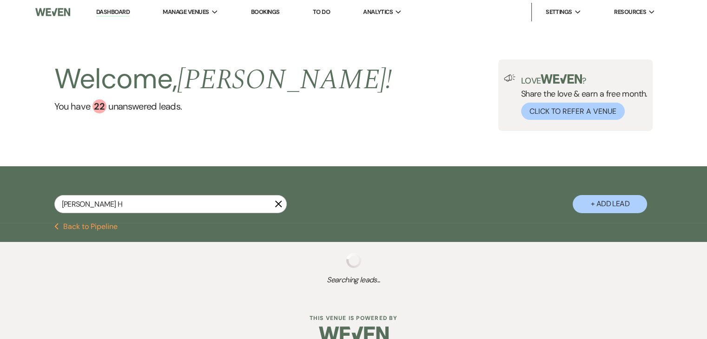
select select "8"
select select "5"
select select "2"
select select "8"
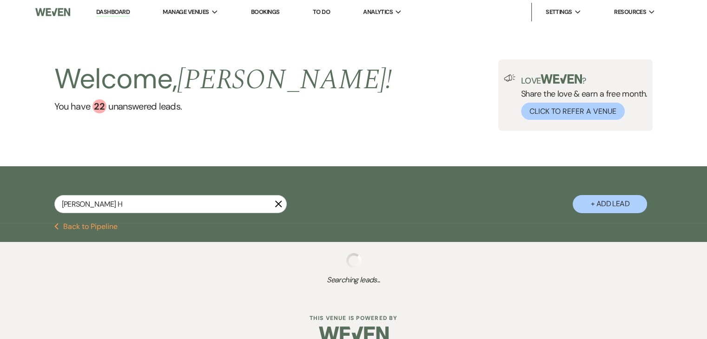
select select "5"
select select "2"
select select "8"
select select "10"
select select "2"
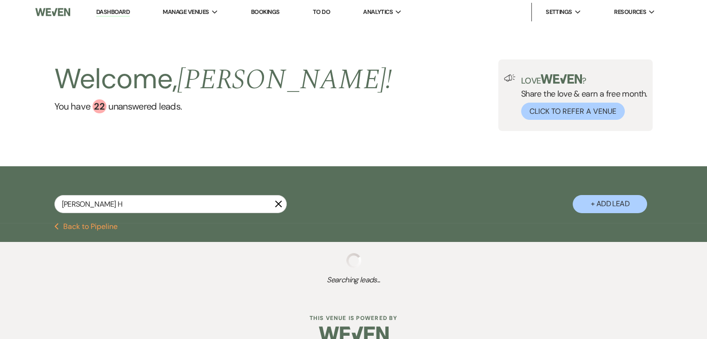
select select "2"
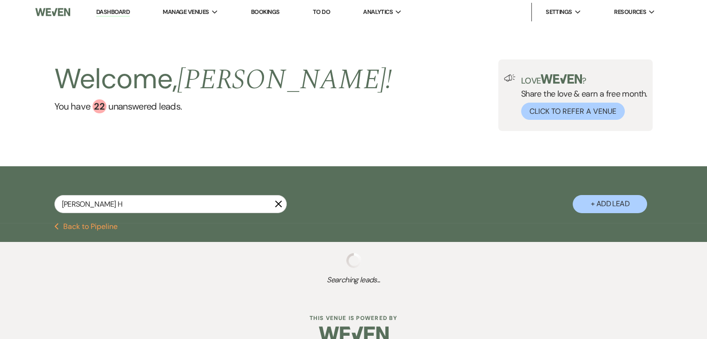
select select "2"
select select "8"
select select "3"
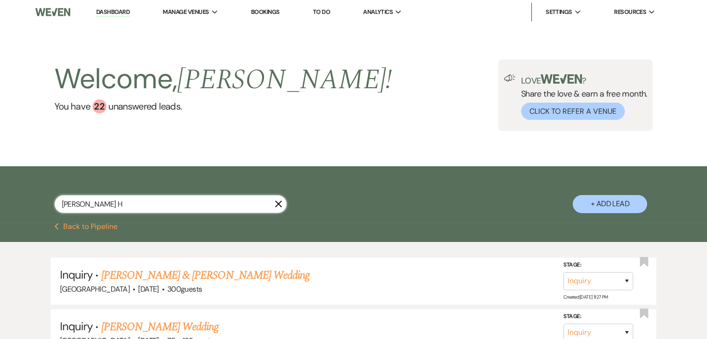
drag, startPoint x: 107, startPoint y: 187, endPoint x: 0, endPoint y: 152, distance: 112.7
paste input "Ashley Agyekum"
click at [140, 111] on link "You have 22 unanswered lead s ." at bounding box center [223, 106] width 338 height 14
click at [133, 203] on input "Ashley Agyekum" at bounding box center [170, 204] width 232 height 18
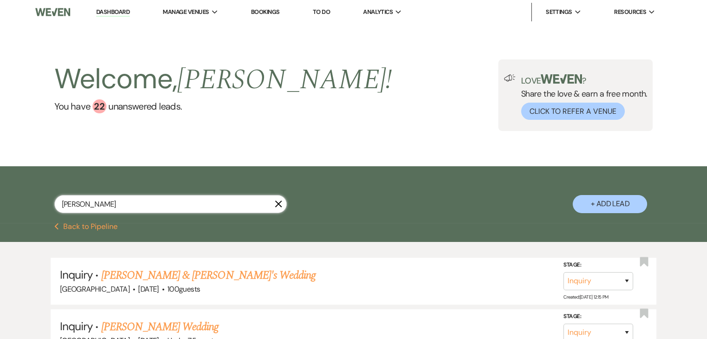
drag, startPoint x: 145, startPoint y: 205, endPoint x: 0, endPoint y: 124, distance: 166.3
paste input "Skyy Golightly"
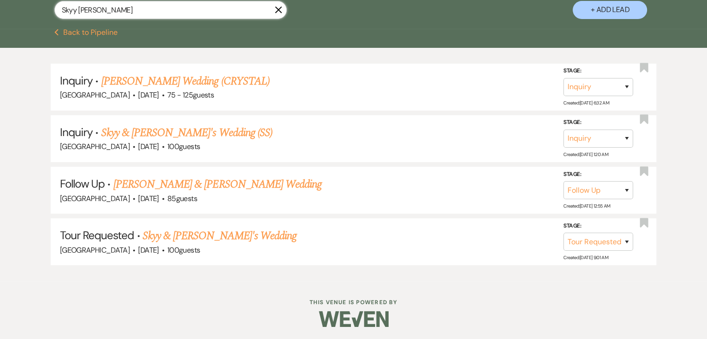
scroll to position [133, 0]
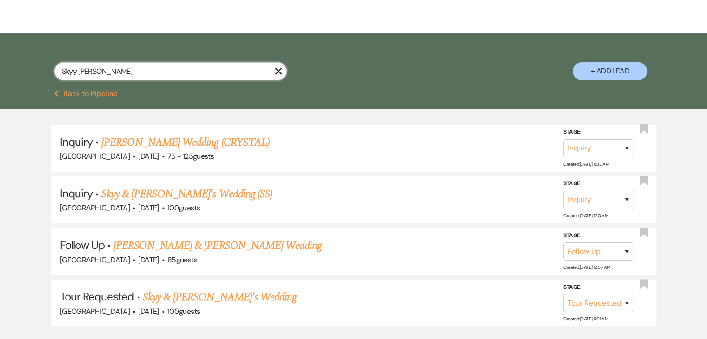
drag, startPoint x: 177, startPoint y: 4, endPoint x: 0, endPoint y: -9, distance: 177.5
click at [0, 0] on html "Dashboard Manage Venues Expand Enon Ranch Bookings To Do Analytics Expand Enon …" at bounding box center [353, 134] width 707 height 535
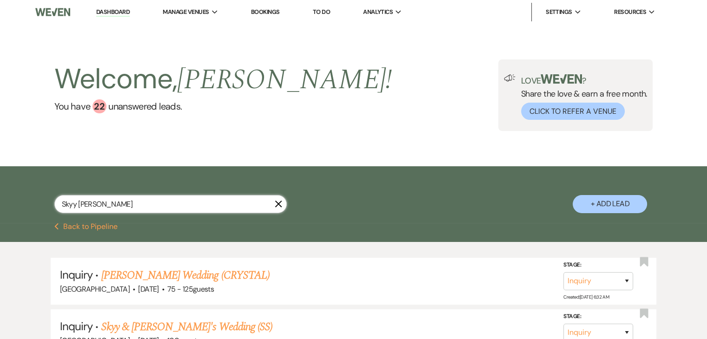
paste input "Hira"
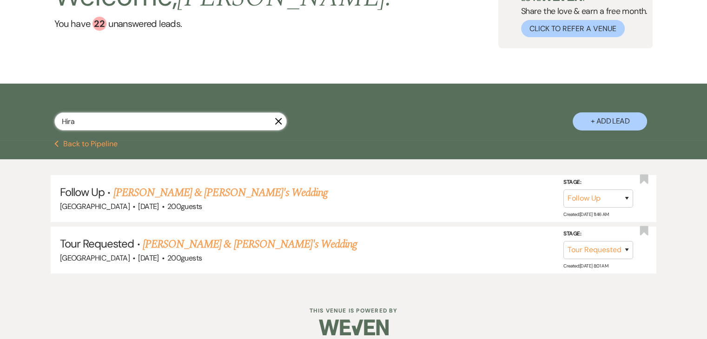
scroll to position [92, 0]
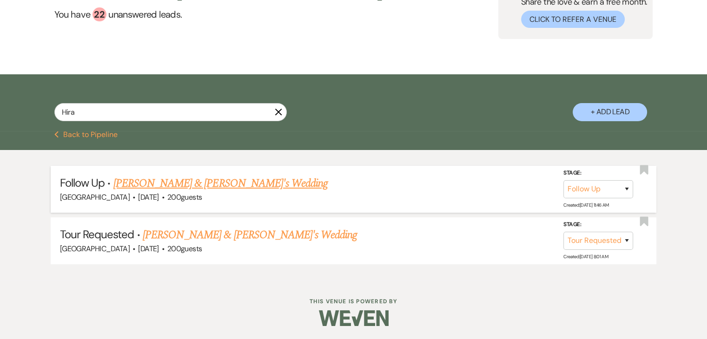
drag, startPoint x: 173, startPoint y: 194, endPoint x: 151, endPoint y: 185, distance: 23.7
drag, startPoint x: 120, startPoint y: 110, endPoint x: 0, endPoint y: 88, distance: 122.4
click at [0, 88] on div "Hira X + Add Lead" at bounding box center [353, 102] width 707 height 57
paste input "Rod Harmon"
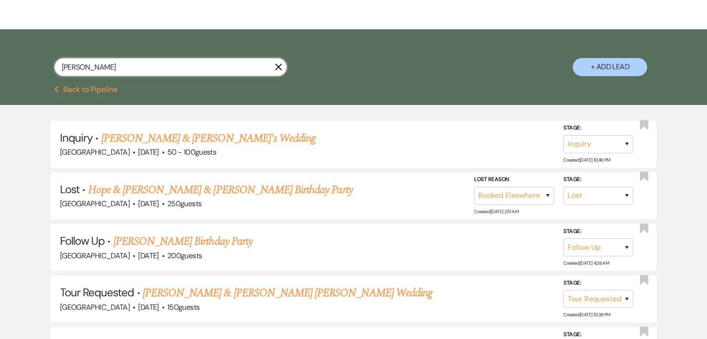
scroll to position [138, 0]
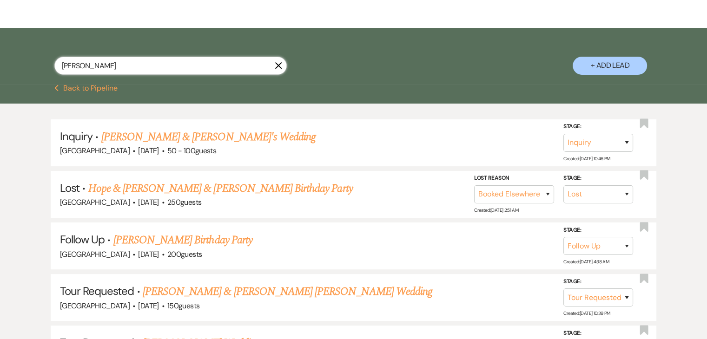
drag, startPoint x: 145, startPoint y: 61, endPoint x: 0, endPoint y: 26, distance: 149.2
paste input "Alan/Ruiz/Jazmin Olgui"
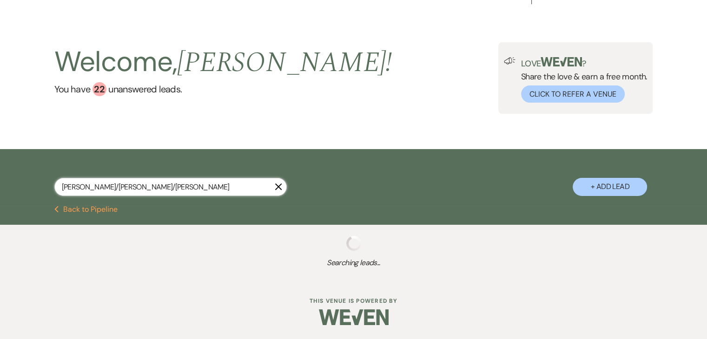
scroll to position [15, 0]
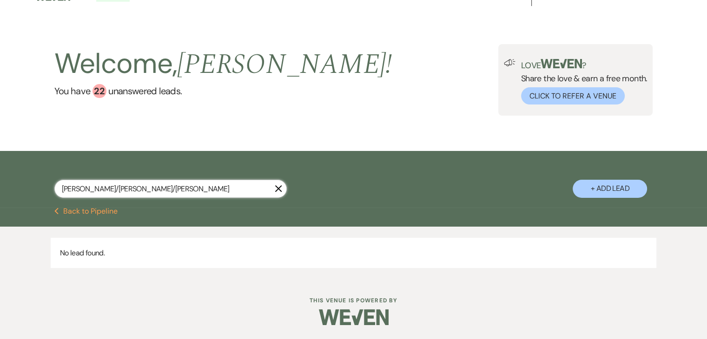
click at [93, 189] on input "Alan/Ruiz/Jazmin Olguin" at bounding box center [170, 189] width 232 height 18
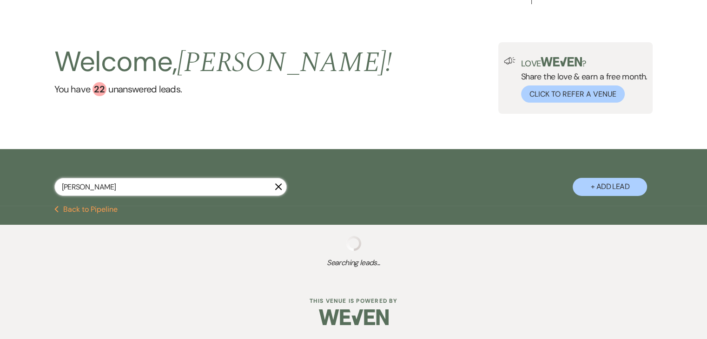
scroll to position [138, 0]
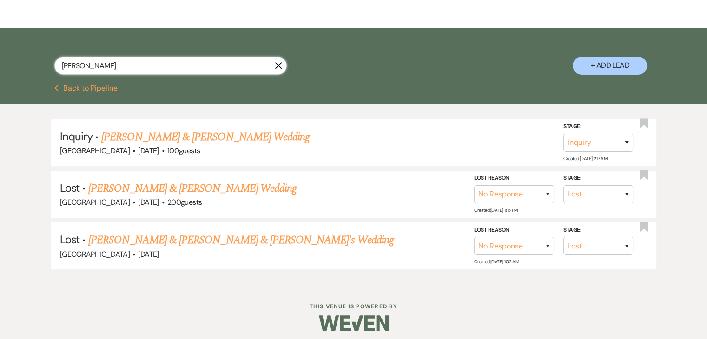
drag, startPoint x: 119, startPoint y: 62, endPoint x: 0, endPoint y: 53, distance: 119.8
click at [0, 53] on div "Jazmin Olguin X + Add Lead" at bounding box center [353, 56] width 707 height 57
paste input "Kelly Dinkins/Marcia Mack"
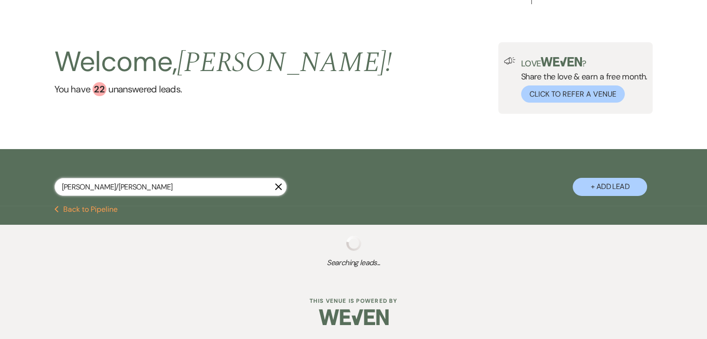
scroll to position [15, 0]
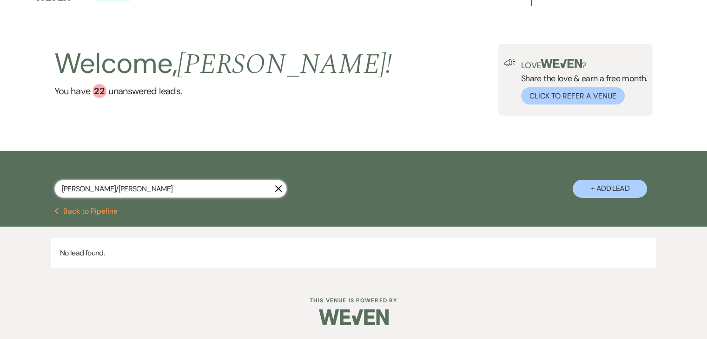
drag, startPoint x: 87, startPoint y: 183, endPoint x: 51, endPoint y: 179, distance: 36.4
click at [51, 179] on div "Kelly Dinkins/Marcia Mack X + Add Lead" at bounding box center [353, 181] width 669 height 50
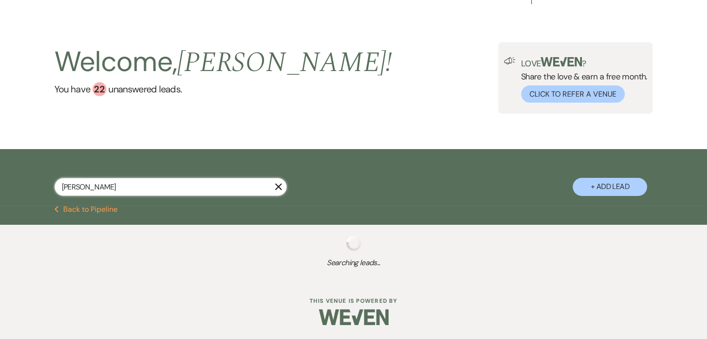
scroll to position [138, 0]
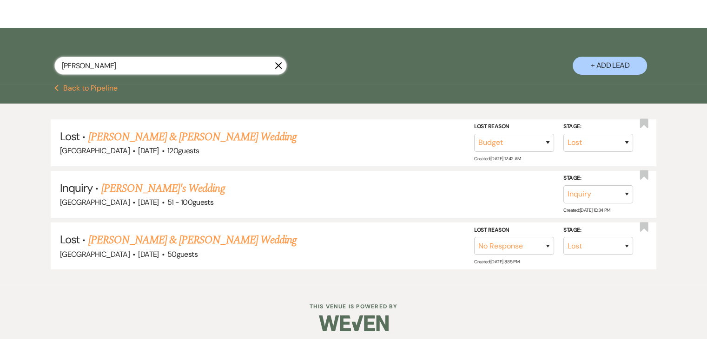
drag, startPoint x: 152, startPoint y: 62, endPoint x: 0, endPoint y: 58, distance: 152.5
click at [0, 58] on div "Marcia Mack X + Add Lead" at bounding box center [353, 56] width 707 height 57
paste input "Destiny Lundy"
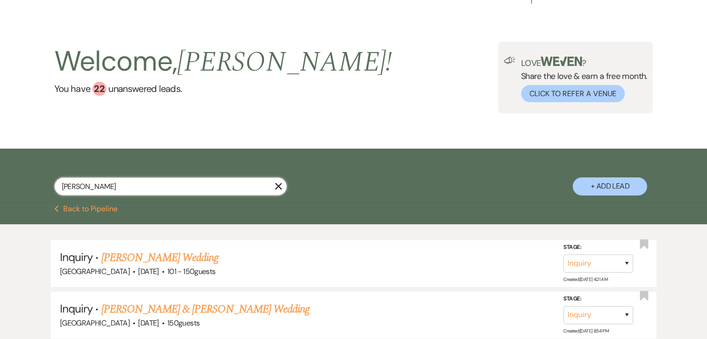
scroll to position [138, 0]
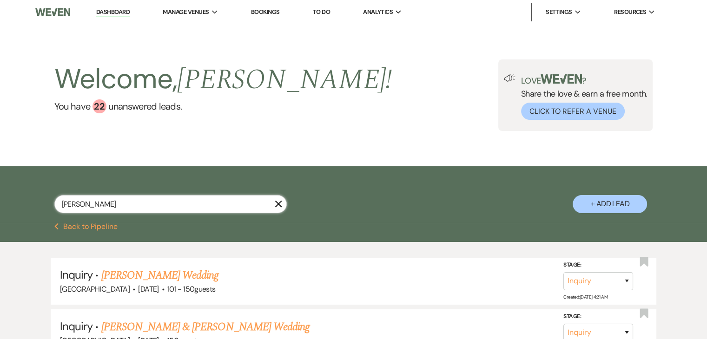
drag, startPoint x: 158, startPoint y: 22, endPoint x: 0, endPoint y: -12, distance: 161.2
paste input "[PERSON_NAME]"
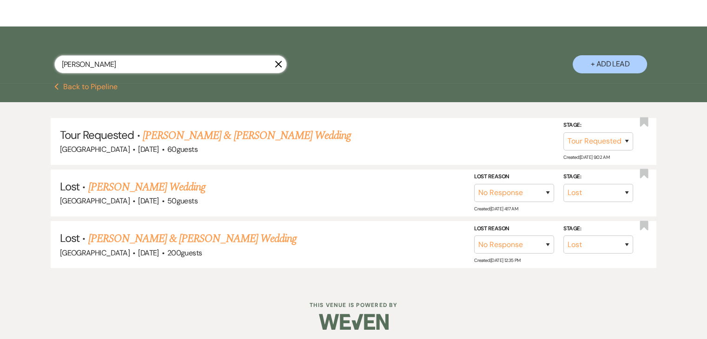
scroll to position [143, 0]
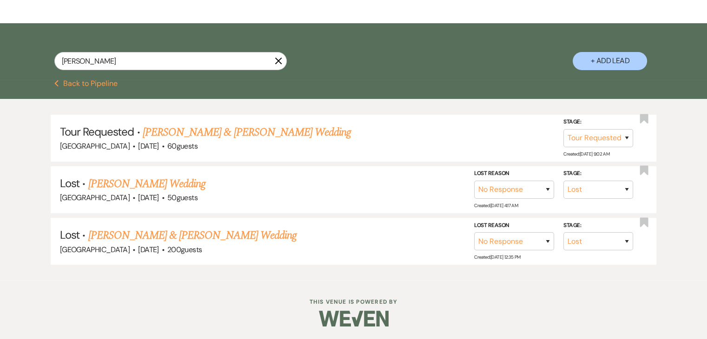
click at [33, 185] on div "Tour Requested · Jaqivious Wise & Celina Bowman's Wedding Enon Ranch · Mar 20, …" at bounding box center [353, 190] width 707 height 182
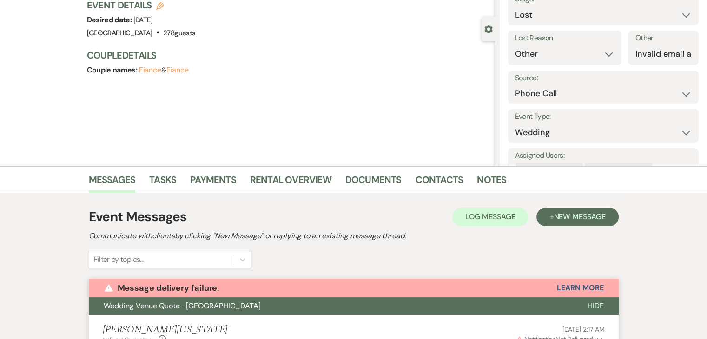
scroll to position [139, 0]
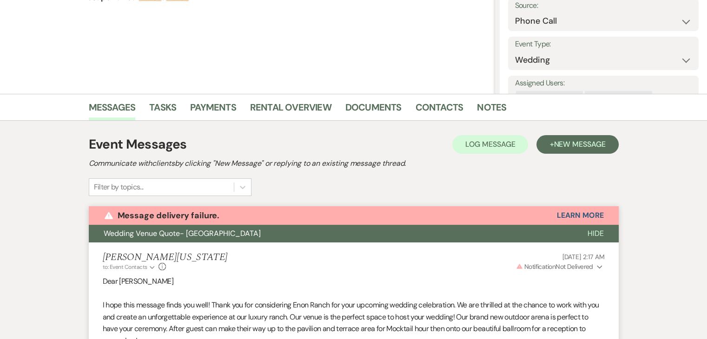
click at [530, 236] on button "Wedding Venue Quote- [GEOGRAPHIC_DATA]" at bounding box center [331, 234] width 484 height 18
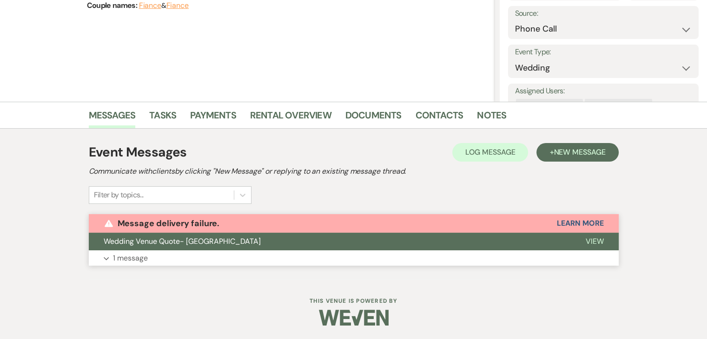
click at [188, 255] on button "Expand 1 message" at bounding box center [354, 258] width 530 height 16
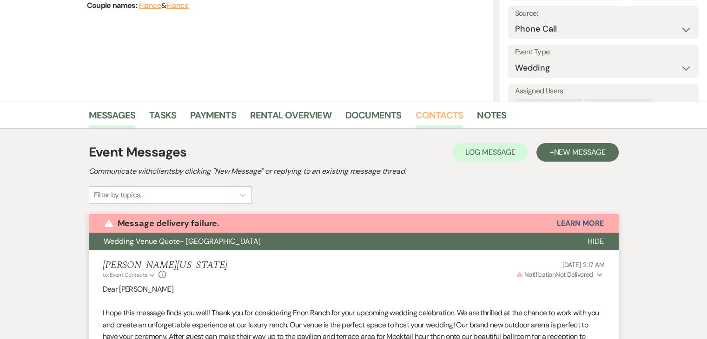
click at [433, 111] on link "Contacts" at bounding box center [439, 118] width 48 height 20
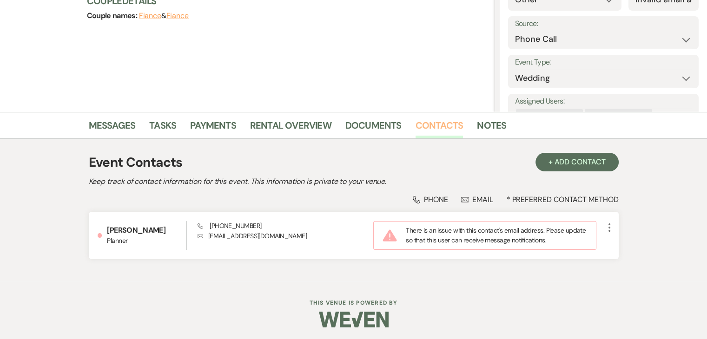
scroll to position [123, 0]
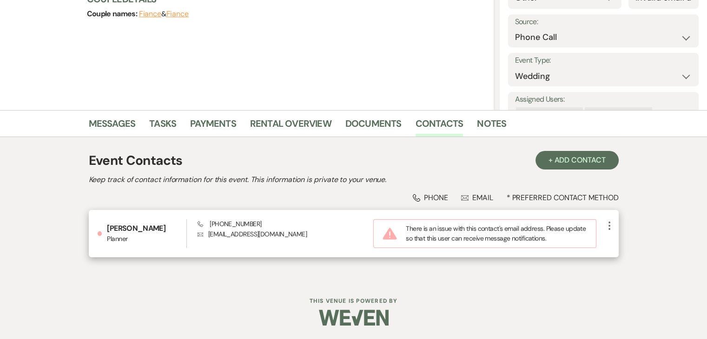
click at [268, 212] on div "Sola Oshikamlu Planner Phone (678) 300-0008 Envelope sales@uniqueeventsbysola.c…" at bounding box center [354, 233] width 530 height 47
drag, startPoint x: 267, startPoint y: 215, endPoint x: 211, endPoint y: 214, distance: 55.8
click at [211, 214] on div "Sola Oshikamlu Planner Phone (678) 300-0008 Envelope sales@uniqueeventsbysola.c…" at bounding box center [354, 233] width 530 height 47
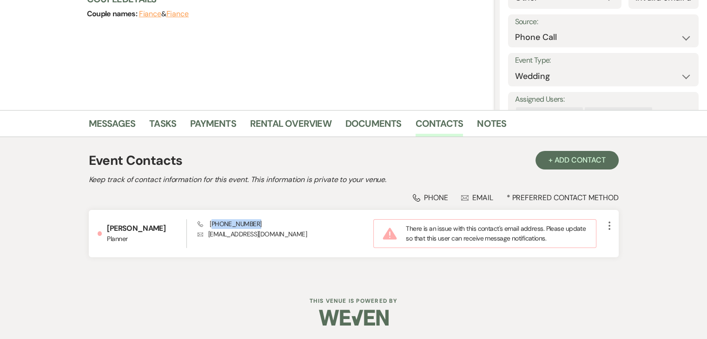
copy span "678) 300-0008"
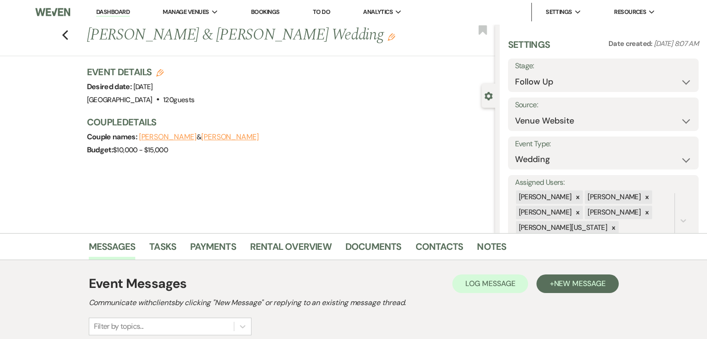
click at [295, 89] on div "Event Details Edit Desired date: [DATE] Venue: [GEOGRAPHIC_DATA] . 120 guests V…" at bounding box center [286, 86] width 399 height 41
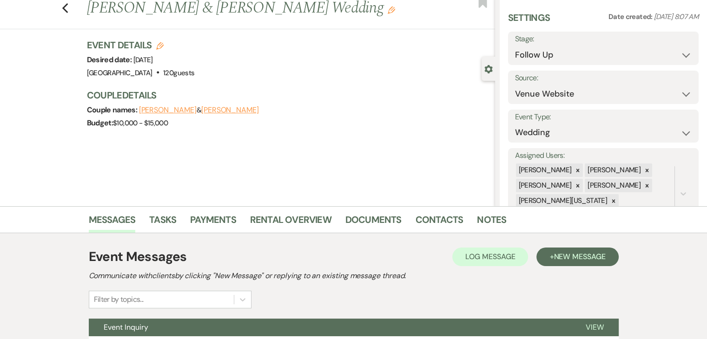
scroll to position [113, 0]
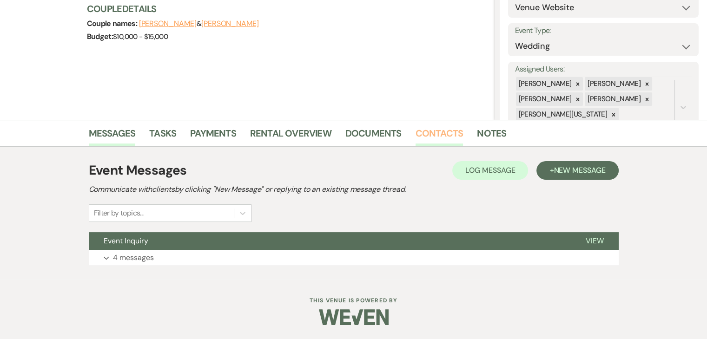
click at [418, 133] on link "Contacts" at bounding box center [439, 136] width 48 height 20
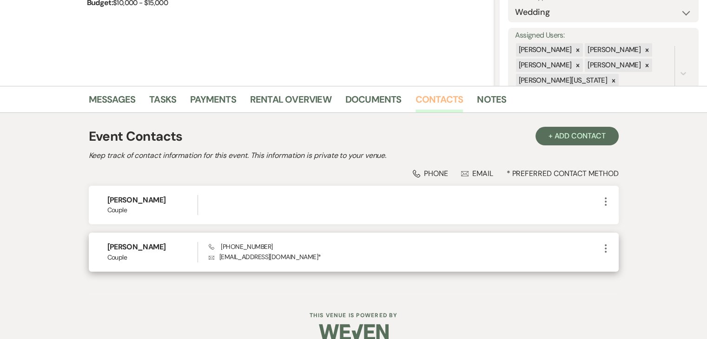
scroll to position [162, 0]
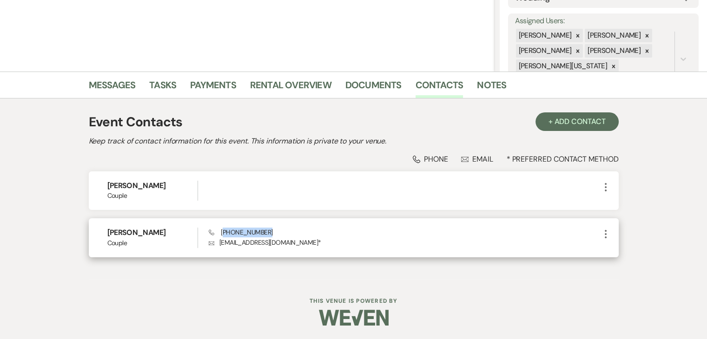
drag, startPoint x: 275, startPoint y: 237, endPoint x: 224, endPoint y: 229, distance: 52.1
click at [224, 229] on div "Phone [PHONE_NUMBER] Envelope [EMAIL_ADDRESS][DOMAIN_NAME] *" at bounding box center [404, 238] width 391 height 20
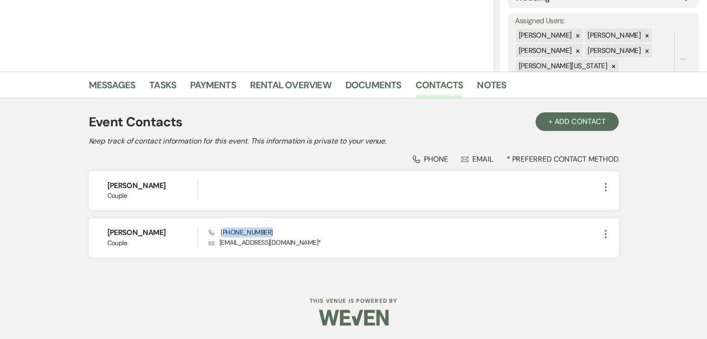
copy span "404) 246-3382"
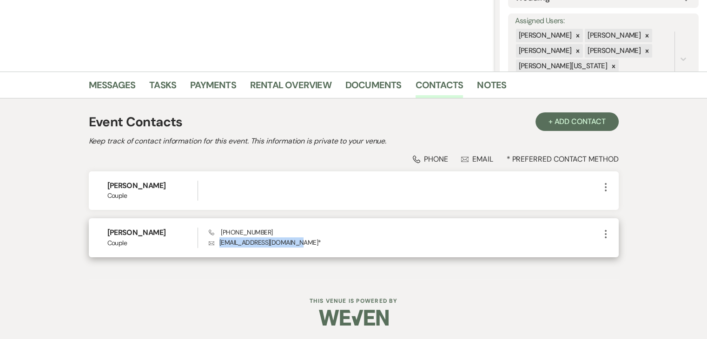
drag, startPoint x: 299, startPoint y: 242, endPoint x: 215, endPoint y: 243, distance: 84.1
click at [215, 243] on p "Envelope [EMAIL_ADDRESS][DOMAIN_NAME] *" at bounding box center [404, 242] width 391 height 10
copy p "[EMAIL_ADDRESS][DOMAIN_NAME]"
drag, startPoint x: 273, startPoint y: 232, endPoint x: 224, endPoint y: 227, distance: 49.5
click at [224, 228] on div "Phone [PHONE_NUMBER] Envelope [EMAIL_ADDRESS][DOMAIN_NAME] *" at bounding box center [404, 238] width 391 height 20
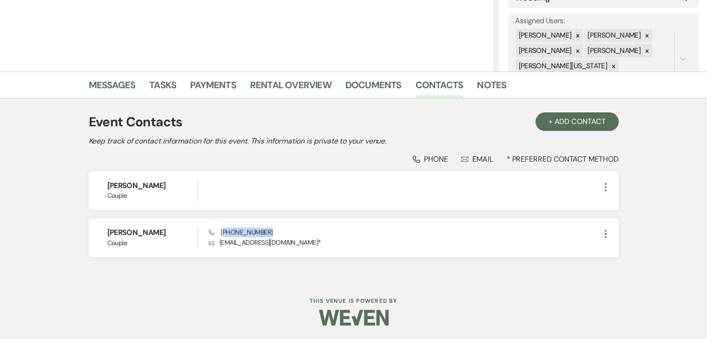
copy span "404) 246-3382"
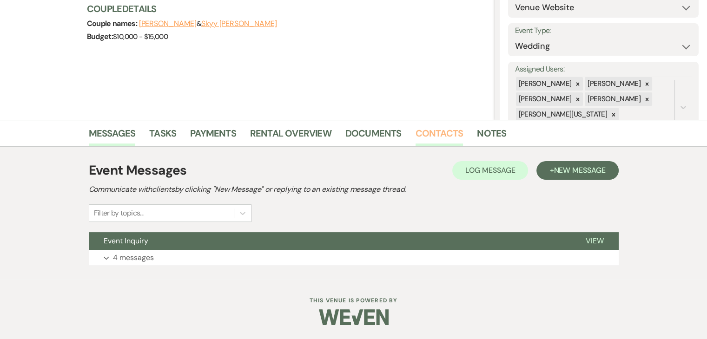
click at [426, 134] on link "Contacts" at bounding box center [439, 136] width 48 height 20
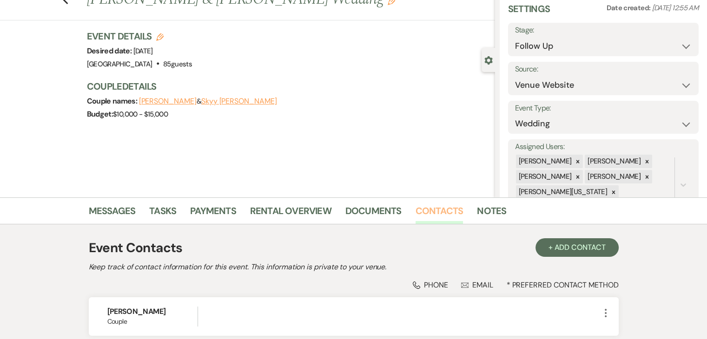
scroll to position [162, 0]
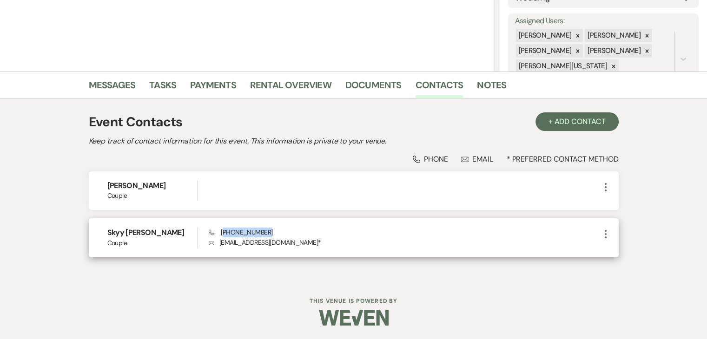
drag, startPoint x: 275, startPoint y: 231, endPoint x: 222, endPoint y: 228, distance: 53.5
click at [222, 228] on div "Phone [PHONE_NUMBER] Envelope [EMAIL_ADDRESS][DOMAIN_NAME] *" at bounding box center [404, 238] width 391 height 20
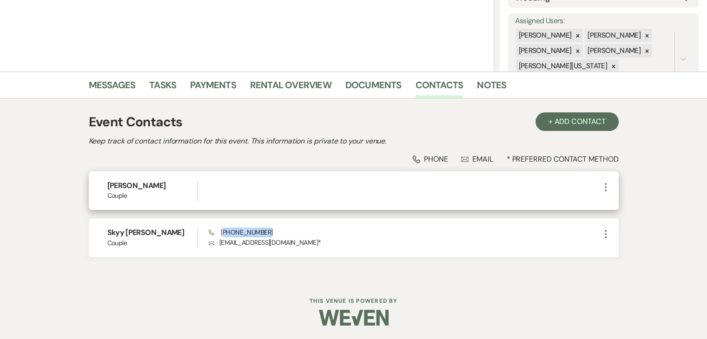
copy span "404) 916-4625"
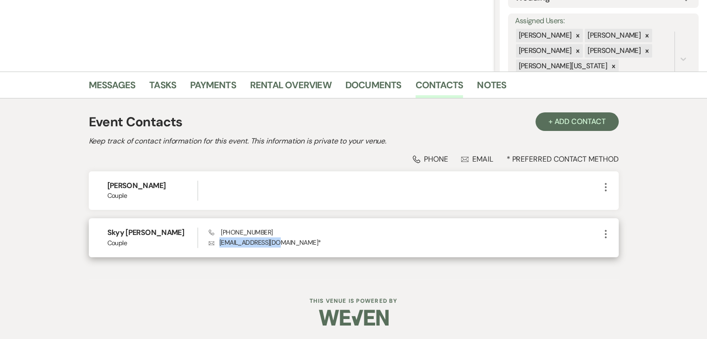
drag, startPoint x: 274, startPoint y: 240, endPoint x: 217, endPoint y: 243, distance: 57.2
click at [217, 243] on p "Envelope [EMAIL_ADDRESS][DOMAIN_NAME] *" at bounding box center [404, 242] width 391 height 10
copy p "[EMAIL_ADDRESS][DOMAIN_NAME]"
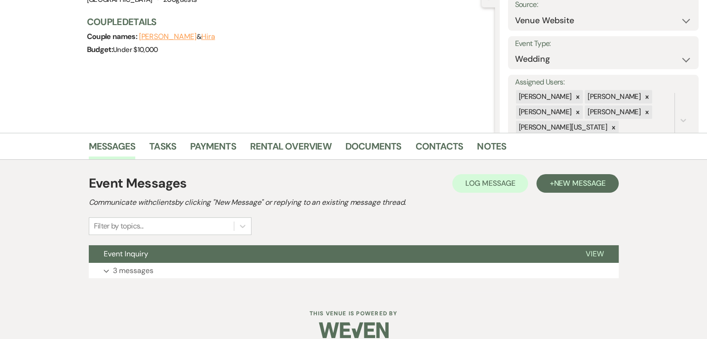
scroll to position [113, 0]
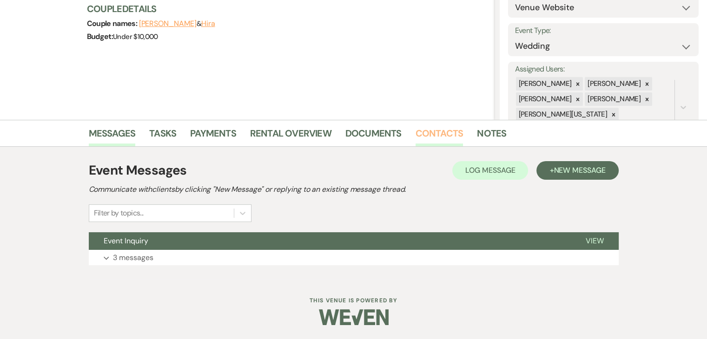
click at [416, 132] on link "Contacts" at bounding box center [439, 136] width 48 height 20
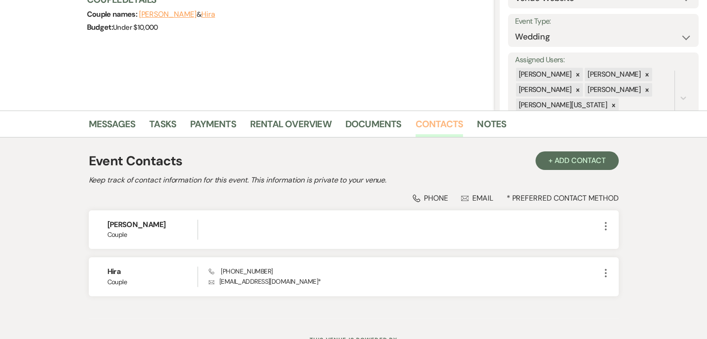
scroll to position [162, 0]
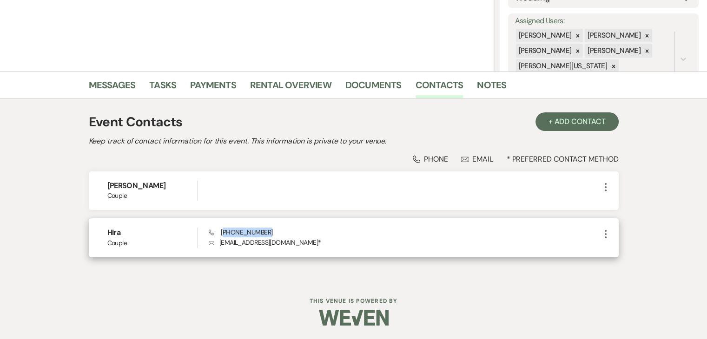
drag, startPoint x: 272, startPoint y: 227, endPoint x: 222, endPoint y: 226, distance: 49.7
click at [222, 226] on div "Hira Couple Phone [PHONE_NUMBER] Envelope [EMAIL_ADDRESS][DOMAIN_NAME] * More" at bounding box center [354, 237] width 530 height 39
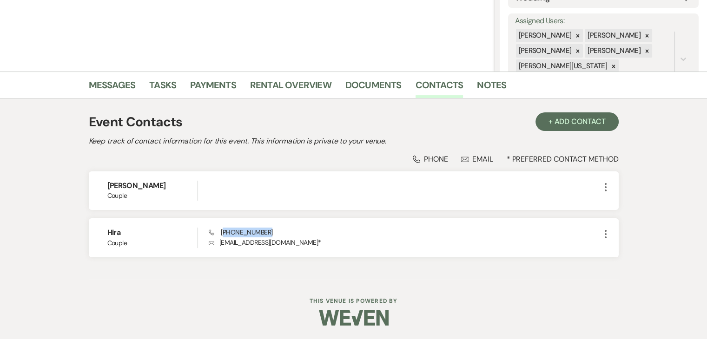
copy span "470) 455-1757"
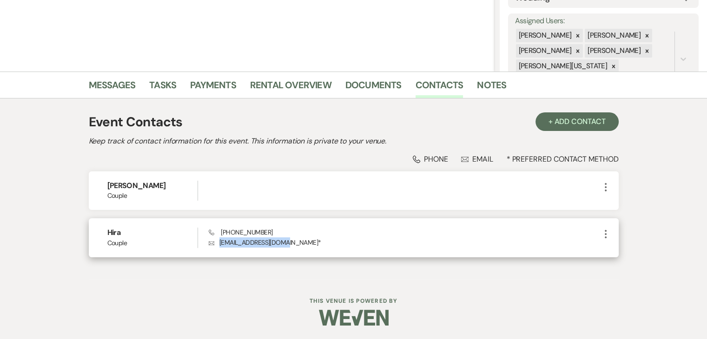
drag, startPoint x: 282, startPoint y: 244, endPoint x: 215, endPoint y: 238, distance: 67.2
click at [215, 238] on p "Envelope [EMAIL_ADDRESS][DOMAIN_NAME] *" at bounding box center [404, 242] width 391 height 10
copy p "[EMAIL_ADDRESS][DOMAIN_NAME]"
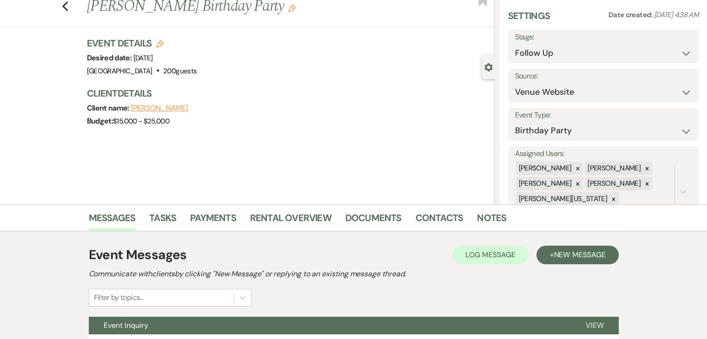
scroll to position [113, 0]
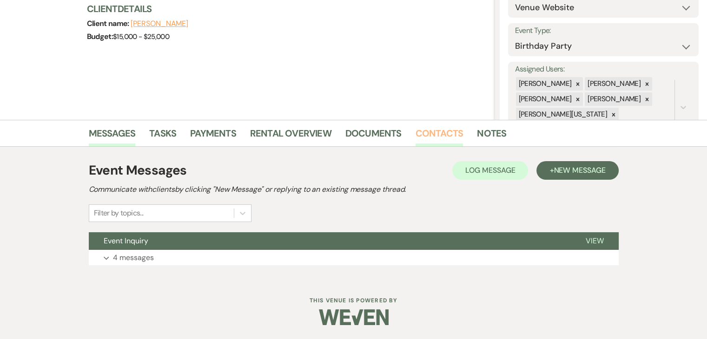
click at [436, 129] on link "Contacts" at bounding box center [439, 136] width 48 height 20
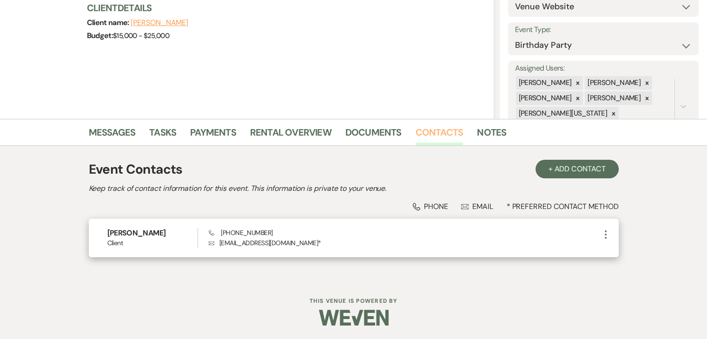
scroll to position [115, 0]
drag, startPoint x: 290, startPoint y: 228, endPoint x: 230, endPoint y: 236, distance: 60.0
click at [230, 236] on div "Phone +1 (678) 554-5939 Envelope hopeandrod22222@gmail.com *" at bounding box center [404, 238] width 391 height 20
copy span "678) 554-5939"
drag, startPoint x: 304, startPoint y: 244, endPoint x: 220, endPoint y: 241, distance: 84.2
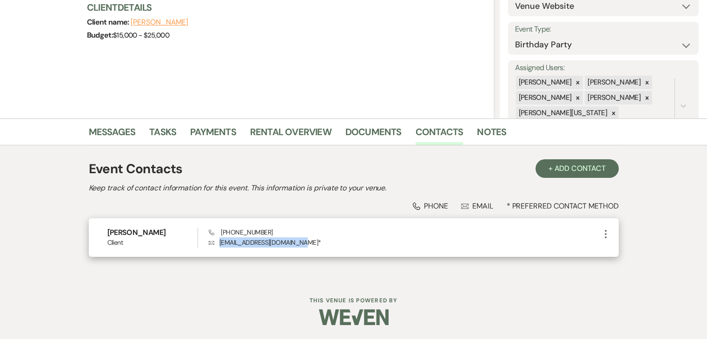
click at [220, 241] on p "Envelope hopeandrod22222@gmail.com *" at bounding box center [404, 242] width 391 height 10
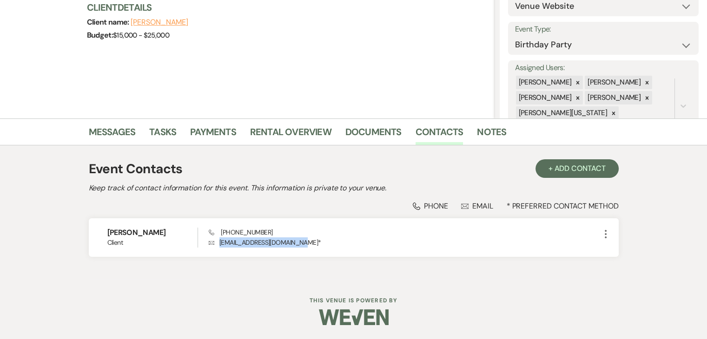
copy p "hopeandrod22222@gmail.com"
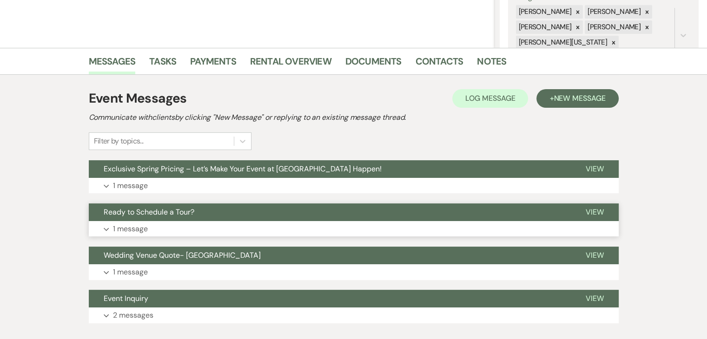
scroll to position [186, 0]
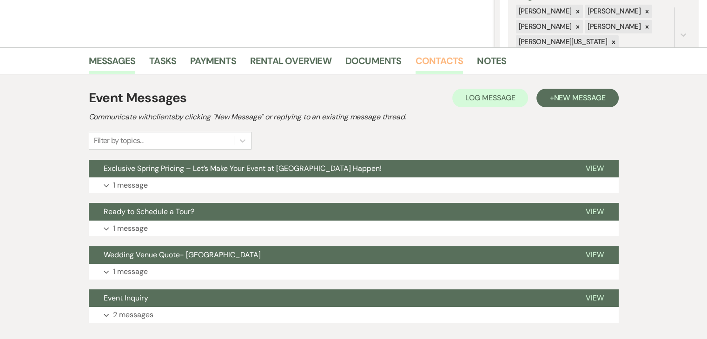
click at [426, 53] on link "Contacts" at bounding box center [439, 63] width 48 height 20
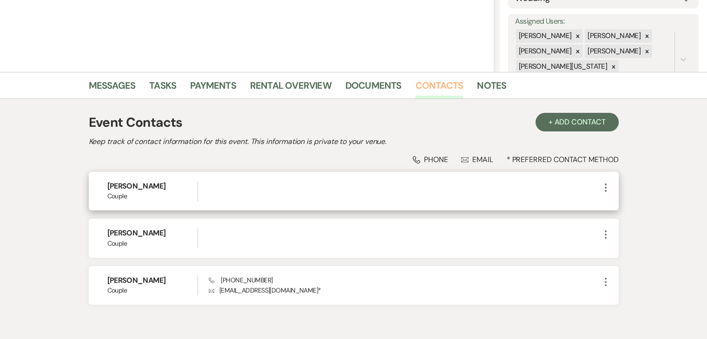
scroll to position [209, 0]
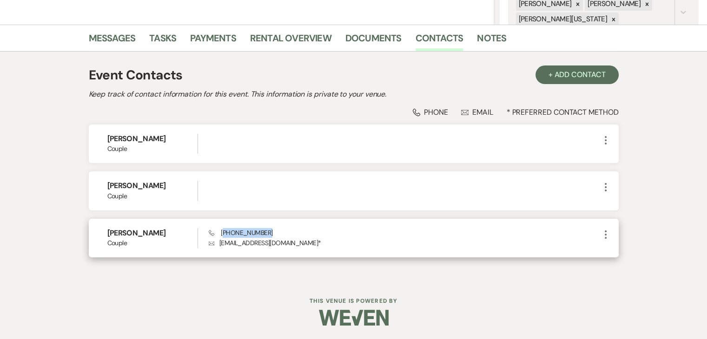
drag, startPoint x: 270, startPoint y: 229, endPoint x: 223, endPoint y: 231, distance: 46.5
click at [223, 231] on div "Phone [PHONE_NUMBER] Envelope [EMAIL_ADDRESS][DOMAIN_NAME] *" at bounding box center [404, 238] width 391 height 20
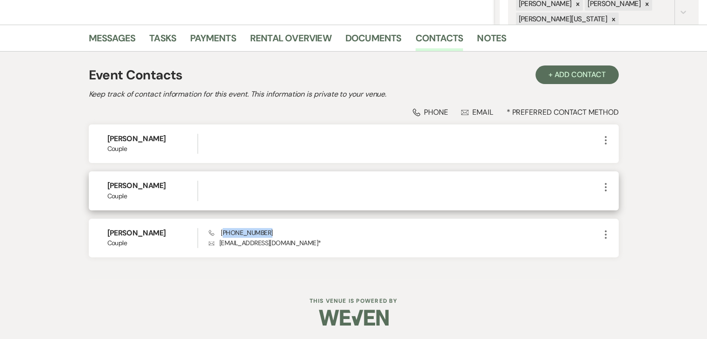
copy span "770) 789-3545"
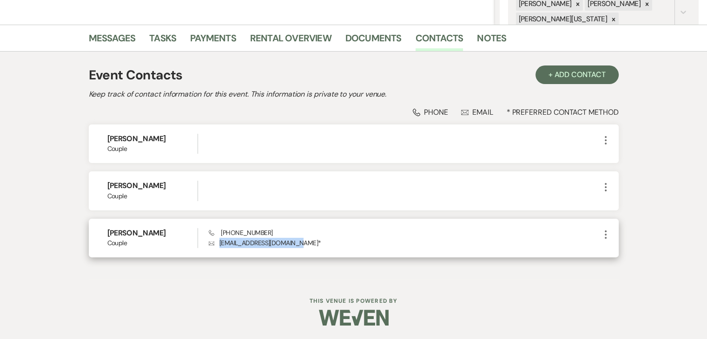
drag, startPoint x: 294, startPoint y: 243, endPoint x: 219, endPoint y: 238, distance: 75.0
click at [219, 238] on p "Envelope perla.olguin06@yahoo.com *" at bounding box center [404, 243] width 391 height 10
copy p "perla.olguin06@yahoo.com"
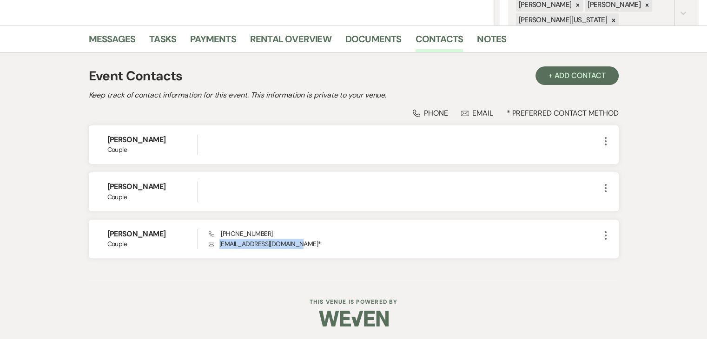
scroll to position [23, 0]
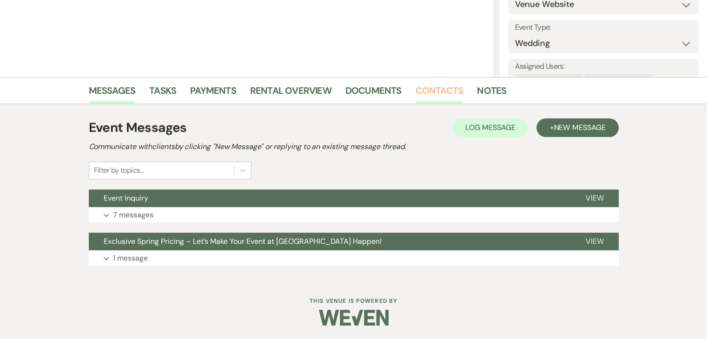
click at [426, 95] on link "Contacts" at bounding box center [439, 93] width 48 height 20
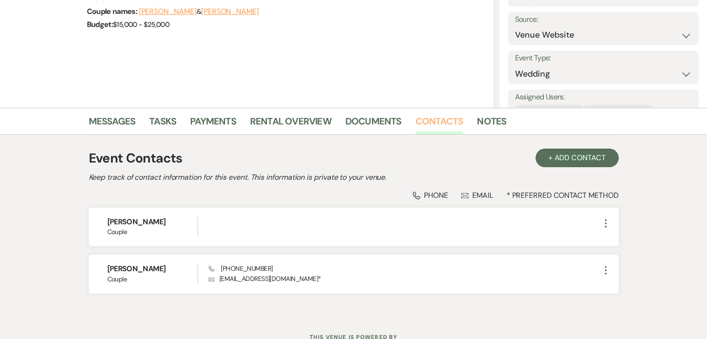
scroll to position [162, 0]
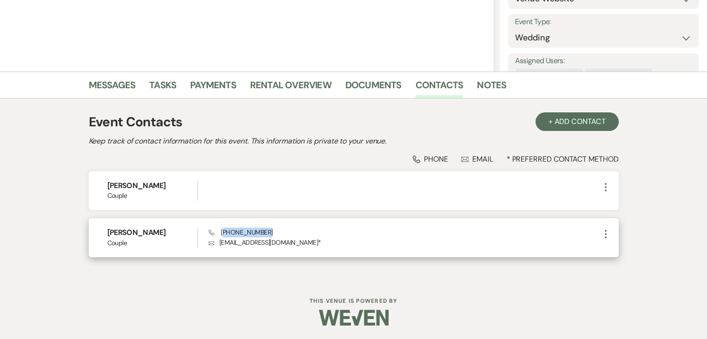
drag, startPoint x: 271, startPoint y: 234, endPoint x: 223, endPoint y: 230, distance: 49.0
click at [223, 230] on div "Phone [PHONE_NUMBER] Envelope [EMAIL_ADDRESS][DOMAIN_NAME] *" at bounding box center [404, 238] width 391 height 20
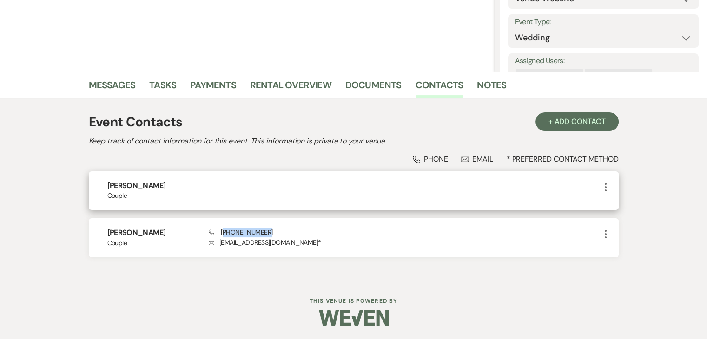
copy span "718) 496-4734"
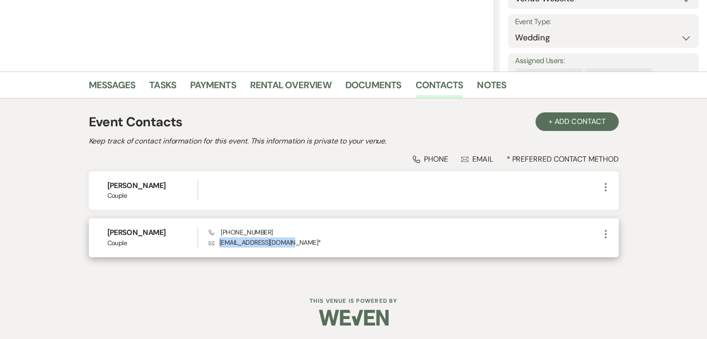
drag, startPoint x: 294, startPoint y: 243, endPoint x: 218, endPoint y: 242, distance: 76.2
click at [218, 242] on p "Envelope [EMAIL_ADDRESS][DOMAIN_NAME] *" at bounding box center [404, 242] width 391 height 10
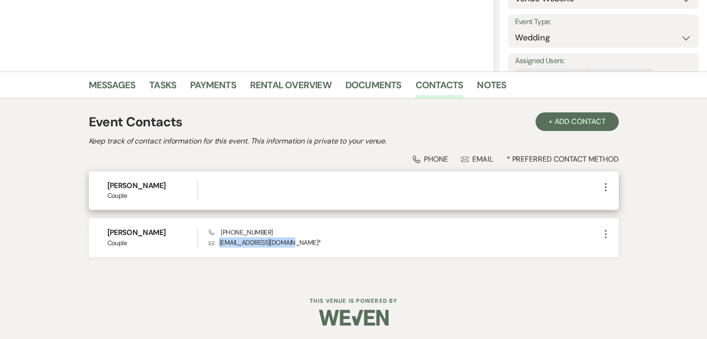
copy p "[EMAIL_ADDRESS][DOMAIN_NAME]"
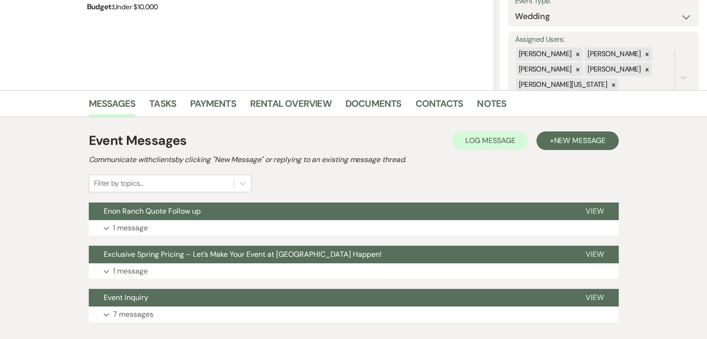
scroll to position [186, 0]
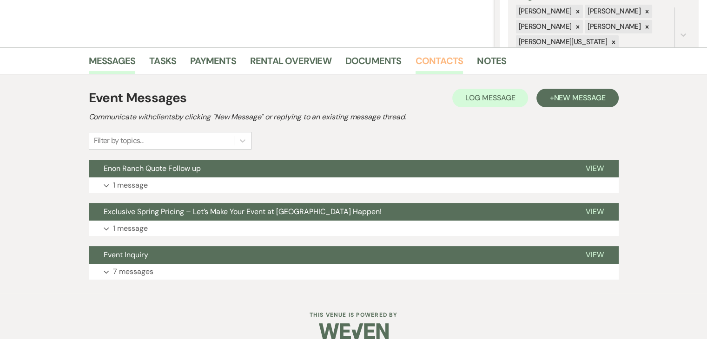
click at [431, 56] on link "Contacts" at bounding box center [439, 63] width 48 height 20
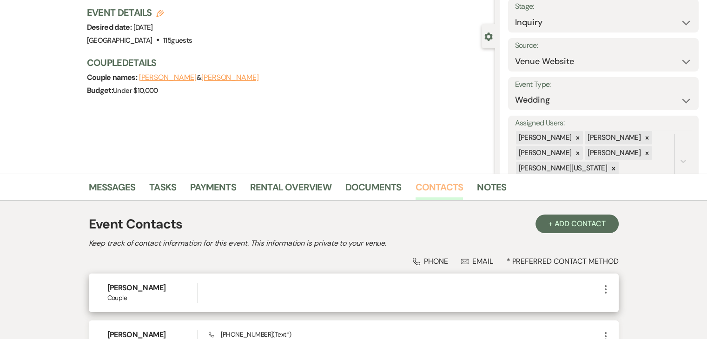
scroll to position [139, 0]
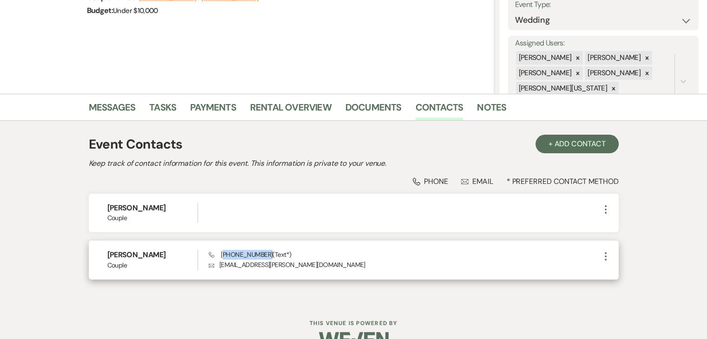
drag, startPoint x: 231, startPoint y: 254, endPoint x: 224, endPoint y: 253, distance: 7.0
click at [224, 253] on span "Phone [PHONE_NUMBER] (Text*)" at bounding box center [250, 254] width 82 height 8
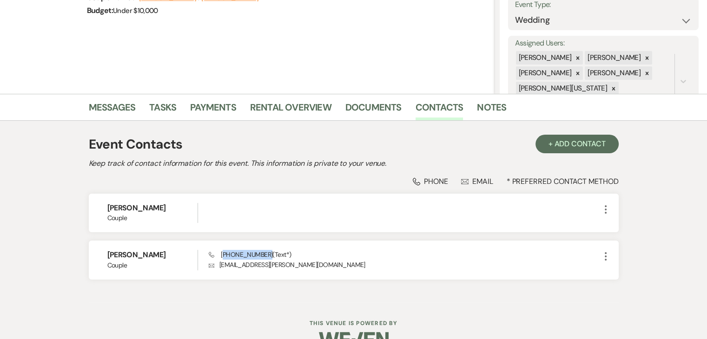
copy span "404) 931-9895"
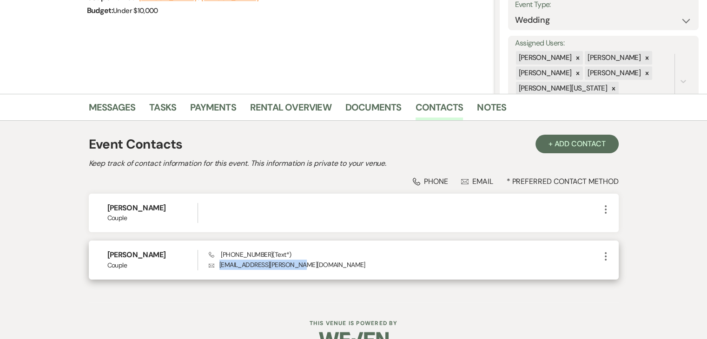
drag, startPoint x: 309, startPoint y: 261, endPoint x: 220, endPoint y: 264, distance: 88.8
click at [220, 264] on p "Envelope [EMAIL_ADDRESS][PERSON_NAME][DOMAIN_NAME]" at bounding box center [404, 265] width 391 height 10
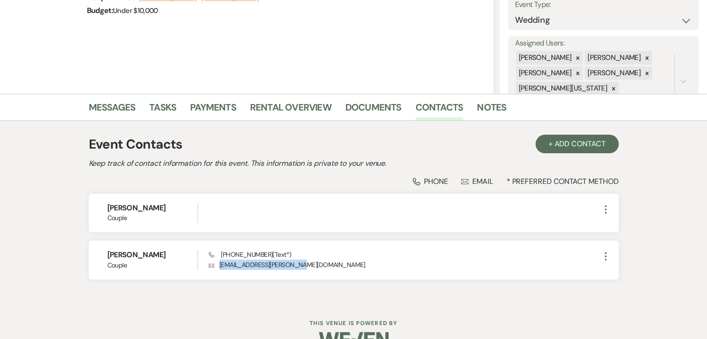
copy p "[EMAIL_ADDRESS][PERSON_NAME][DOMAIN_NAME]"
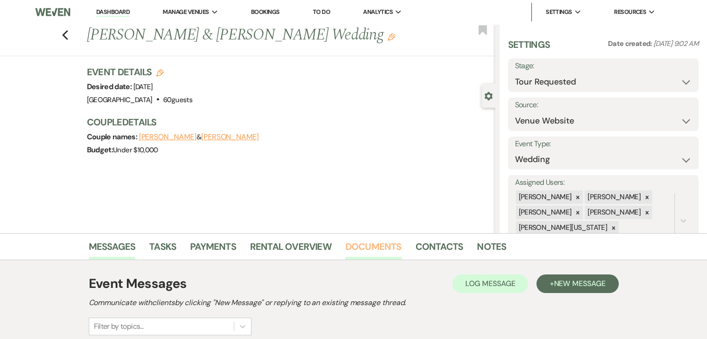
click at [377, 242] on link "Documents" at bounding box center [373, 249] width 56 height 20
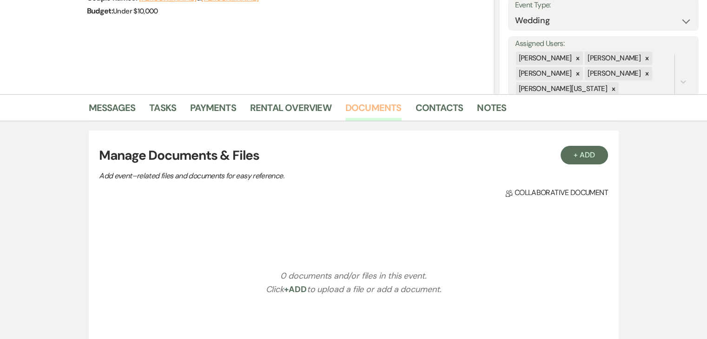
scroll to position [139, 0]
click at [415, 111] on link "Contacts" at bounding box center [439, 110] width 48 height 20
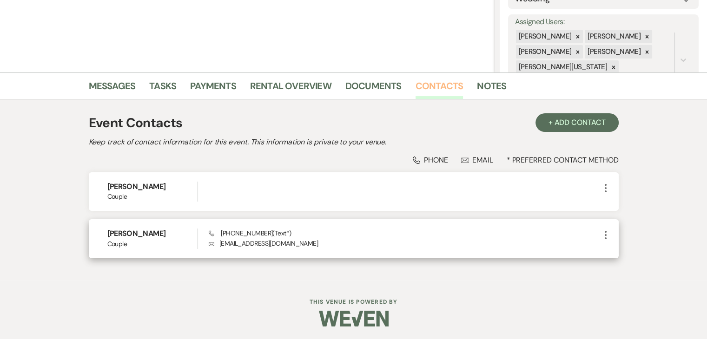
scroll to position [162, 0]
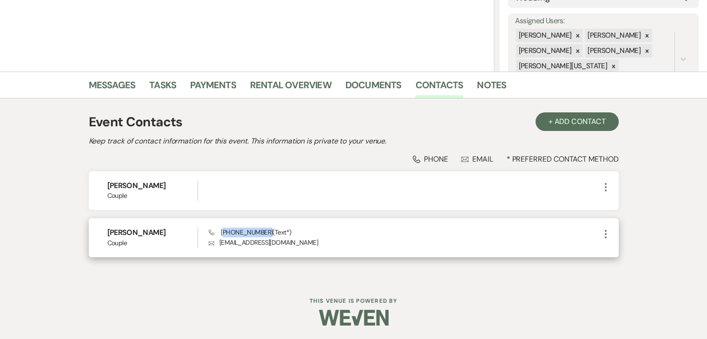
drag, startPoint x: 263, startPoint y: 233, endPoint x: 224, endPoint y: 233, distance: 39.5
click at [224, 235] on span "Phone [PHONE_NUMBER] (Text*)" at bounding box center [250, 232] width 82 height 8
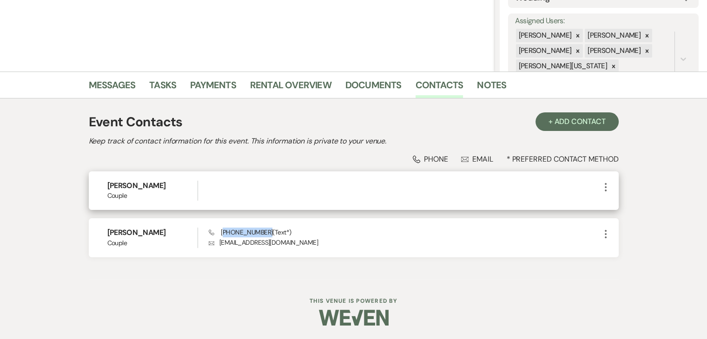
copy span "571) 288-7932"
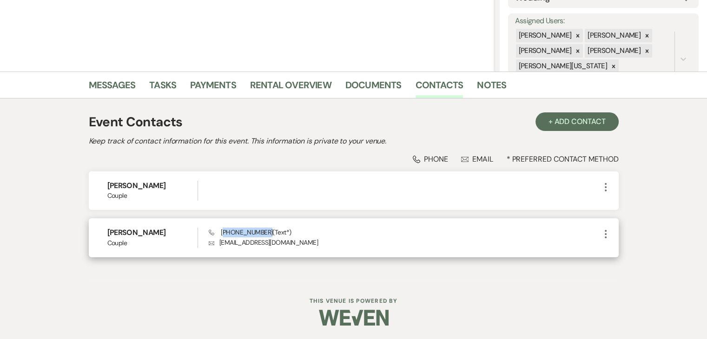
drag, startPoint x: 327, startPoint y: 241, endPoint x: 219, endPoint y: 244, distance: 107.9
click at [219, 244] on p "Envelope [EMAIL_ADDRESS][DOMAIN_NAME]" at bounding box center [404, 242] width 391 height 10
copy p "[EMAIL_ADDRESS][DOMAIN_NAME]"
